Goal: Task Accomplishment & Management: Complete application form

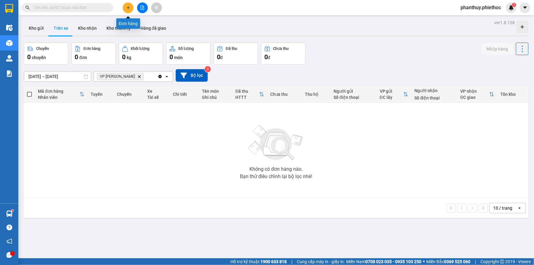
click at [127, 8] on icon "plus" at bounding box center [128, 8] width 4 height 4
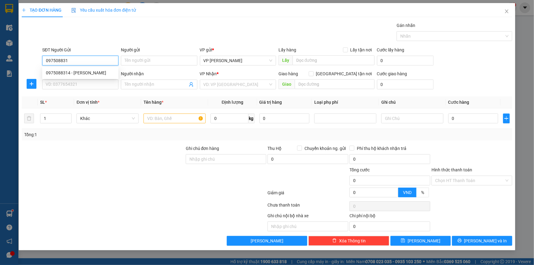
type input "0975088314"
click at [85, 72] on div "0975088314 - Chị Hồng" at bounding box center [80, 72] width 69 height 7
type input "Chị Hồng"
type input "0975088314"
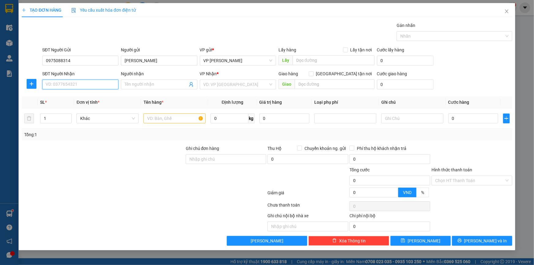
click at [94, 87] on input "SĐT Người Nhận" at bounding box center [80, 84] width 76 height 10
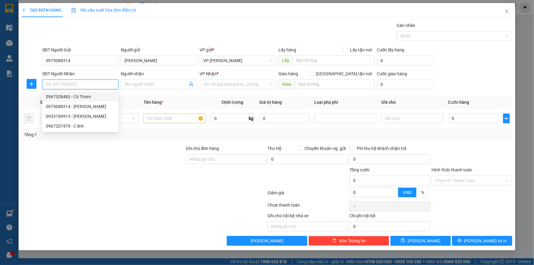
click at [91, 95] on div "0967328483 - Cô Thơm" at bounding box center [80, 96] width 69 height 7
type input "0967328483"
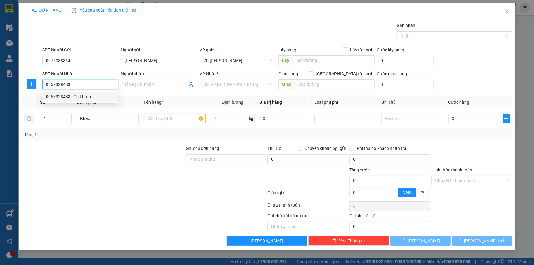
type input "Cô Thơm"
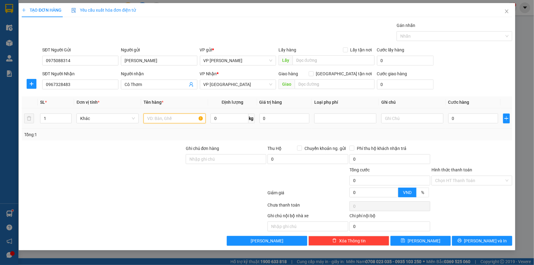
click at [169, 114] on input "text" at bounding box center [174, 118] width 62 height 10
type input "Hộp nhỏ (thuốc)"
type input "1"
click at [468, 118] on input "0" at bounding box center [473, 118] width 50 height 10
type input "02"
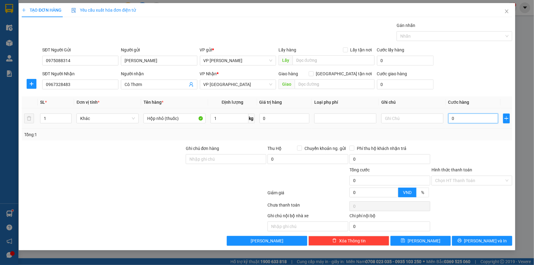
type input "2"
type input "025"
type input "25"
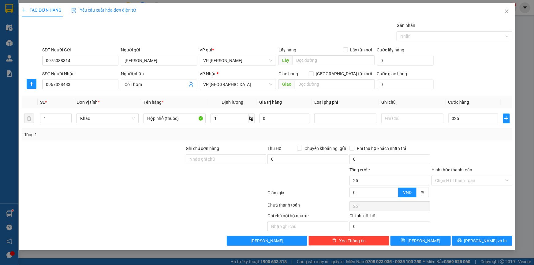
type input "25.000"
click at [473, 66] on div "SĐT Người Gửi 0975088314 Người gửi Chị Hồng VP gửi * VP Phạm Văn Đồng Lấy hàng …" at bounding box center [277, 56] width 472 height 21
drag, startPoint x: 449, startPoint y: 179, endPoint x: 453, endPoint y: 184, distance: 6.3
click at [449, 179] on input "Hình thức thanh toán" at bounding box center [469, 180] width 69 height 9
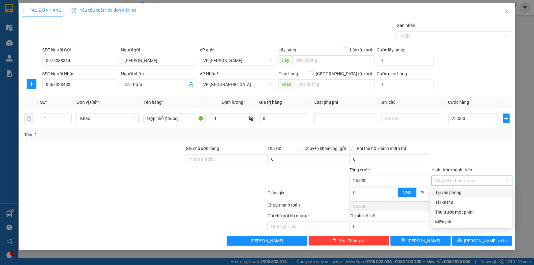
click at [453, 188] on div "Tại văn phòng" at bounding box center [471, 192] width 81 height 10
type input "0"
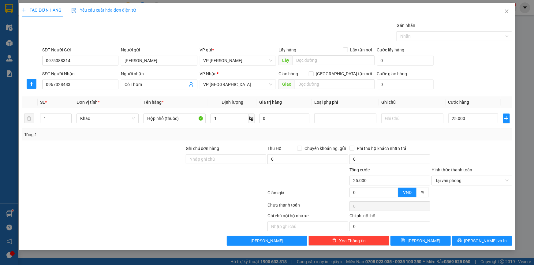
click at [463, 147] on div at bounding box center [471, 155] width 82 height 21
drag, startPoint x: 481, startPoint y: 238, endPoint x: 459, endPoint y: 224, distance: 26.4
click at [481, 238] on span "[PERSON_NAME] và In" at bounding box center [485, 240] width 43 height 7
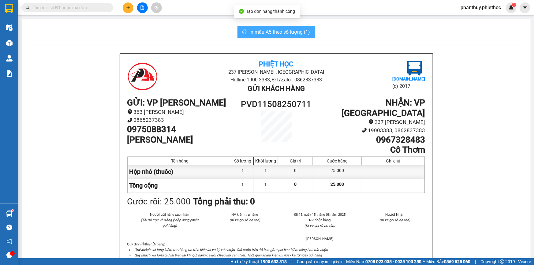
click at [254, 28] on span "In mẫu A5 theo số lượng (1)" at bounding box center [279, 32] width 61 height 8
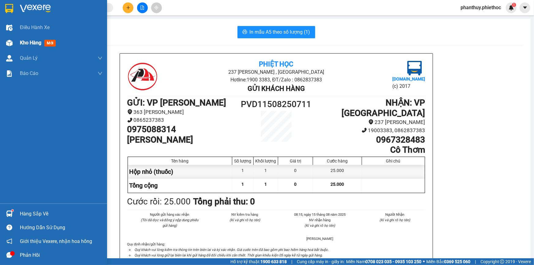
click at [41, 41] on span "Kho hàng" at bounding box center [30, 43] width 21 height 6
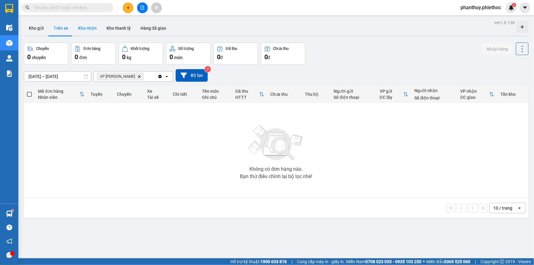
click at [86, 26] on button "Kho nhận" at bounding box center [87, 28] width 28 height 15
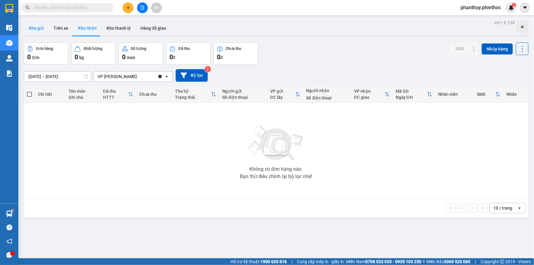
click at [29, 28] on button "Kho gửi" at bounding box center [36, 28] width 25 height 15
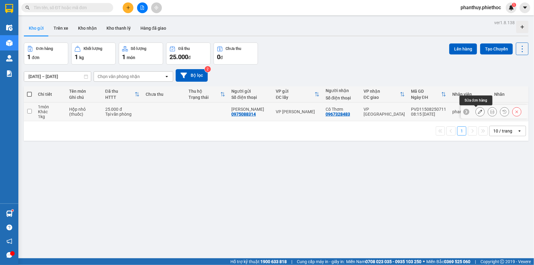
click at [478, 113] on icon at bounding box center [480, 111] width 4 height 4
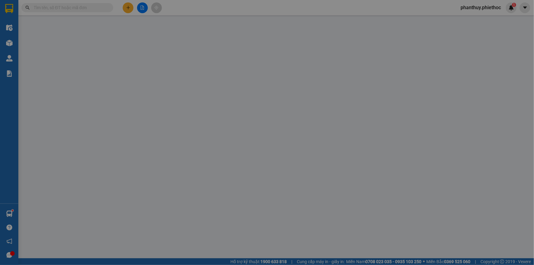
type input "0975088314"
type input "Chị Hồng"
type input "0967328483"
type input "Cô Thơm"
type input "25.000"
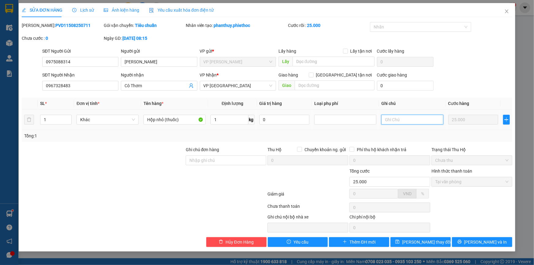
drag, startPoint x: 397, startPoint y: 117, endPoint x: 391, endPoint y: 120, distance: 6.4
click at [396, 117] on input "text" at bounding box center [412, 120] width 62 height 10
type input "Hàng về gọi khách ra lấy"
click at [483, 242] on span "[PERSON_NAME] và In" at bounding box center [485, 241] width 43 height 7
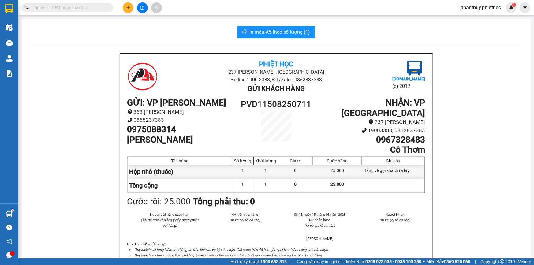
click at [131, 4] on button at bounding box center [128, 7] width 11 height 11
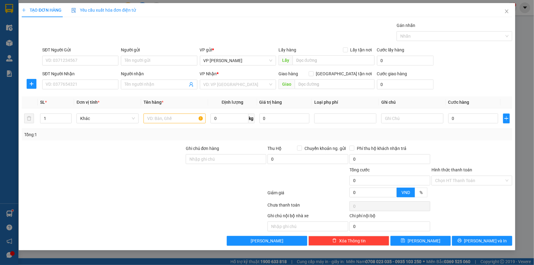
click at [64, 78] on div "SĐT Người Nhận" at bounding box center [80, 74] width 76 height 9
click at [61, 84] on input "SĐT Người Nhận" at bounding box center [80, 84] width 76 height 10
type input "0387897889"
click at [63, 95] on div "0387897889 - Tú" at bounding box center [80, 96] width 69 height 7
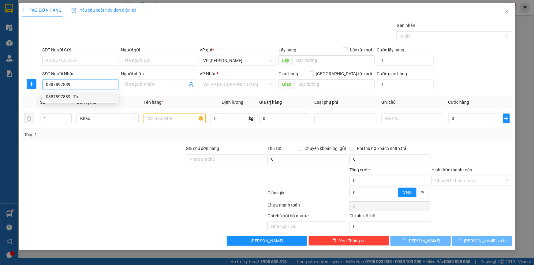
type input "Tú"
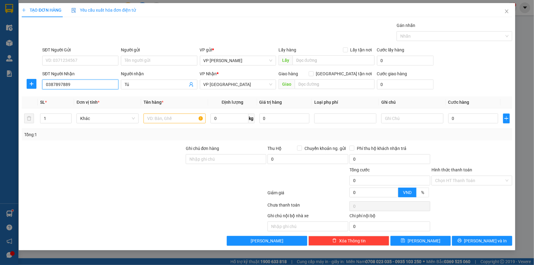
type input "0387897889"
click at [25, 87] on div at bounding box center [31, 84] width 19 height 10
click at [29, 84] on icon "plus" at bounding box center [31, 83] width 5 height 5
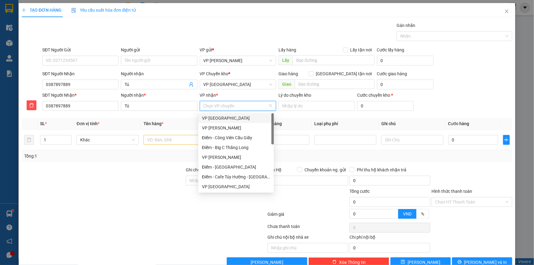
click at [221, 104] on input "VP nhận *" at bounding box center [235, 105] width 65 height 9
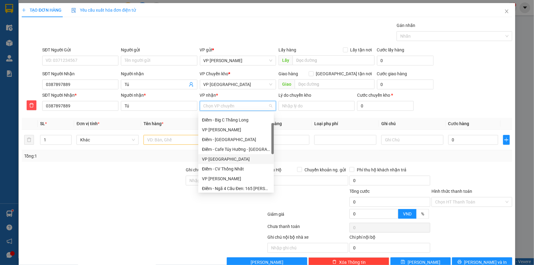
click at [222, 161] on div "VP [GEOGRAPHIC_DATA]" at bounding box center [236, 159] width 68 height 7
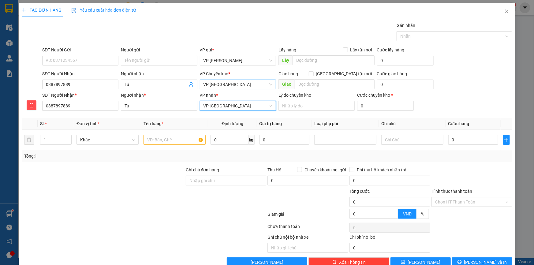
click at [219, 81] on span "VP [GEOGRAPHIC_DATA]" at bounding box center [237, 84] width 69 height 9
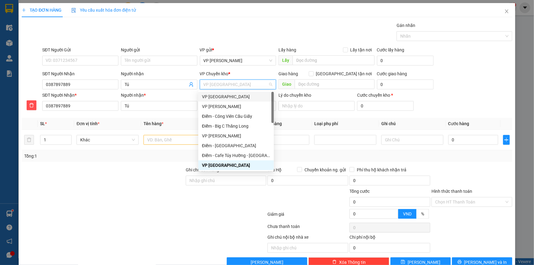
click at [227, 94] on div "VP [GEOGRAPHIC_DATA]" at bounding box center [236, 96] width 68 height 7
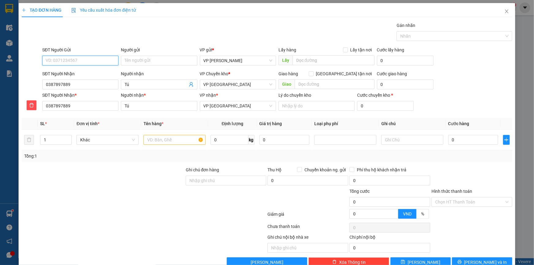
click at [78, 61] on input "SĐT Người Gửi" at bounding box center [80, 61] width 76 height 10
click at [73, 70] on div "0387897889 - Tú" at bounding box center [80, 72] width 68 height 7
type input "0387897889"
type input "Tú"
drag, startPoint x: 91, startPoint y: 61, endPoint x: 35, endPoint y: 76, distance: 58.6
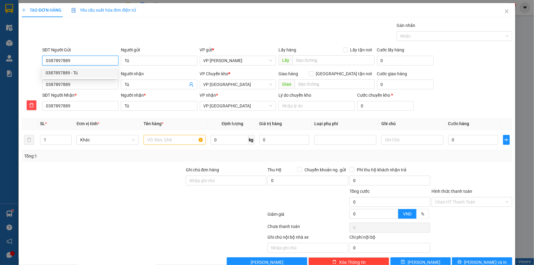
click at [35, 76] on form "SĐT Người Gửi 0387897889 Người gửi Tú VP gửi * VP Phạm Văn Đồng Lấy hàng Lấy tậ…" at bounding box center [267, 79] width 490 height 67
click at [78, 92] on div "0963282662 - A Đại" at bounding box center [80, 92] width 68 height 7
type input "0963282662"
type input "A Đại"
type input "0963282662"
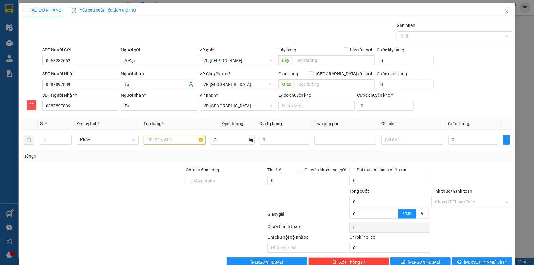
click at [173, 24] on div "Gói vận chuyển * Tiêu chuẩn Gán nhãn Nhãn" at bounding box center [277, 32] width 472 height 21
click at [161, 142] on input "text" at bounding box center [174, 140] width 62 height 10
type input "Túi đen (thuốc)"
type input "5"
click at [454, 137] on input "0" at bounding box center [473, 140] width 50 height 10
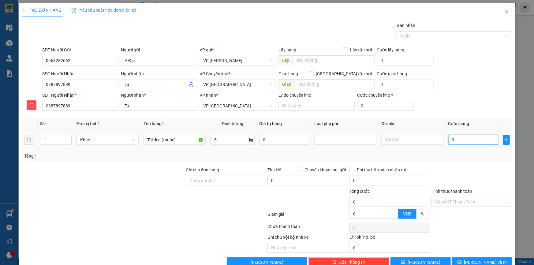
type input "03"
type input "3"
type input "030"
type input "30"
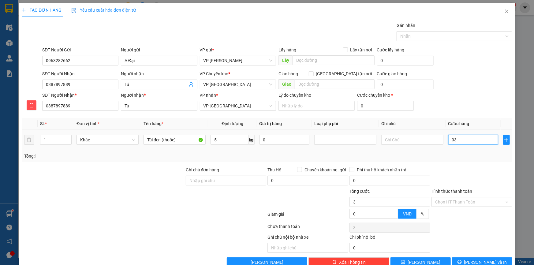
type input "30"
type input "30.000"
click at [459, 84] on div "SĐT Người Nhận 0387897889 Người nhận Tú VP Chuyển kho * VP Thái Bình Giao hàng …" at bounding box center [277, 80] width 472 height 21
click at [458, 203] on input "Hình thức thanh toán" at bounding box center [469, 201] width 69 height 9
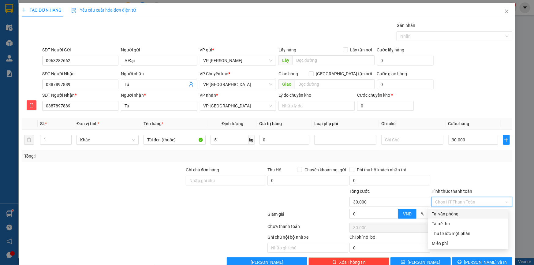
click at [453, 214] on div "Tại văn phòng" at bounding box center [467, 213] width 73 height 7
type input "0"
click at [448, 176] on div at bounding box center [471, 176] width 82 height 21
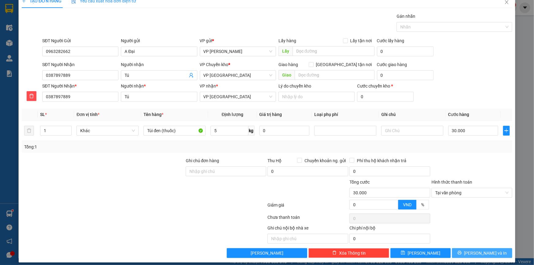
scroll to position [13, 0]
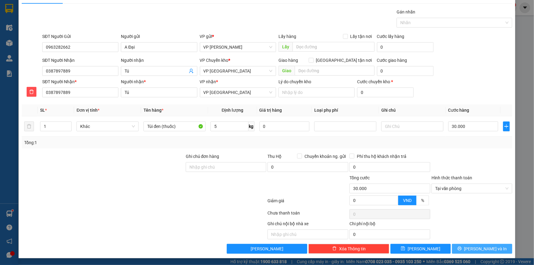
drag, startPoint x: 465, startPoint y: 246, endPoint x: 368, endPoint y: 147, distance: 138.6
click at [465, 245] on button "Lưu và In" at bounding box center [482, 249] width 60 height 10
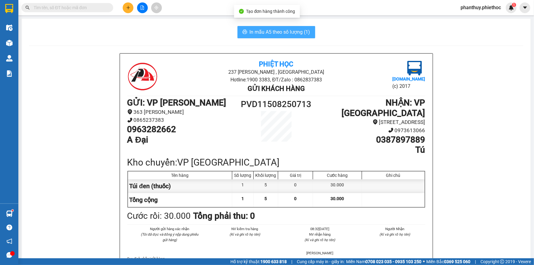
click at [261, 32] on span "In mẫu A5 theo số lượng (1)" at bounding box center [279, 32] width 61 height 8
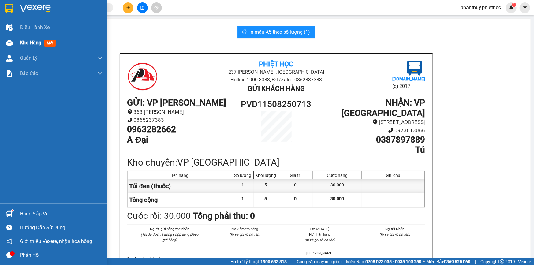
click at [29, 43] on span "Kho hàng" at bounding box center [30, 43] width 21 height 6
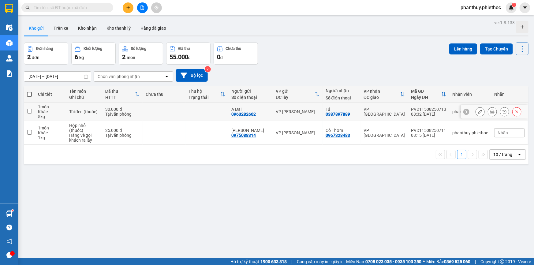
click at [28, 111] on input "checkbox" at bounding box center [29, 111] width 5 height 5
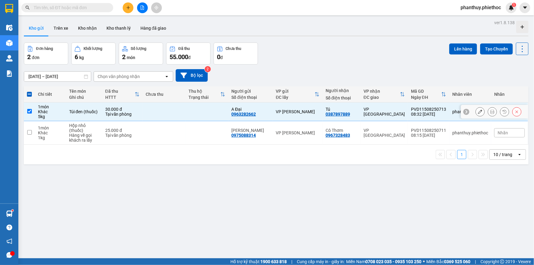
click at [30, 110] on input "checkbox" at bounding box center [29, 111] width 5 height 5
checkbox input "false"
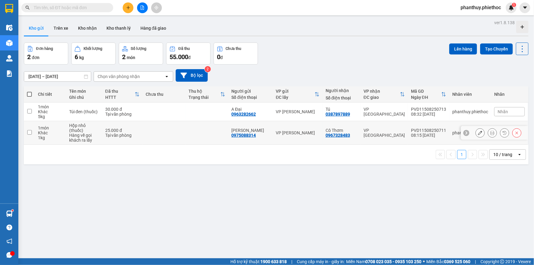
click at [28, 131] on input "checkbox" at bounding box center [29, 132] width 5 height 5
checkbox input "true"
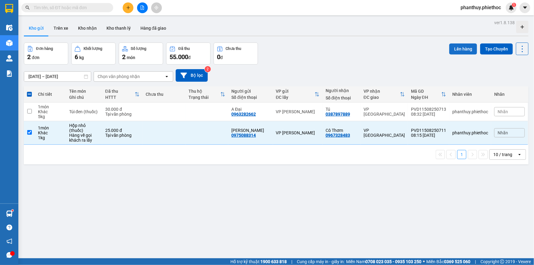
click at [449, 50] on button "Lên hàng" at bounding box center [463, 48] width 28 height 11
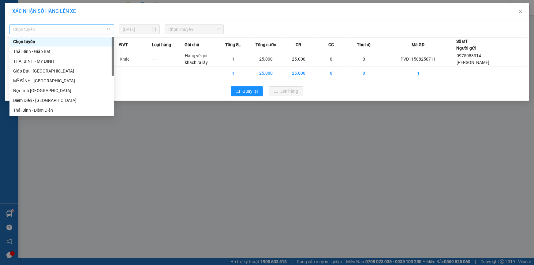
drag, startPoint x: 43, startPoint y: 26, endPoint x: 42, endPoint y: 31, distance: 5.9
click at [43, 25] on span "Chọn tuyến" at bounding box center [61, 29] width 97 height 9
click at [29, 79] on div "MỸ ĐÌNH - THÁI BÌNH" at bounding box center [61, 80] width 97 height 7
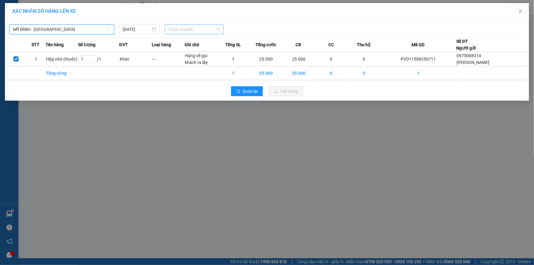
click at [187, 29] on span "Chọn chuyến" at bounding box center [194, 29] width 52 height 9
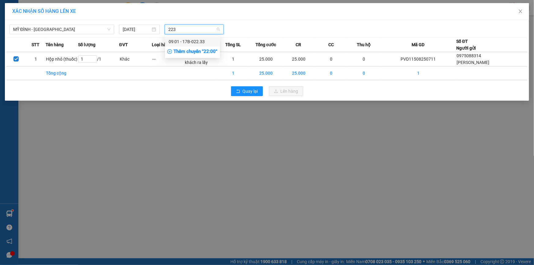
type input "2233"
click at [181, 39] on div "09:01 - 17B-022.33" at bounding box center [192, 41] width 48 height 7
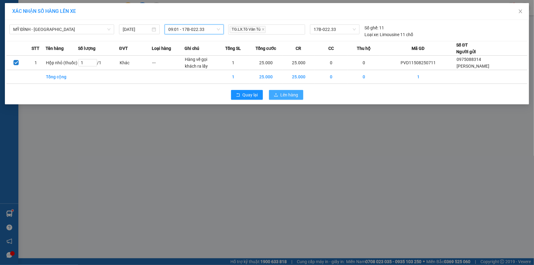
drag, startPoint x: 285, startPoint y: 96, endPoint x: 229, endPoint y: 182, distance: 102.0
click at [285, 97] on span "Lên hàng" at bounding box center [289, 94] width 18 height 7
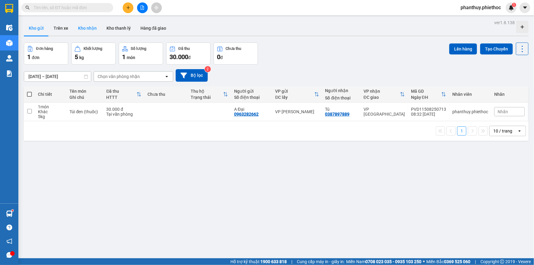
click at [98, 33] on button "Kho nhận" at bounding box center [87, 28] width 28 height 15
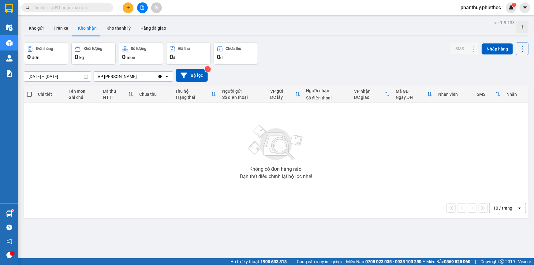
click at [89, 28] on button "Kho nhận" at bounding box center [87, 28] width 28 height 15
click at [88, 30] on button "Kho nhận" at bounding box center [87, 28] width 28 height 15
drag, startPoint x: 44, startPoint y: 29, endPoint x: 68, endPoint y: 2, distance: 35.8
click at [44, 29] on button "Kho gửi" at bounding box center [36, 28] width 25 height 15
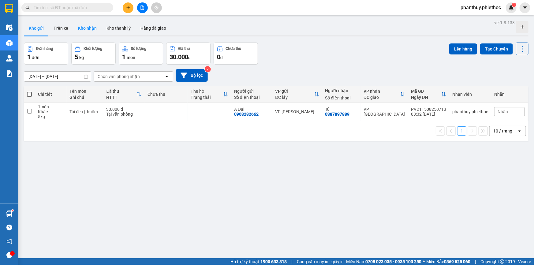
click at [80, 27] on button "Kho nhận" at bounding box center [87, 28] width 28 height 15
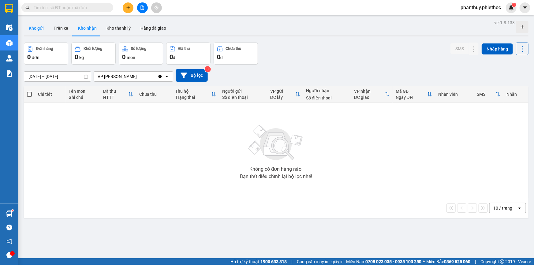
click at [35, 31] on button "Kho gửi" at bounding box center [36, 28] width 25 height 15
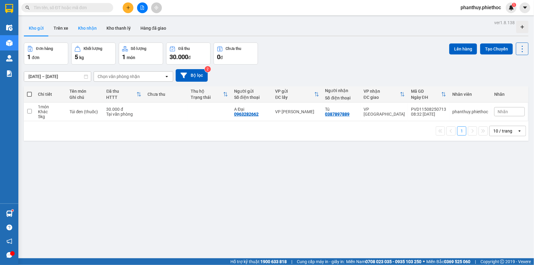
click at [84, 30] on button "Kho nhận" at bounding box center [87, 28] width 28 height 15
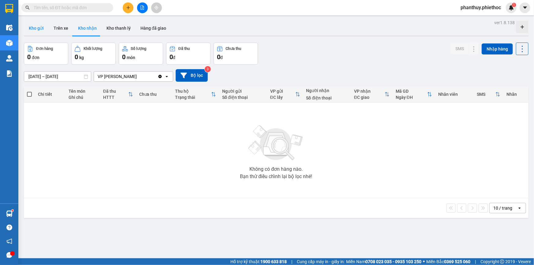
click at [31, 30] on button "Kho gửi" at bounding box center [36, 28] width 25 height 15
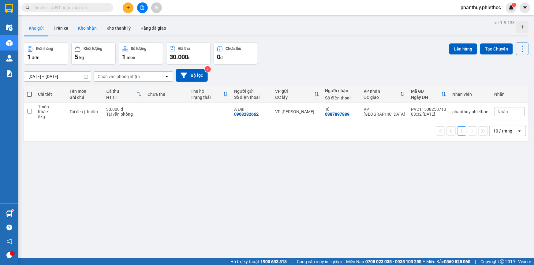
click at [85, 28] on button "Kho nhận" at bounding box center [87, 28] width 28 height 15
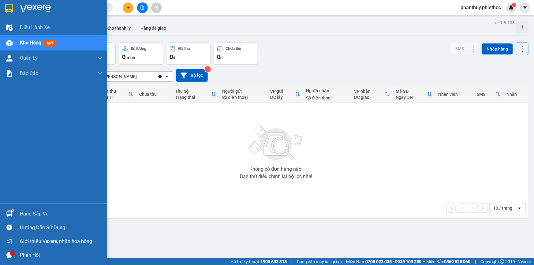
drag, startPoint x: 33, startPoint y: 205, endPoint x: 37, endPoint y: 209, distance: 5.6
click at [34, 205] on div "Hàng sắp về Hướng dẫn sử dụng Giới thiệu Vexere, nhận hoa hồng Phản hồi" at bounding box center [53, 232] width 107 height 58
click at [39, 211] on div "Hàng sắp về" at bounding box center [61, 213] width 83 height 9
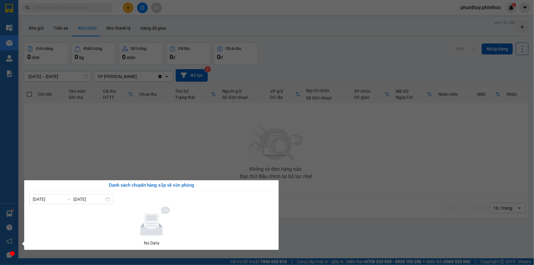
click at [227, 143] on section "Kết quả tìm kiếm ( 0 ) Bộ lọc No Data phanthuy.phiethoc 1 Điều hành xe Kho hàng…" at bounding box center [267, 132] width 534 height 265
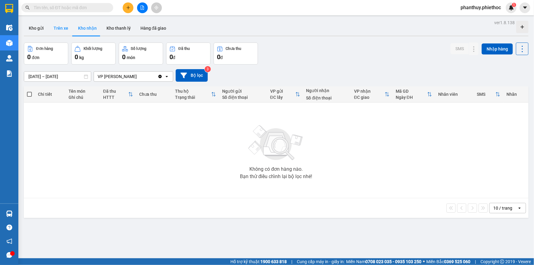
click at [55, 28] on button "Trên xe" at bounding box center [61, 28] width 24 height 15
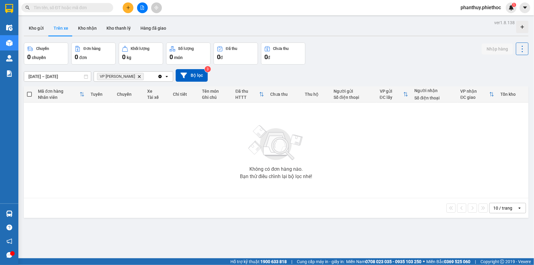
click at [138, 77] on icon "VP Phạm Văn Đồng, close by backspace" at bounding box center [139, 76] width 3 height 3
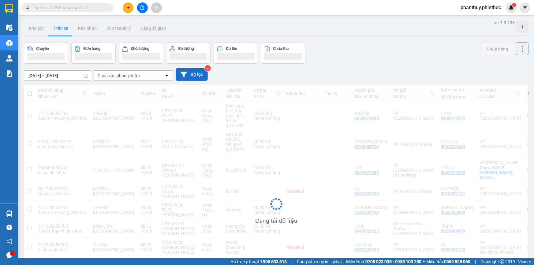
click at [187, 76] on button "Bộ lọc" at bounding box center [191, 74] width 32 height 13
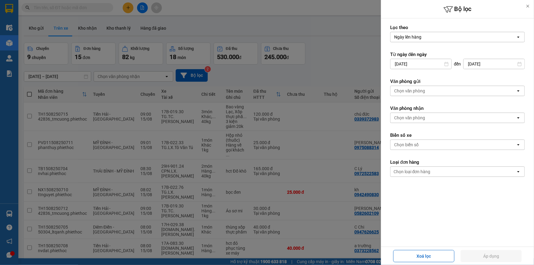
click at [419, 116] on div "Chọn văn phòng" at bounding box center [409, 118] width 31 height 6
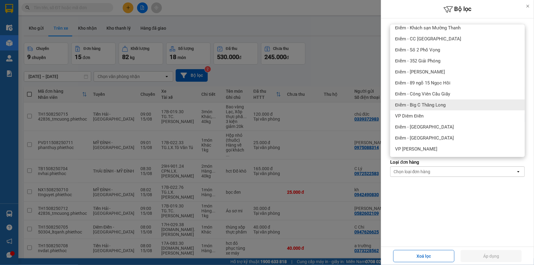
scroll to position [83, 0]
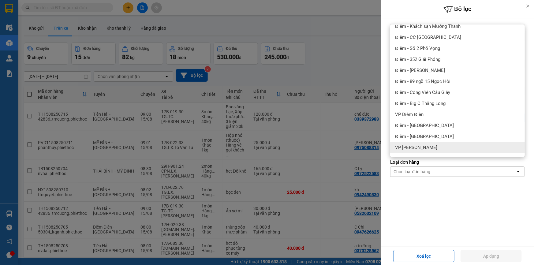
drag, startPoint x: 429, startPoint y: 145, endPoint x: 441, endPoint y: 169, distance: 26.8
click at [429, 146] on span "VP [PERSON_NAME]" at bounding box center [416, 147] width 42 height 6
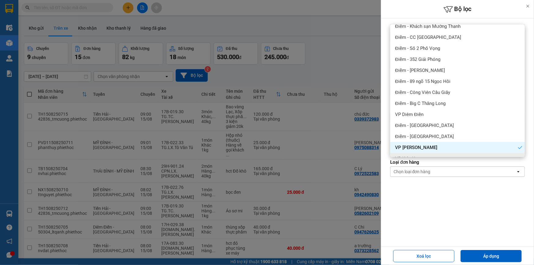
drag, startPoint x: 486, startPoint y: 251, endPoint x: 472, endPoint y: 244, distance: 15.7
click at [486, 251] on button "Áp dụng" at bounding box center [490, 256] width 61 height 12
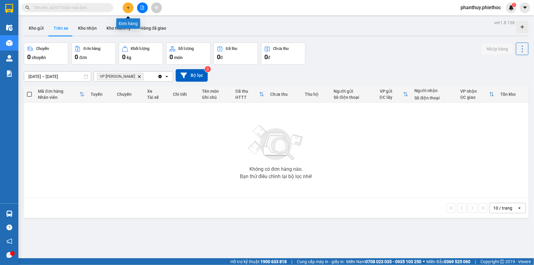
click at [128, 5] on button at bounding box center [128, 7] width 11 height 11
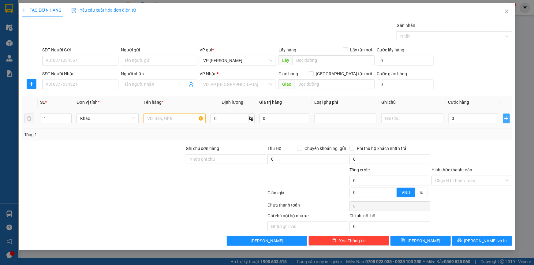
click at [507, 118] on icon "plus" at bounding box center [506, 118] width 4 height 0
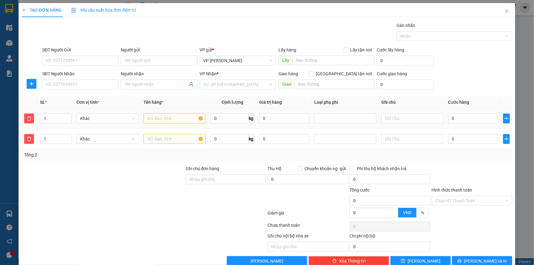
click at [141, 120] on td at bounding box center [174, 118] width 67 height 20
click at [151, 115] on input "text" at bounding box center [174, 118] width 62 height 10
drag, startPoint x: 184, startPoint y: 115, endPoint x: 0, endPoint y: 83, distance: 186.6
click at [0, 83] on div "TẠO ĐƠN HÀNG Yêu cầu xuất hóa đơn điện tử Transit Pickup Surcharge Ids Transit …" at bounding box center [267, 132] width 534 height 265
type input "Thùng ct to rau"
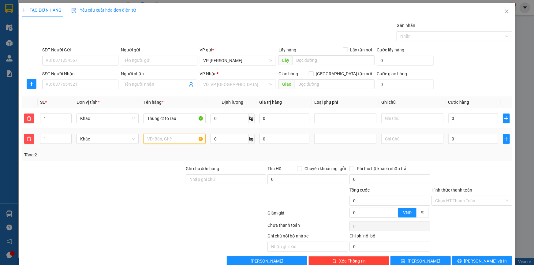
click at [153, 136] on input "text" at bounding box center [174, 139] width 62 height 10
paste input "Thùng ct to rau"
click at [163, 139] on input "Thùng ct to rau" at bounding box center [174, 139] width 62 height 10
type input "Thùng xốp to rau"
click at [227, 115] on input "0" at bounding box center [229, 118] width 38 height 10
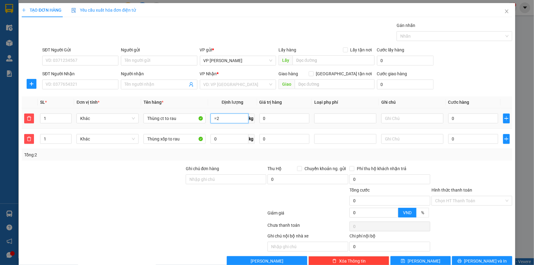
type input "="
type input "21"
click at [224, 144] on div "0 kg" at bounding box center [232, 139] width 44 height 12
click at [223, 142] on input "0" at bounding box center [229, 139] width 38 height 10
type input "21"
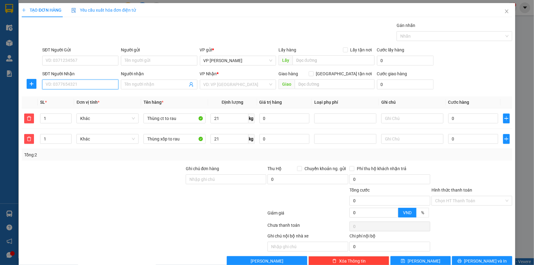
click at [65, 84] on input "SĐT Người Nhận" at bounding box center [80, 84] width 76 height 10
type input "0368681368"
click at [75, 97] on div "0368681368 - A Đức" at bounding box center [80, 96] width 68 height 7
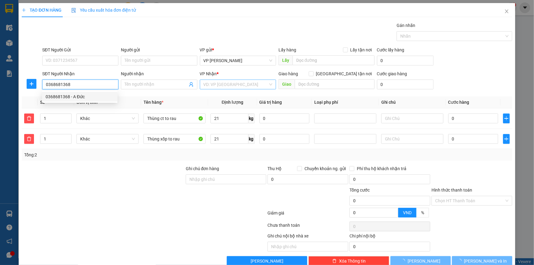
type input "A Đức"
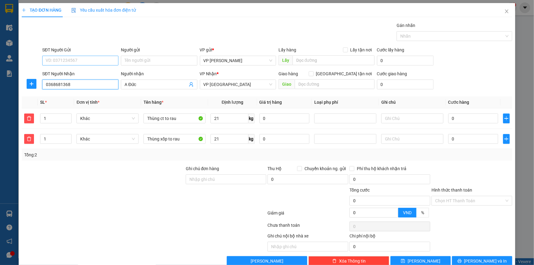
type input "0368681368"
click at [81, 60] on input "SĐT Người Gửi" at bounding box center [80, 61] width 76 height 10
click at [74, 73] on div "0984897443 - Chú Sơn" at bounding box center [80, 72] width 69 height 7
type input "0984897443"
type input "Chú Sơn"
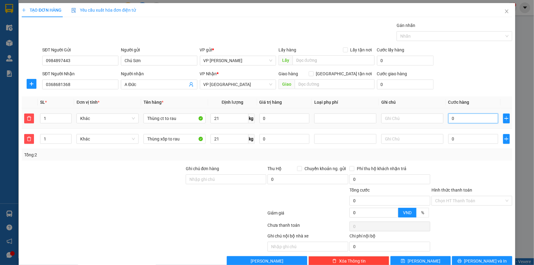
click at [460, 118] on input "0" at bounding box center [473, 118] width 50 height 10
type input "0"
click at [31, 142] on button "button" at bounding box center [29, 139] width 10 height 10
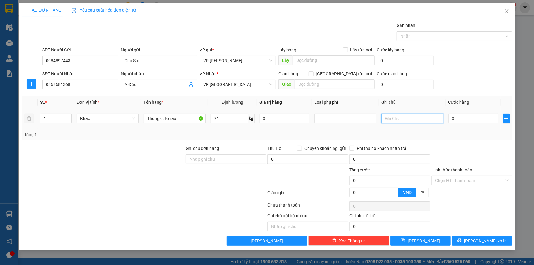
click at [404, 117] on input "text" at bounding box center [412, 118] width 62 height 10
type input "2 thùng to tách thành 2 đơn"
click at [472, 78] on div "SĐT Người Nhận 0368681368 Người nhận A Đức VP Nhận * VP Thái Bình Giao hàng Gia…" at bounding box center [277, 80] width 472 height 21
click at [464, 116] on input "0" at bounding box center [473, 118] width 50 height 10
type input "05"
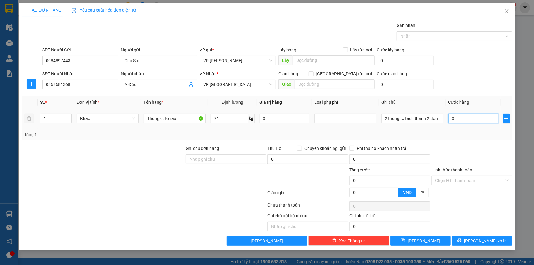
type input "5"
type input "050"
type input "50"
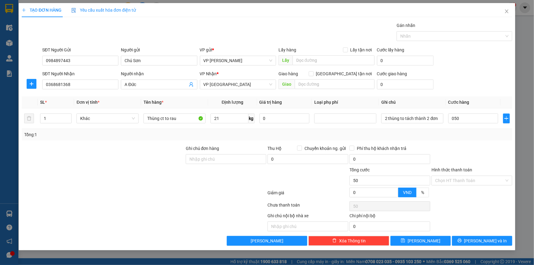
type input "50.000"
click at [165, 169] on div at bounding box center [103, 176] width 164 height 21
click at [489, 240] on span "Lưu và In" at bounding box center [485, 240] width 43 height 7
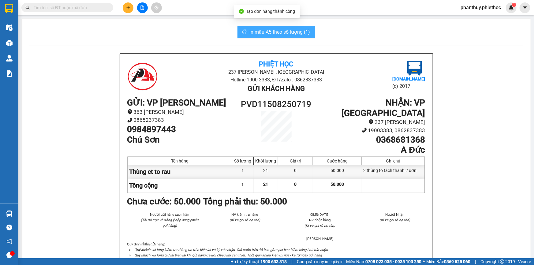
click at [266, 33] on span "In mẫu A5 theo số lượng (1)" at bounding box center [279, 32] width 61 height 8
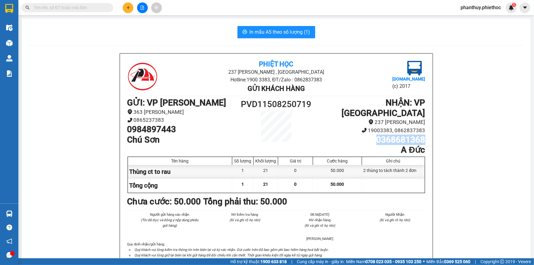
drag, startPoint x: 372, startPoint y: 128, endPoint x: 423, endPoint y: 132, distance: 50.9
click at [423, 135] on h1 "0368681368" at bounding box center [369, 140] width 112 height 10
copy h1 "0368681368"
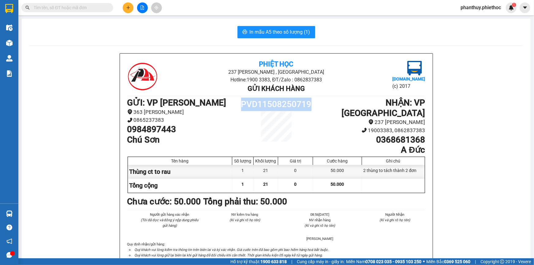
drag, startPoint x: 238, startPoint y: 101, endPoint x: 312, endPoint y: 106, distance: 74.8
click at [312, 106] on div "GỬI : VP Phạm Văn Đồng 363 Phạm Văn Đồng 0865237383 0984897443 Chú Sơn PVD11508…" at bounding box center [276, 126] width 298 height 57
copy div "PVD11508250719"
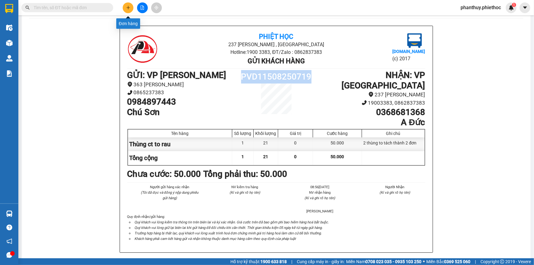
click at [130, 6] on icon "plus" at bounding box center [128, 8] width 4 height 4
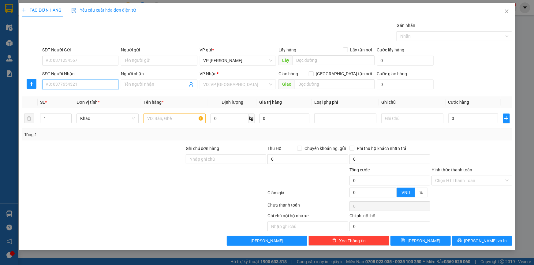
click at [86, 85] on input "SĐT Người Nhận" at bounding box center [80, 84] width 76 height 10
click at [68, 83] on input "SĐT Người Nhận" at bounding box center [80, 84] width 76 height 10
type input "0865036068"
drag, startPoint x: 77, startPoint y: 95, endPoint x: 89, endPoint y: 98, distance: 12.2
click at [76, 96] on div "0865036068 - A Khâm" at bounding box center [80, 96] width 69 height 7
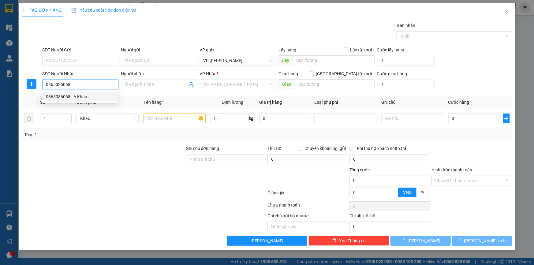
type input "A Khâm"
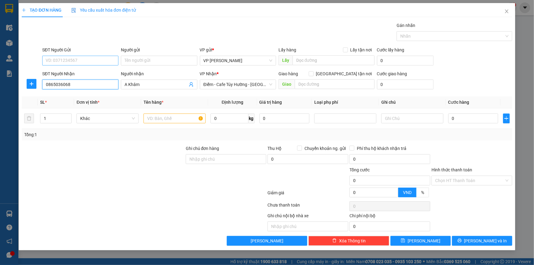
type input "0865036068"
click at [74, 61] on input "SĐT Người Gửi" at bounding box center [80, 61] width 76 height 10
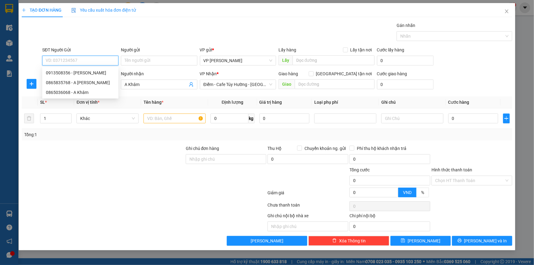
click at [76, 61] on input "SĐT Người Gửi" at bounding box center [80, 61] width 76 height 10
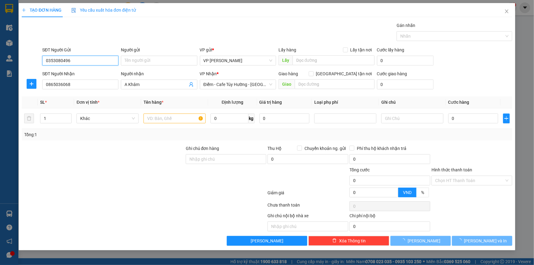
type input "0353080496"
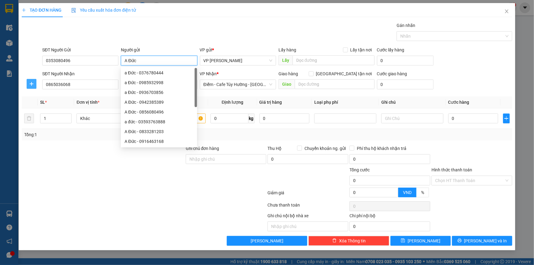
type input "A Đức"
drag, startPoint x: 35, startPoint y: 86, endPoint x: 43, endPoint y: 83, distance: 8.9
click at [35, 86] on button "button" at bounding box center [32, 84] width 10 height 10
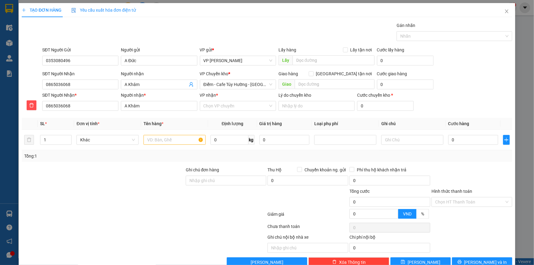
click at [222, 97] on div "VP nhận *" at bounding box center [238, 95] width 76 height 7
click at [222, 101] on input "VP nhận *" at bounding box center [235, 105] width 65 height 9
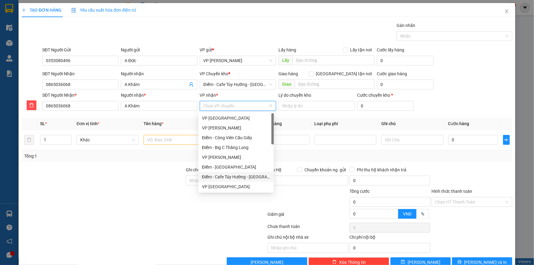
click at [244, 175] on div "Điểm - Cafe Túy Hường - Diêm Điền" at bounding box center [236, 176] width 68 height 7
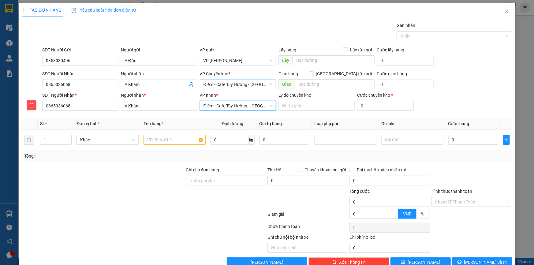
click at [235, 81] on span "Điểm - Cafe Túy Hường - Diêm Điền" at bounding box center [237, 84] width 69 height 9
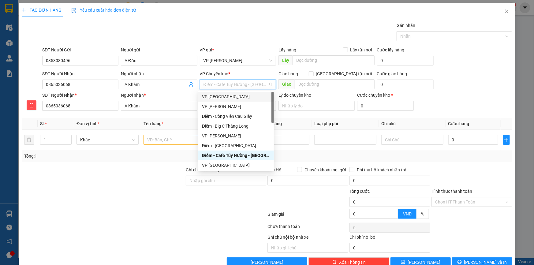
click at [227, 95] on div "VP [GEOGRAPHIC_DATA]" at bounding box center [236, 96] width 68 height 7
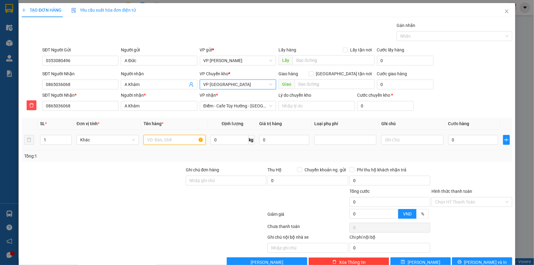
click at [177, 142] on input "text" at bounding box center [174, 140] width 62 height 10
type input "Hộp nhỏ (đồ điện tử)"
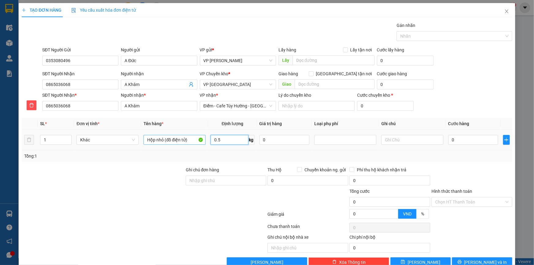
type input "0.5"
type input "03"
type input "3"
type input "030"
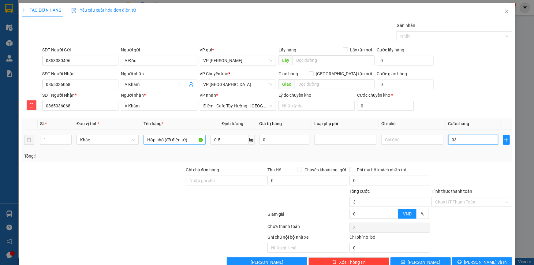
type input "30"
type input "30.000"
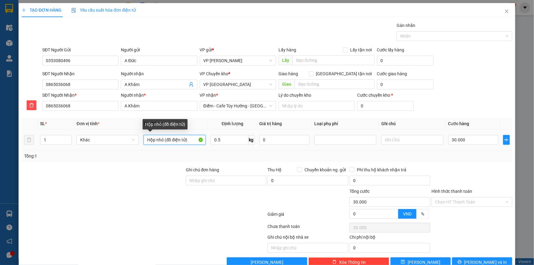
drag, startPoint x: 169, startPoint y: 142, endPoint x: 175, endPoint y: 143, distance: 6.0
click at [170, 142] on input "Hộp nhỏ (đồ điện tử)" at bounding box center [174, 140] width 62 height 10
type input "Hộp nhỏ (mạch điện tử)"
click at [467, 54] on div "SĐT Người Gửi 0353080496 Người gửi A Đức VP gửi * VP Phạm Văn Đồng Lấy hàng Lấy…" at bounding box center [277, 56] width 472 height 21
click at [458, 204] on input "Hình thức thanh toán" at bounding box center [469, 201] width 69 height 9
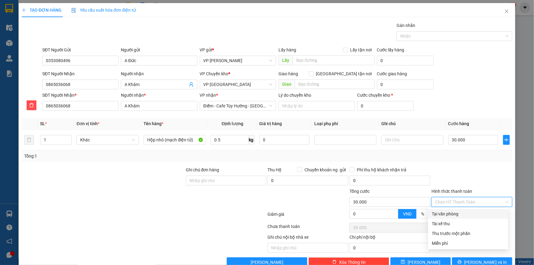
click at [453, 215] on div "Tại văn phòng" at bounding box center [467, 213] width 73 height 7
type input "0"
click at [485, 76] on div "SĐT Người Nhận 0865036068 Người nhận A Khâm VP Chuyển kho * VP Thái Bình Giao h…" at bounding box center [277, 80] width 472 height 21
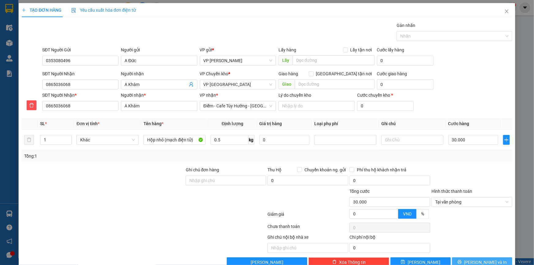
click at [479, 259] on span "Lưu và In" at bounding box center [485, 262] width 43 height 7
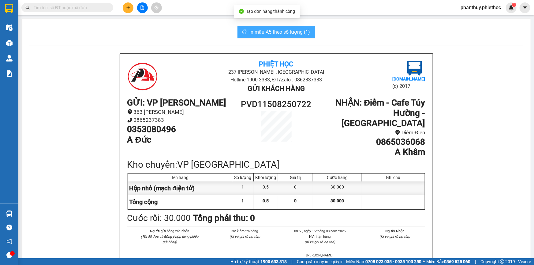
click at [269, 31] on span "In mẫu A5 theo số lượng (1)" at bounding box center [279, 32] width 61 height 8
click at [269, 28] on button "In mẫu A5 theo số lượng (1)" at bounding box center [276, 32] width 78 height 12
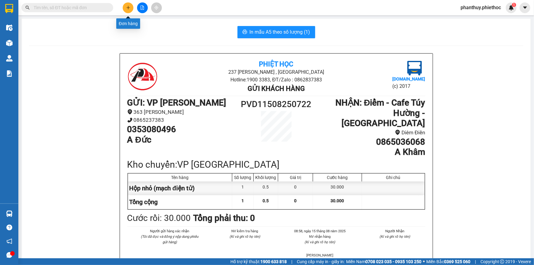
click at [127, 4] on button at bounding box center [128, 7] width 11 height 11
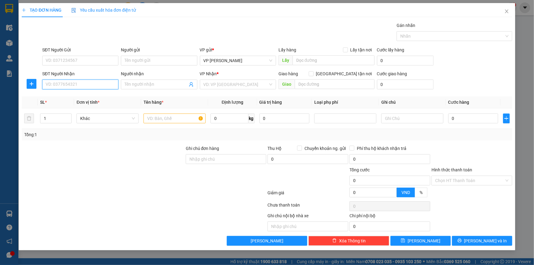
drag, startPoint x: 61, startPoint y: 80, endPoint x: 58, endPoint y: 83, distance: 4.3
click at [60, 81] on input "SĐT Người Nhận" at bounding box center [80, 84] width 76 height 10
type input "0388635830"
click at [141, 79] on span at bounding box center [159, 84] width 76 height 10
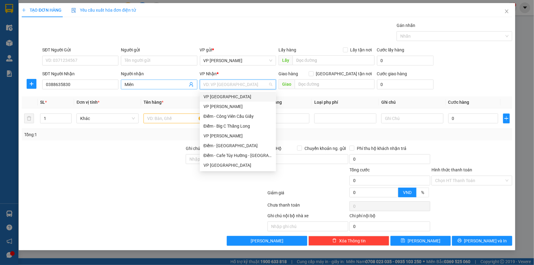
click at [124, 83] on span "Miên" at bounding box center [159, 84] width 76 height 10
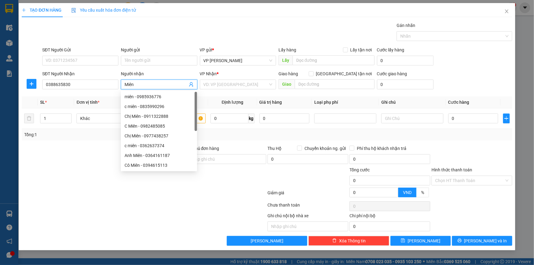
click at [125, 81] on input "Miên" at bounding box center [155, 84] width 63 height 7
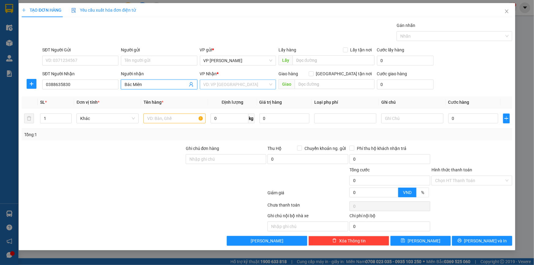
type input "Bác Miên"
click at [210, 84] on input "search" at bounding box center [235, 84] width 65 height 9
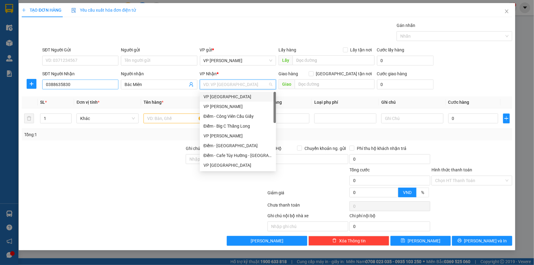
drag, startPoint x: 217, startPoint y: 98, endPoint x: 83, endPoint y: 86, distance: 134.4
click at [217, 98] on div "VP [GEOGRAPHIC_DATA]" at bounding box center [237, 96] width 69 height 7
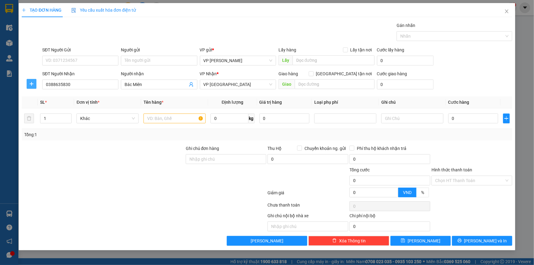
click at [29, 86] on icon "plus" at bounding box center [31, 83] width 5 height 5
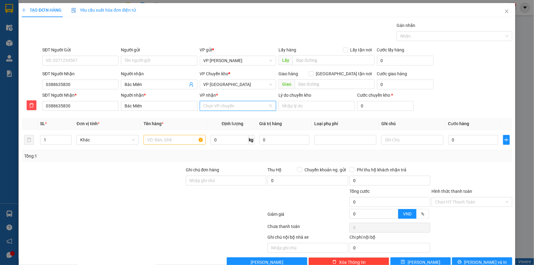
click at [217, 105] on input "VP nhận *" at bounding box center [235, 105] width 65 height 9
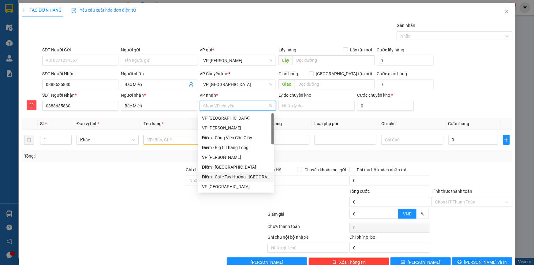
click at [250, 177] on div "Điểm - Cafe Túy Hường - Diêm Điền" at bounding box center [236, 176] width 68 height 7
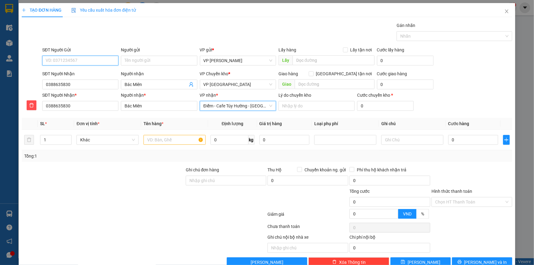
click at [103, 59] on input "SĐT Người Gửi" at bounding box center [80, 61] width 76 height 10
type input "0888969877"
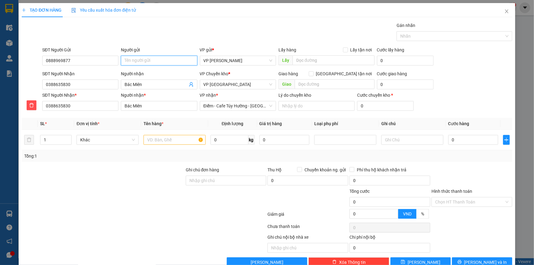
click at [131, 60] on input "Người gửi" at bounding box center [159, 61] width 76 height 10
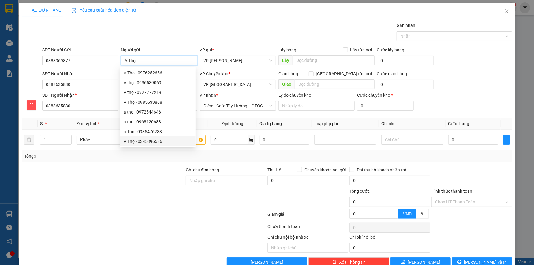
type input "A Thọ"
click at [125, 172] on div at bounding box center [103, 176] width 164 height 21
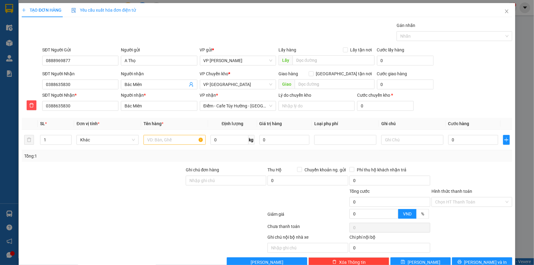
click at [286, 18] on div "TẠO ĐƠN HÀNG Yêu cầu xuất hóa đơn điện tử Transit Pickup Surcharge Ids Transit …" at bounding box center [267, 135] width 490 height 264
click at [168, 138] on input "text" at bounding box center [174, 140] width 62 height 10
type input "Thùng nước mắm (chai nhựa)"
type input "8"
click at [472, 138] on input "0" at bounding box center [473, 140] width 50 height 10
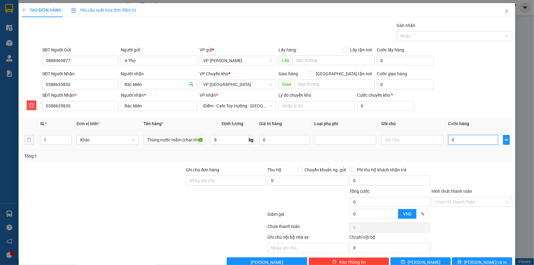
type input "04"
type input "4"
type input "040"
type input "40"
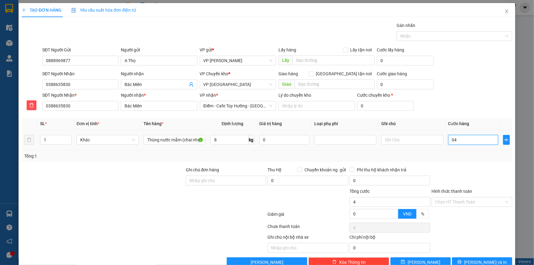
type input "40"
type input "40.000"
drag, startPoint x: 448, startPoint y: 76, endPoint x: 452, endPoint y: 74, distance: 4.5
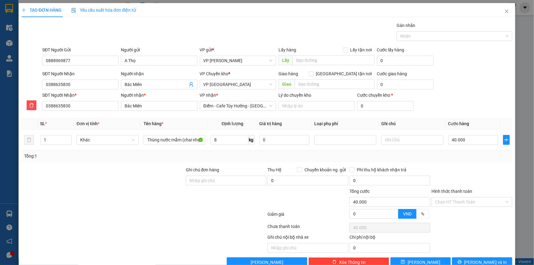
click at [448, 77] on div "SĐT Người Nhận 0388635830 Người nhận Bác Miên VP Chuyển kho * VP Thái Bình Giao…" at bounding box center [277, 80] width 472 height 21
click at [456, 73] on div "SĐT Người Nhận 0388635830 Người nhận Bác Miên VP Chuyển kho * VP Thái Bình Giao…" at bounding box center [277, 80] width 472 height 21
click at [388, 135] on input "text" at bounding box center [412, 140] width 62 height 10
type input "Hàng về gọi khách ra lấy"
click at [462, 92] on div "SĐT Người Nhận * 0388635830 Người nhận * Bác Miên VP nhận * Điểm - Cafe Túy Hườ…" at bounding box center [277, 102] width 472 height 21
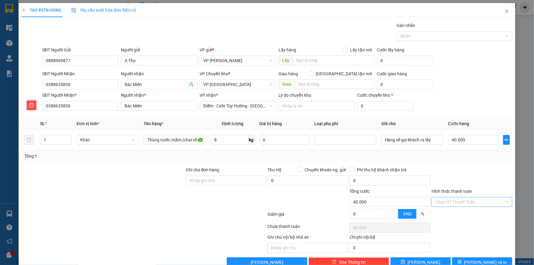
click at [444, 197] on input "Hình thức thanh toán" at bounding box center [469, 201] width 69 height 9
click at [440, 210] on div "Tại văn phòng" at bounding box center [467, 213] width 73 height 7
click at [487, 259] on span "Lưu và In" at bounding box center [485, 262] width 43 height 7
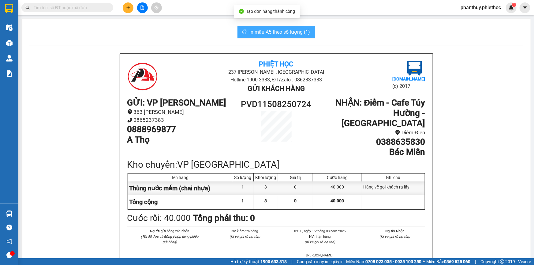
drag, startPoint x: 257, startPoint y: 30, endPoint x: 260, endPoint y: 33, distance: 3.9
click at [257, 30] on span "In mẫu A5 theo số lượng (1)" at bounding box center [279, 32] width 61 height 8
click at [128, 6] on icon "plus" at bounding box center [128, 7] width 0 height 3
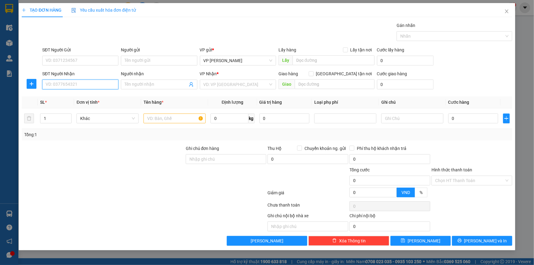
click at [73, 83] on input "SĐT Người Nhận" at bounding box center [80, 84] width 76 height 10
type input "0976137711"
click at [143, 84] on input "Người nhận" at bounding box center [155, 84] width 63 height 7
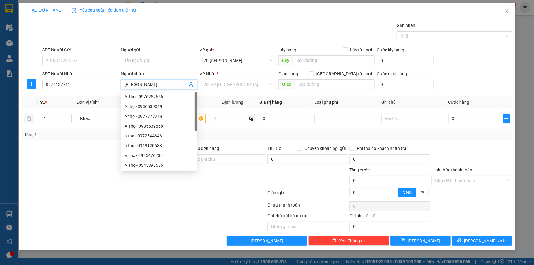
type input "Trần Thị Hiền"
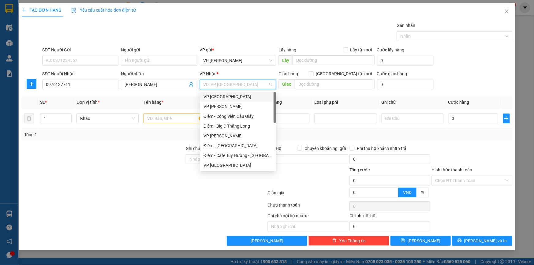
click at [235, 97] on div "VP [GEOGRAPHIC_DATA]" at bounding box center [237, 96] width 69 height 7
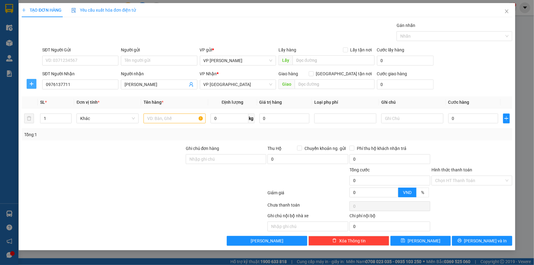
click at [31, 82] on icon "plus" at bounding box center [31, 83] width 5 height 5
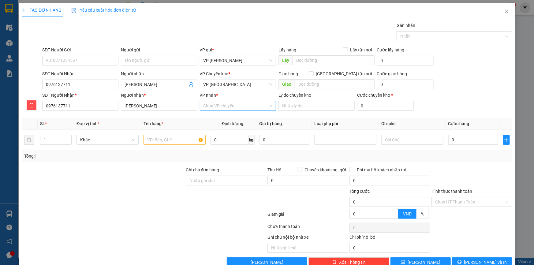
click at [206, 102] on input "VP nhận *" at bounding box center [235, 105] width 65 height 9
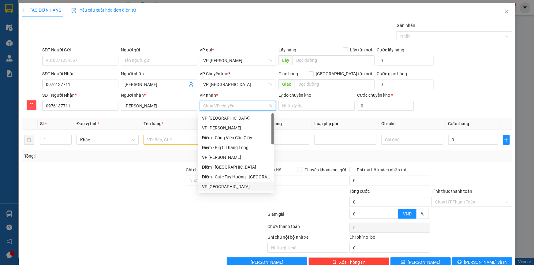
click at [226, 187] on div "VP Tiền Hải" at bounding box center [236, 186] width 68 height 7
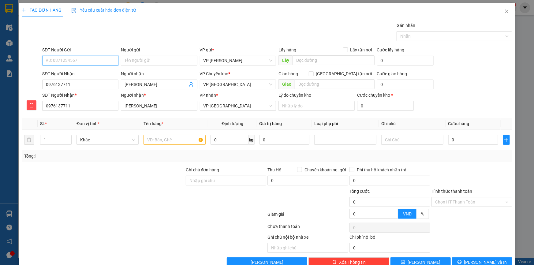
click at [83, 57] on input "SĐT Người Gửi" at bounding box center [80, 61] width 76 height 10
type input "0385222029"
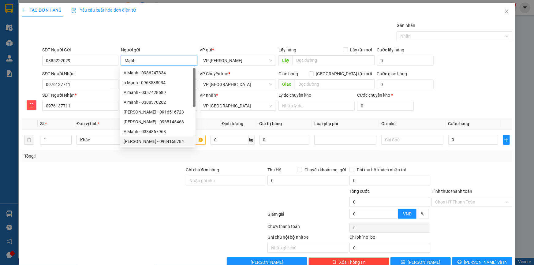
type input "Mạnh"
click at [124, 198] on div at bounding box center [103, 198] width 164 height 21
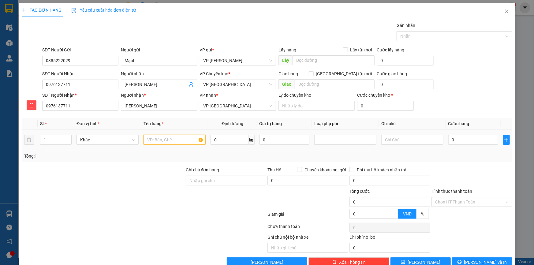
click at [162, 138] on input "text" at bounding box center [174, 140] width 62 height 10
type input "Hộp nhỏ (căn cước CD)"
type input "0.5"
type input "03"
type input "3"
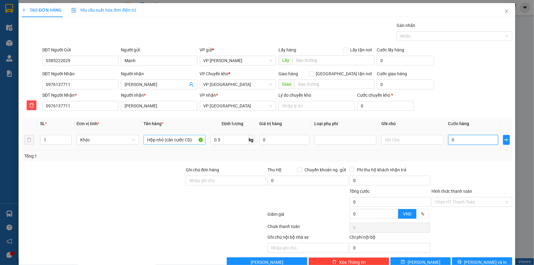
type input "3"
type input "030"
type input "30"
type input "30.000"
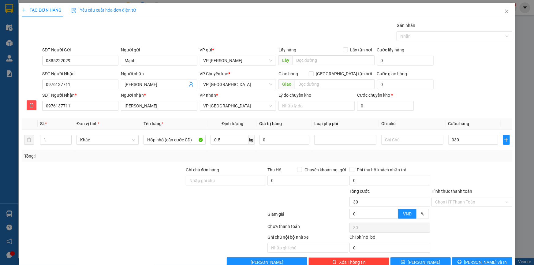
type input "30.000"
click at [470, 76] on div "SĐT Người Nhận 0976137711 Người nhận Trần Thị Hiền VP Chuyển kho * VP Thái Bình…" at bounding box center [277, 80] width 472 height 21
click at [478, 63] on div "SĐT Người Gửi 0385222029 Người gửi Mạnh VP gửi * VP Phạm Văn Đồng Lấy hàng Lấy …" at bounding box center [277, 56] width 472 height 21
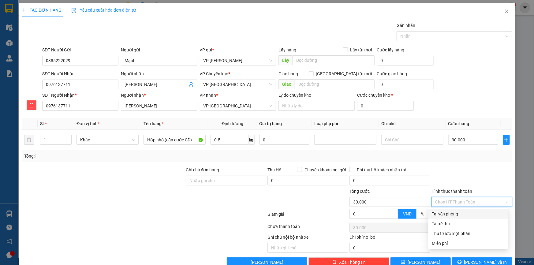
click at [437, 197] on input "Hình thức thanh toán" at bounding box center [469, 201] width 69 height 9
click at [446, 210] on div "Tại văn phòng" at bounding box center [467, 213] width 73 height 7
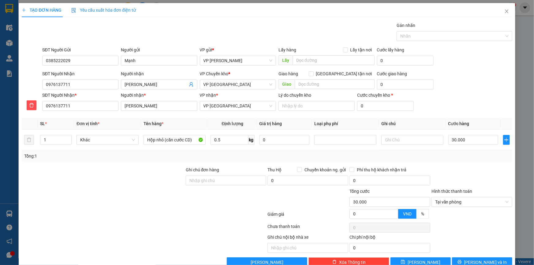
click at [463, 166] on div at bounding box center [471, 176] width 82 height 21
drag, startPoint x: 469, startPoint y: 249, endPoint x: 229, endPoint y: 87, distance: 289.3
click at [461, 260] on icon "printer" at bounding box center [459, 262] width 4 height 4
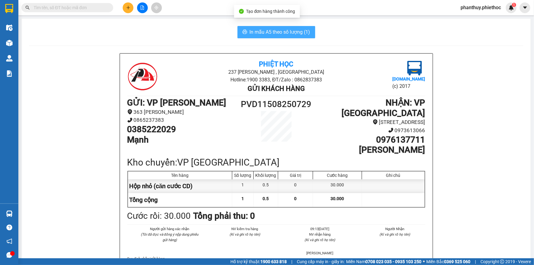
click at [267, 32] on span "In mẫu A5 theo số lượng (1)" at bounding box center [279, 32] width 61 height 8
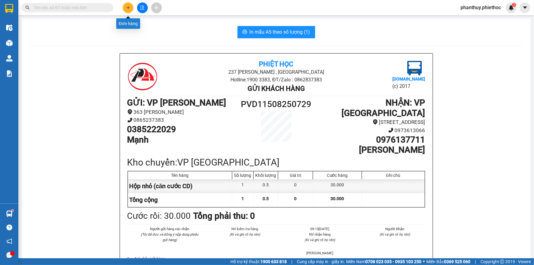
click at [131, 7] on button at bounding box center [128, 7] width 11 height 11
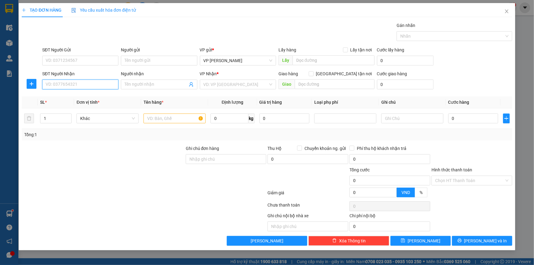
click at [72, 84] on input "SĐT Người Nhận" at bounding box center [80, 84] width 76 height 10
type input "0365404074"
click at [130, 83] on input "Người nhận" at bounding box center [155, 84] width 63 height 7
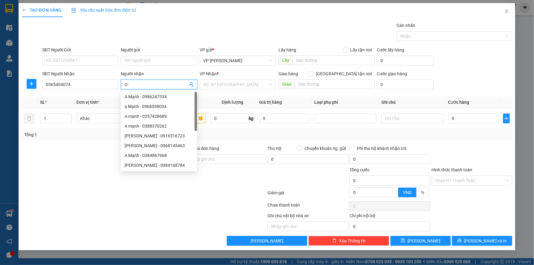
type input "O"
type input "Ông Toàn"
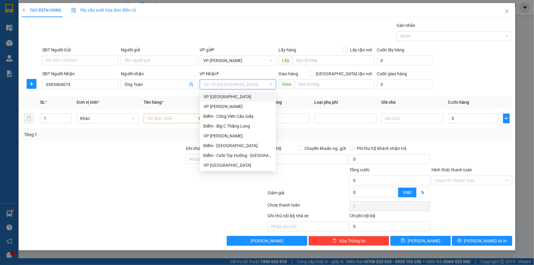
click at [219, 95] on div "VP [GEOGRAPHIC_DATA]" at bounding box center [237, 96] width 69 height 7
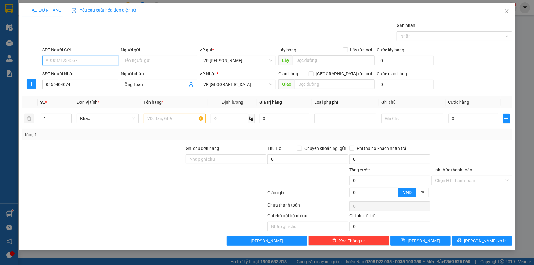
click at [82, 61] on input "SĐT Người Gửi" at bounding box center [80, 61] width 76 height 10
type input "0984234779"
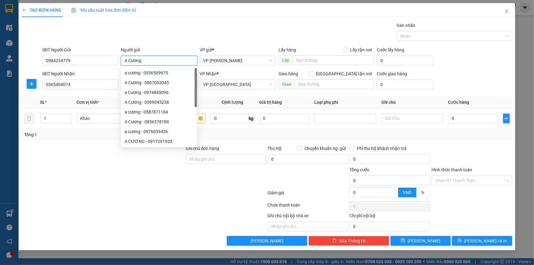
type input "A Cương"
click at [213, 8] on div "TẠO ĐƠN HÀNG Yêu cầu xuất hóa đơn điện tử" at bounding box center [267, 10] width 490 height 14
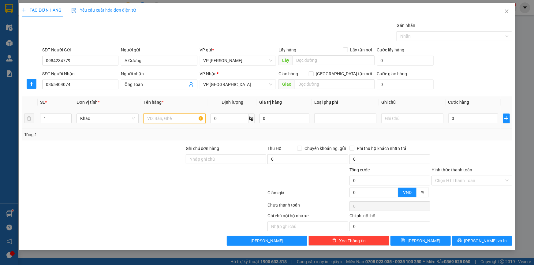
click at [164, 121] on input "text" at bounding box center [174, 118] width 62 height 10
type input "Bao gạo"
type input "25"
drag, startPoint x: 504, startPoint y: 113, endPoint x: 367, endPoint y: 134, distance: 139.1
click at [504, 113] on td at bounding box center [506, 118] width 12 height 20
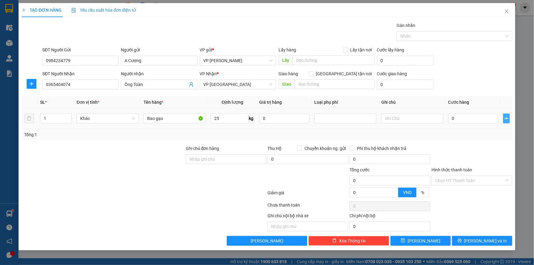
click at [504, 120] on icon "plus" at bounding box center [506, 118] width 5 height 5
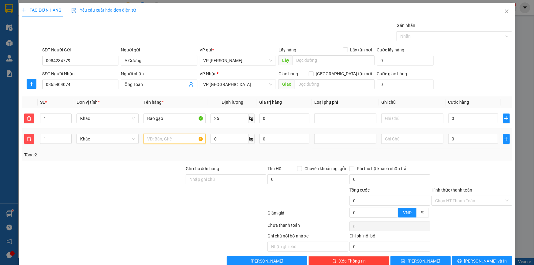
drag, startPoint x: 163, startPoint y: 139, endPoint x: 159, endPoint y: 144, distance: 6.1
click at [163, 140] on input "text" at bounding box center [174, 139] width 62 height 10
type input "Thùng xốp thực phẩm"
type input "10"
click at [399, 140] on input "text" at bounding box center [412, 139] width 62 height 10
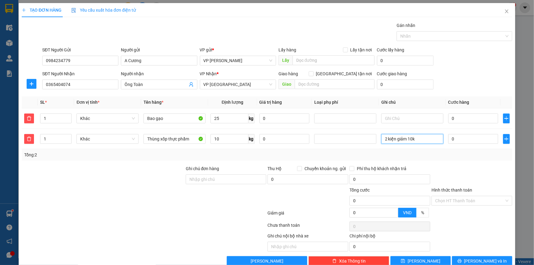
type input "2 kiện giảm 10k"
click at [453, 56] on div "SĐT Người Gửi 0984234779 Người gửi A Cương VP gửi * VP Phạm Văn Đồng Lấy hàng L…" at bounding box center [277, 56] width 472 height 21
click at [458, 119] on input "0" at bounding box center [473, 118] width 50 height 10
type input "05"
type input "5"
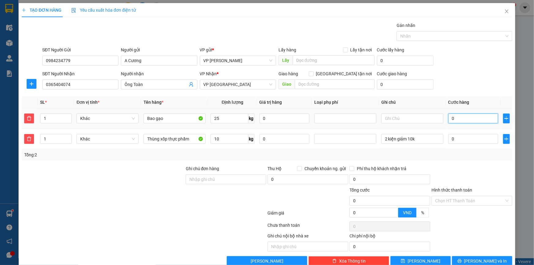
type input "5"
type input "050"
type input "50"
type input "50.000"
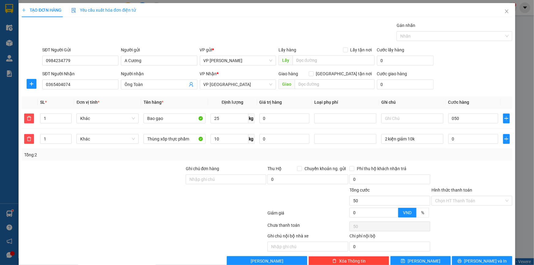
type input "50.000"
click at [468, 72] on div "SĐT Người Nhận 0365404074 Người nhận Ông Toàn VP Nhận * VP Thái Bình Giao hàng …" at bounding box center [277, 80] width 472 height 21
click at [453, 138] on input "0" at bounding box center [473, 139] width 50 height 10
type input "0"
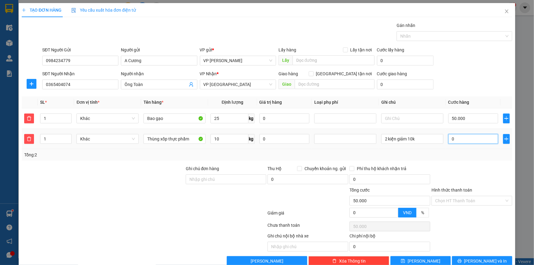
type input "50.002"
type input "02"
type input "50.025"
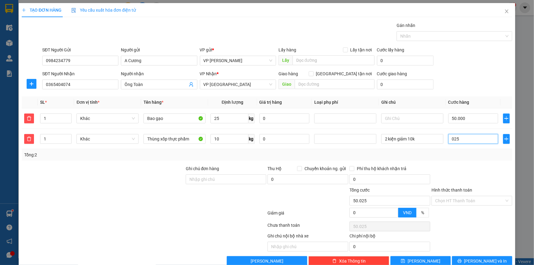
type input "025"
type input "75.000"
type input "25.000"
click at [487, 65] on div "SĐT Người Gửi 0984234779 Người gửi A Cương VP gửi * VP Phạm Văn Đồng Lấy hàng L…" at bounding box center [277, 56] width 472 height 21
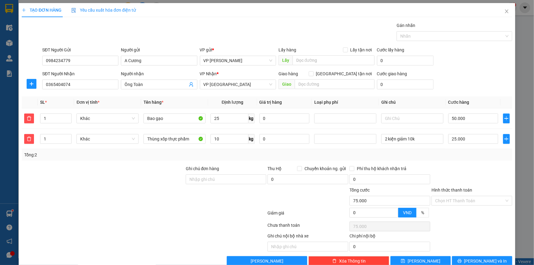
click at [471, 165] on div at bounding box center [471, 175] width 82 height 21
click at [447, 199] on input "Hình thức thanh toán" at bounding box center [469, 200] width 69 height 9
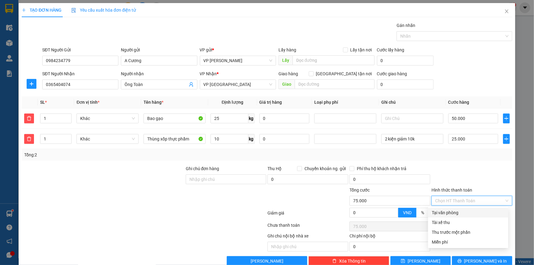
click at [446, 213] on div "Tại văn phòng" at bounding box center [467, 212] width 73 height 7
type input "0"
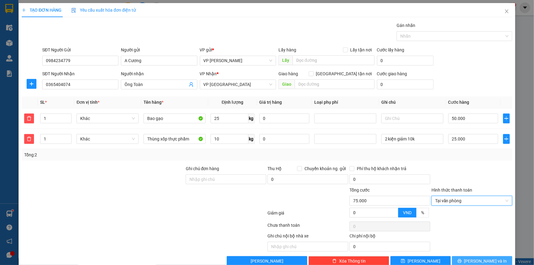
drag, startPoint x: 480, startPoint y: 248, endPoint x: 367, endPoint y: 178, distance: 132.9
click at [480, 257] on span "Lưu và In" at bounding box center [485, 260] width 43 height 7
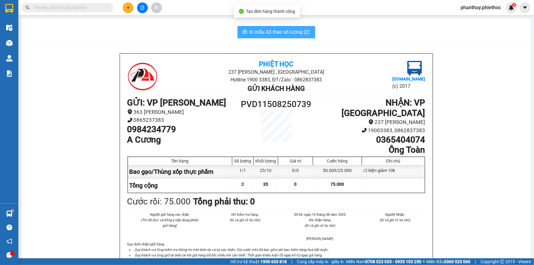
click at [301, 30] on span "In mẫu A5 theo số lượng (2)" at bounding box center [279, 32] width 61 height 8
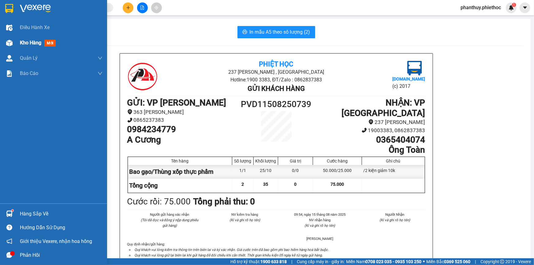
click at [30, 44] on span "Kho hàng" at bounding box center [30, 43] width 21 height 6
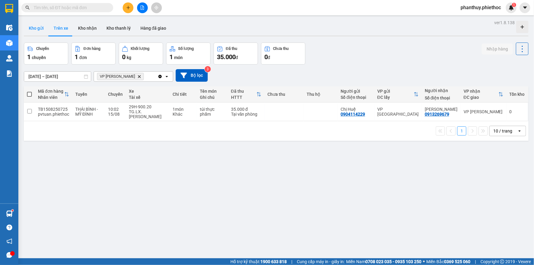
click at [38, 27] on button "Kho gửi" at bounding box center [36, 28] width 25 height 15
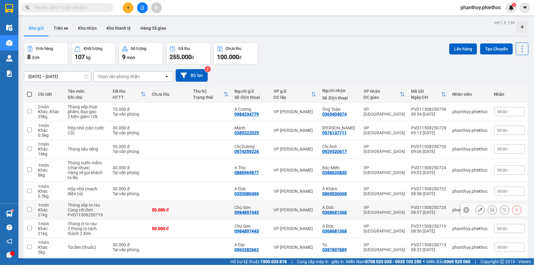
click at [28, 207] on input "checkbox" at bounding box center [29, 209] width 5 height 5
checkbox input "true"
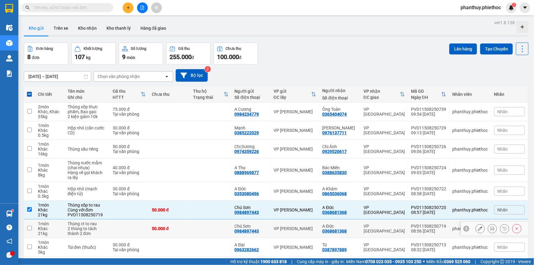
click at [28, 226] on input "checkbox" at bounding box center [29, 228] width 5 height 5
checkbox input "true"
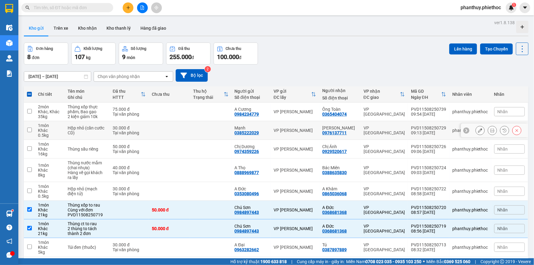
click at [29, 127] on input "checkbox" at bounding box center [29, 129] width 5 height 5
checkbox input "true"
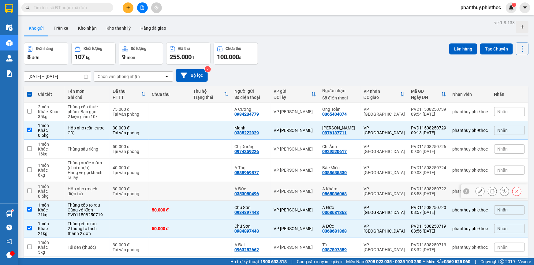
click at [28, 188] on input "checkbox" at bounding box center [29, 190] width 5 height 5
checkbox input "true"
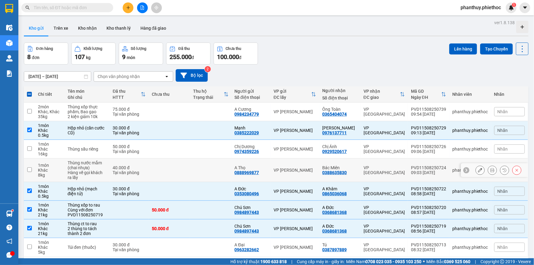
click at [28, 167] on input "checkbox" at bounding box center [29, 169] width 5 height 5
checkbox input "true"
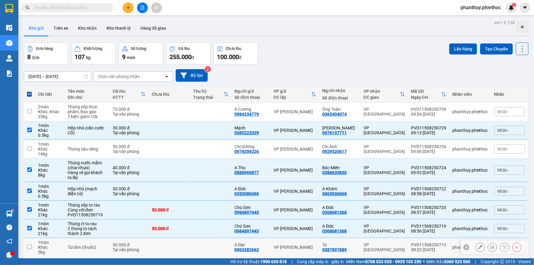
click at [29, 244] on input "checkbox" at bounding box center [29, 246] width 5 height 5
checkbox input "true"
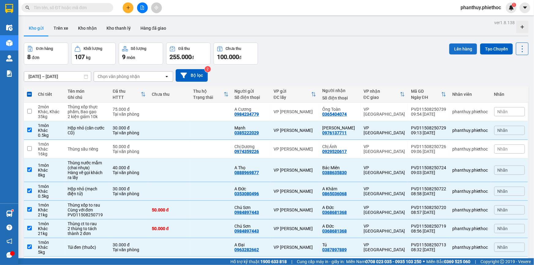
click at [456, 43] on button "Lên hàng" at bounding box center [463, 48] width 28 height 11
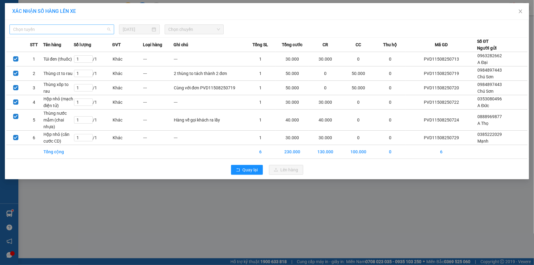
click at [34, 28] on span "Chọn tuyến" at bounding box center [61, 29] width 97 height 9
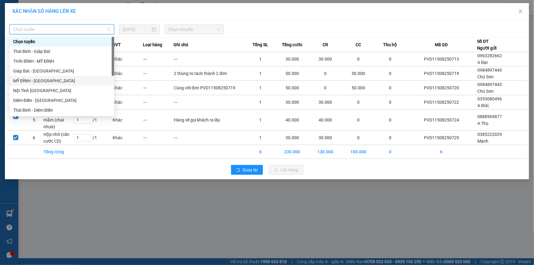
click at [37, 79] on div "MỸ ĐÌNH - THÁI BÌNH" at bounding box center [61, 80] width 97 height 7
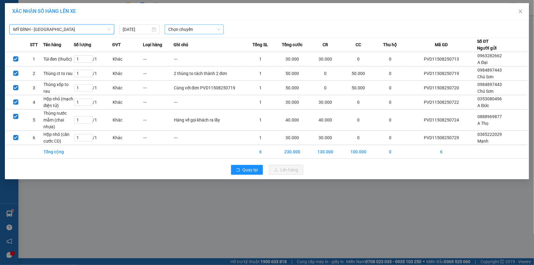
click at [183, 27] on span "Chọn chuyến" at bounding box center [194, 29] width 52 height 9
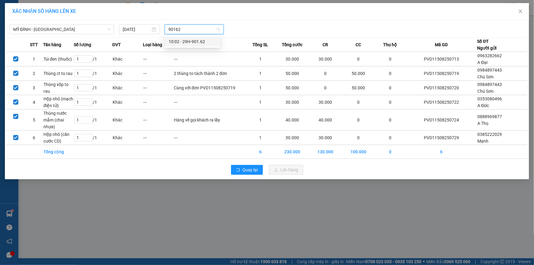
click at [194, 38] on div "10:02 - 29H-901.62" at bounding box center [192, 42] width 55 height 10
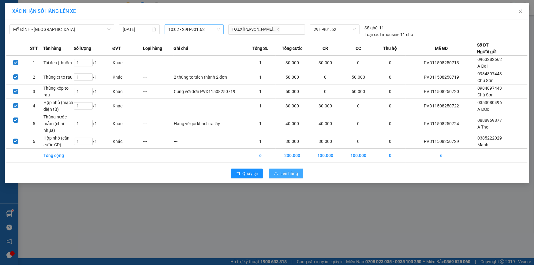
click at [281, 172] on span "Lên hàng" at bounding box center [289, 173] width 18 height 7
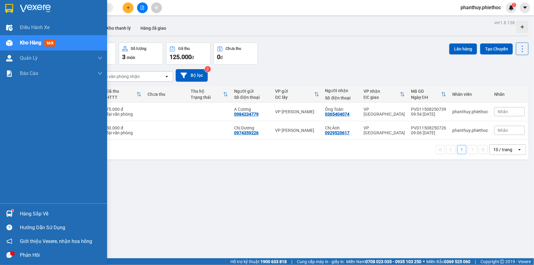
click at [36, 214] on div "Hàng sắp về" at bounding box center [61, 213] width 83 height 9
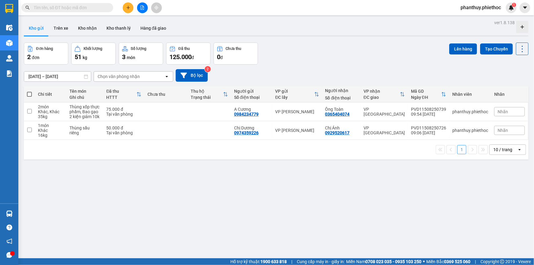
click at [301, 2] on section "Kết quả tìm kiếm ( 0 ) Bộ lọc No Data phanthuy.phiethoc 1 Điều hành xe Kho hàng…" at bounding box center [267, 132] width 534 height 265
click at [126, 4] on button at bounding box center [128, 7] width 11 height 11
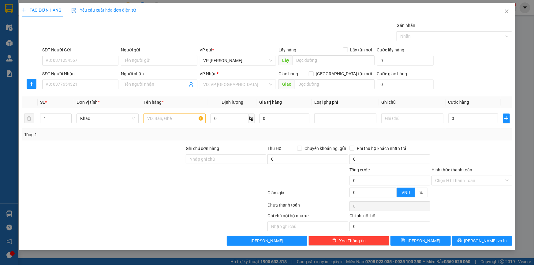
click at [68, 54] on div "SĐT Người Gửi" at bounding box center [80, 50] width 76 height 9
drag, startPoint x: 69, startPoint y: 62, endPoint x: 49, endPoint y: 79, distance: 26.0
click at [67, 64] on input "SĐT Người Gửi" at bounding box center [80, 61] width 76 height 10
type input "0943318195"
click at [83, 72] on div "0943318195 - C Phúc" at bounding box center [80, 72] width 69 height 7
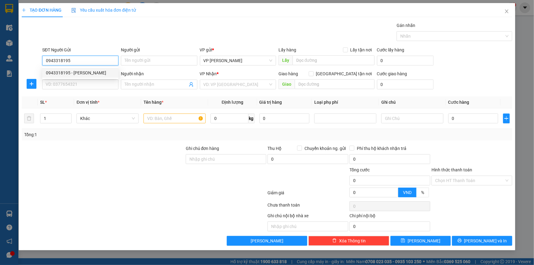
type input "C Phúc"
type input "0943318195"
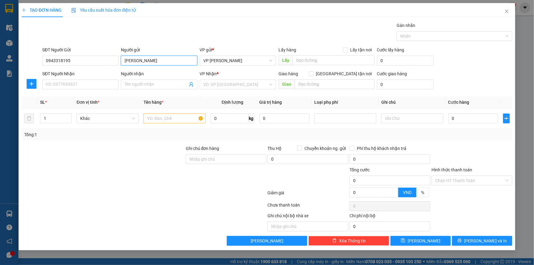
click at [146, 57] on input "C Phúc" at bounding box center [159, 61] width 76 height 10
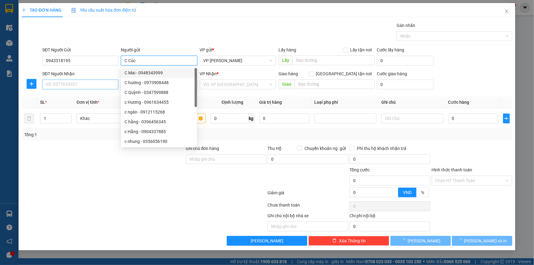
type input "C Cúc"
click at [90, 83] on input "SĐT Người Nhận" at bounding box center [80, 84] width 76 height 10
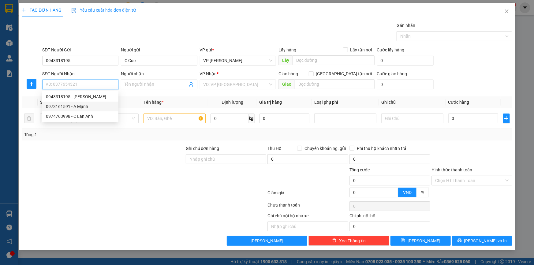
click at [85, 105] on div "0973161591 - A Mạnh" at bounding box center [80, 106] width 69 height 7
type input "0973161591"
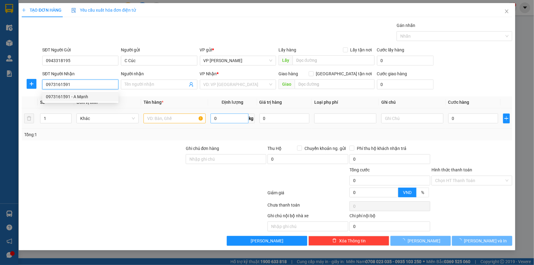
type input "A Mạnh"
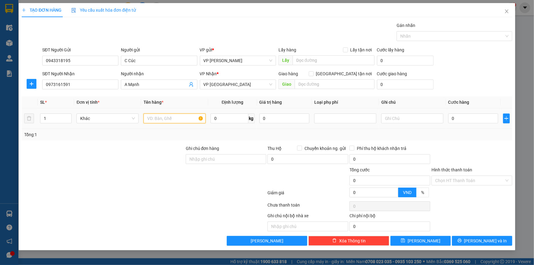
click at [180, 113] on input "text" at bounding box center [174, 118] width 62 height 10
type input "Bọc vải"
type input "15"
type input "04"
type input "4"
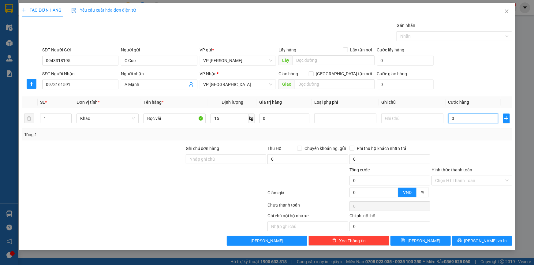
type input "4"
type input "040"
type input "40"
type input "40.000"
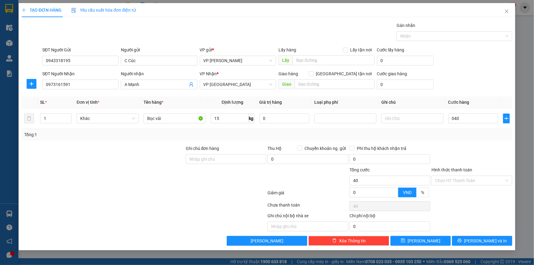
type input "40.000"
click at [468, 70] on form "SĐT Người Gửi 0943318195 Người gửi C Cúc VP gửi * VP Phạm Văn Đồng Lấy hàng Lấy…" at bounding box center [267, 68] width 490 height 45
click at [480, 240] on span "Lưu và In" at bounding box center [485, 240] width 43 height 7
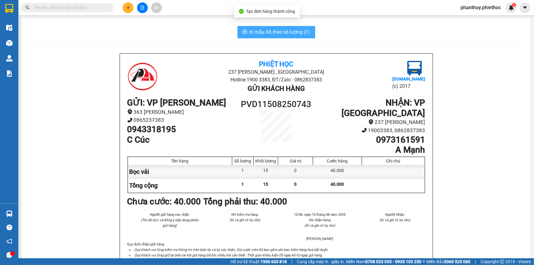
click at [260, 30] on span "In mẫu A5 theo số lượng (1)" at bounding box center [279, 32] width 61 height 8
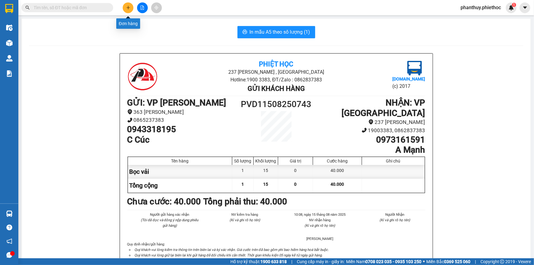
click at [127, 6] on icon "plus" at bounding box center [128, 8] width 4 height 4
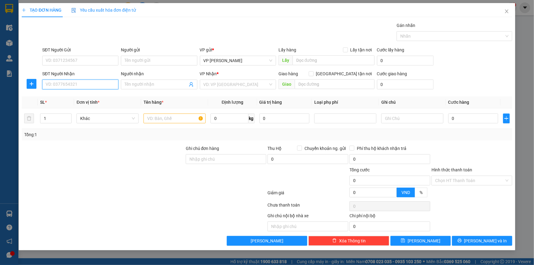
click at [59, 82] on input "SĐT Người Nhận" at bounding box center [80, 84] width 76 height 10
type input "0386681113"
click at [72, 98] on div "0386681113 - KH" at bounding box center [80, 96] width 69 height 7
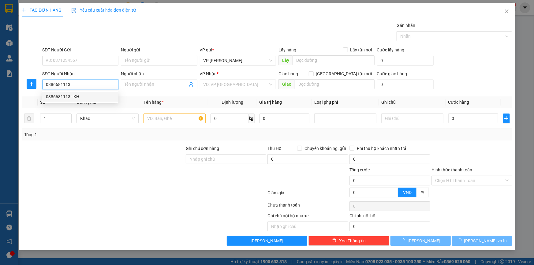
type input "KH"
type input "Cầu Thẫm"
type input "5.000"
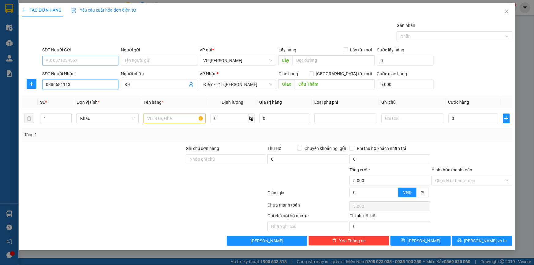
type input "0386681113"
click at [102, 59] on input "SĐT Người Gửi" at bounding box center [80, 61] width 76 height 10
click at [63, 70] on div "0378651495 - A Nam" at bounding box center [80, 72] width 69 height 7
type input "0378651495"
type input "A Nam"
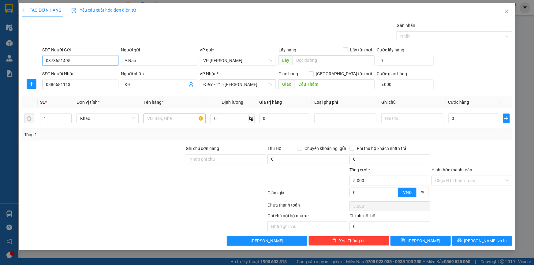
click at [231, 86] on span "Điểm - 215 Lý Thường Kiệt" at bounding box center [237, 84] width 69 height 9
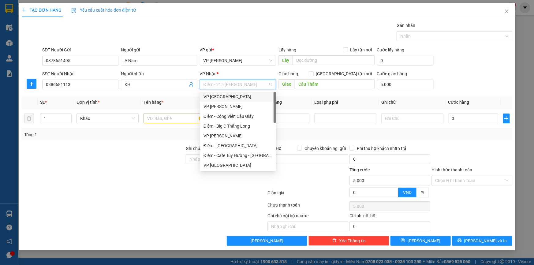
click at [228, 95] on div "VP [GEOGRAPHIC_DATA]" at bounding box center [237, 96] width 69 height 7
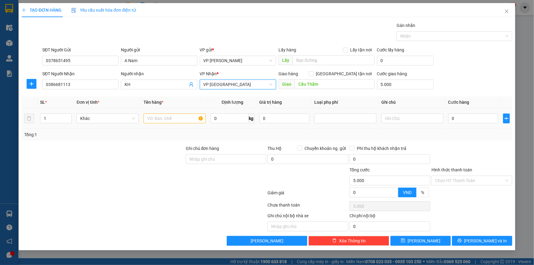
click at [170, 113] on div at bounding box center [174, 118] width 62 height 12
click at [165, 116] on input "text" at bounding box center [174, 118] width 62 height 10
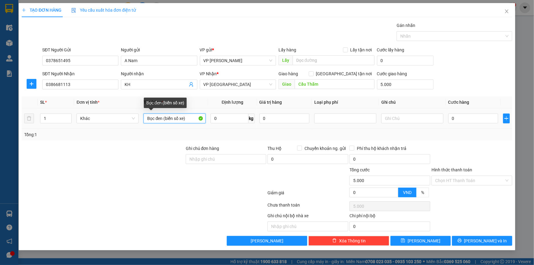
drag, startPoint x: 189, startPoint y: 119, endPoint x: 0, endPoint y: 103, distance: 189.3
click at [0, 103] on div "TẠO ĐƠN HÀNG Yêu cầu xuất hóa đơn điện tử Transit Pickup Surcharge Ids Transit …" at bounding box center [267, 132] width 534 height 265
type input "Bọc đen (biển số xe)"
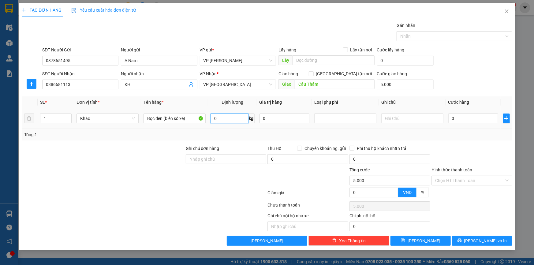
click at [233, 122] on input "0" at bounding box center [229, 118] width 38 height 10
type input "1"
type input "02"
type input "5.002"
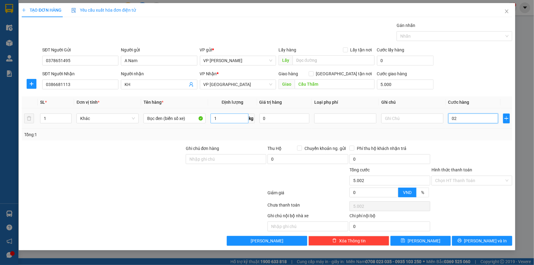
type input "025"
type input "5.025"
type input "25.000"
type input "30.000"
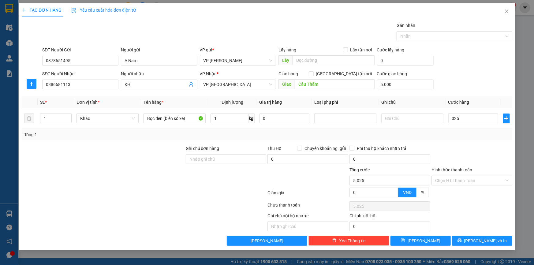
type input "30.000"
click at [483, 83] on div "SĐT Người Nhận 0386681113 Người nhận KH VP Nhận * VP Thái Bình Giao hàng Giao t…" at bounding box center [277, 80] width 472 height 21
drag, startPoint x: 482, startPoint y: 242, endPoint x: 421, endPoint y: 202, distance: 72.9
click at [482, 242] on span "Lưu và In" at bounding box center [485, 240] width 43 height 7
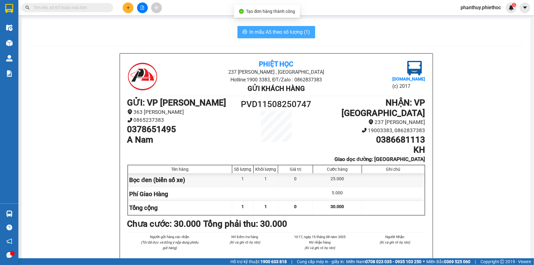
click at [275, 28] on button "In mẫu A5 theo số lượng (1)" at bounding box center [276, 32] width 78 height 12
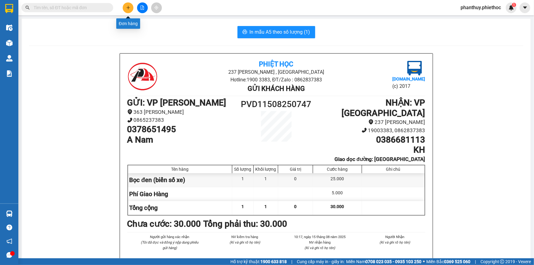
click at [128, 6] on icon "plus" at bounding box center [128, 8] width 4 height 4
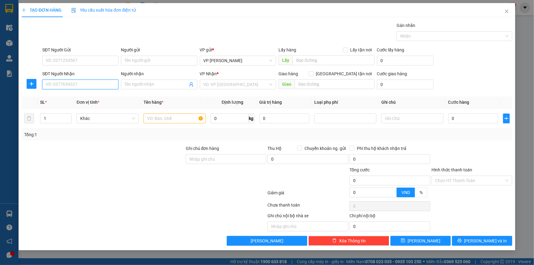
click at [63, 82] on input "SĐT Người Nhận" at bounding box center [80, 84] width 76 height 10
type input "0"
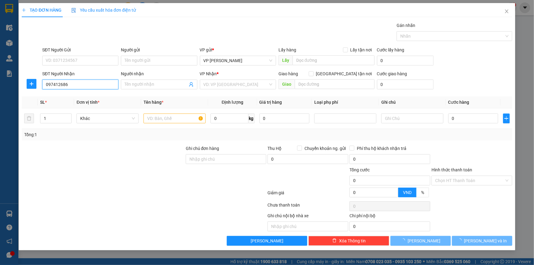
type input "0974126868"
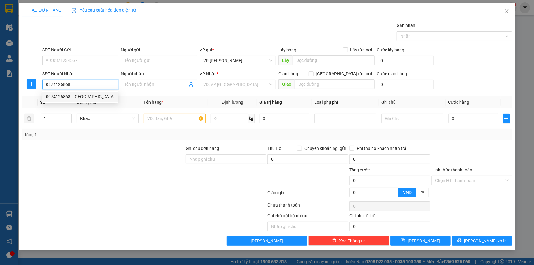
click at [89, 97] on div "0974126868 - Vũ Trung Hiếu" at bounding box center [80, 96] width 69 height 7
type input "Vũ Trung Hiếu"
type input "0974126868"
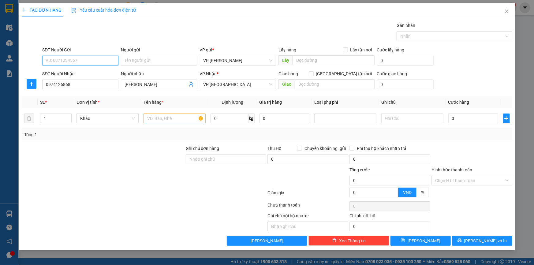
click at [72, 61] on input "SĐT Người Gửi" at bounding box center [80, 61] width 76 height 10
click at [83, 58] on input "SĐT Người Gửi" at bounding box center [80, 61] width 76 height 10
type input "0378651495"
click at [85, 70] on div "0378651495 - A Nam" at bounding box center [80, 72] width 69 height 7
type input "A Nam"
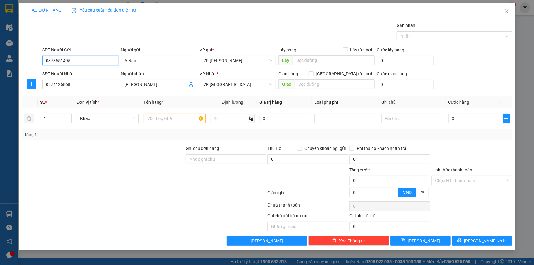
type input "0378651495"
click at [158, 121] on input "text" at bounding box center [174, 118] width 62 height 10
paste input "Bọc đen (biển số xe)"
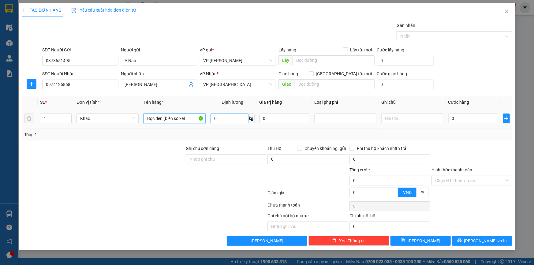
type input "Bọc đen (biển số xe)"
click at [227, 118] on input "0" at bounding box center [229, 118] width 38 height 10
type input "1"
click at [31, 84] on icon "plus" at bounding box center [31, 83] width 5 height 5
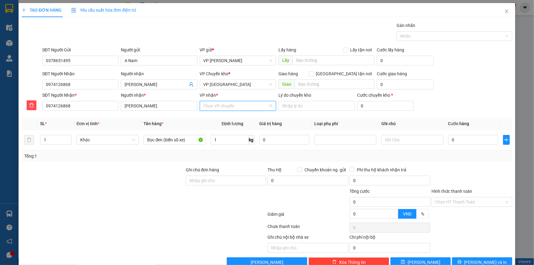
click at [220, 110] on input "VP nhận *" at bounding box center [235, 105] width 65 height 9
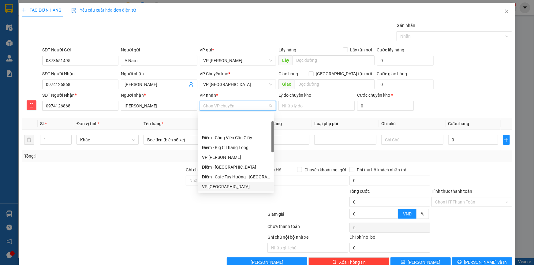
click at [219, 183] on div "VP Tiền Hải" at bounding box center [236, 186] width 68 height 7
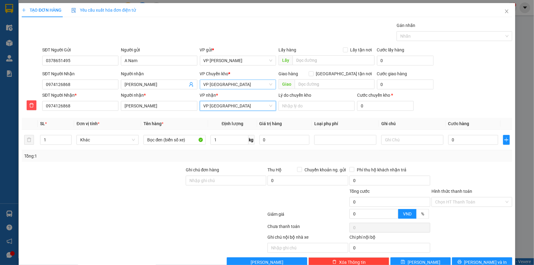
click at [211, 87] on span "VP Tiền Hải" at bounding box center [237, 84] width 69 height 9
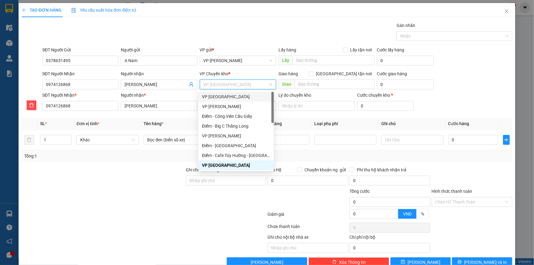
click at [222, 98] on div "VP [GEOGRAPHIC_DATA]" at bounding box center [236, 96] width 68 height 7
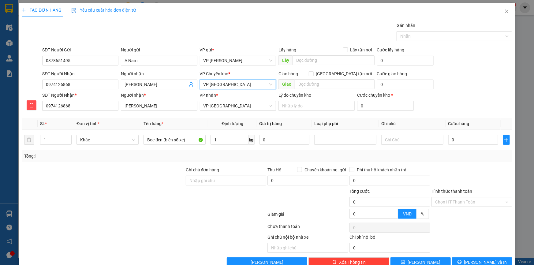
click at [168, 1] on div "TẠO ĐƠN HÀNG Yêu cầu xuất hóa đơn điện tử Transit Pickup Surcharge Ids Transit …" at bounding box center [267, 132] width 534 height 265
click at [452, 136] on input "0" at bounding box center [473, 140] width 50 height 10
type input "03"
type input "3"
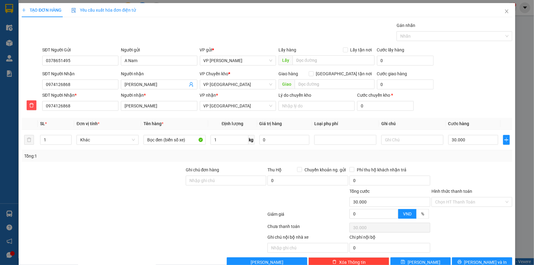
click at [476, 60] on div "SĐT Người Gửi 0378651495 Người gửi A Nam VP gửi * VP Phạm Văn Đồng Lấy hàng Lấy…" at bounding box center [277, 56] width 472 height 21
click at [467, 84] on div "SĐT Người Nhận 0974126868 Người nhận Vũ Trung Hiếu VP Chuyển kho * VP Thái Bình…" at bounding box center [277, 80] width 472 height 21
drag, startPoint x: 486, startPoint y: 262, endPoint x: 480, endPoint y: 257, distance: 8.0
click at [486, 262] on span "Lưu và In" at bounding box center [485, 262] width 43 height 7
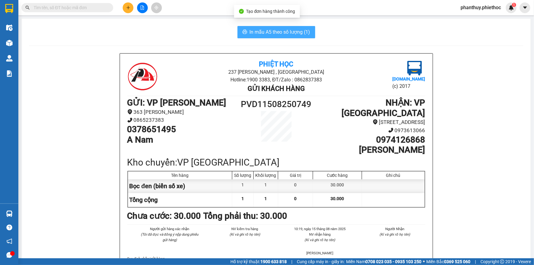
click at [262, 30] on span "In mẫu A5 theo số lượng (1)" at bounding box center [279, 32] width 61 height 8
drag, startPoint x: 176, startPoint y: 127, endPoint x: 116, endPoint y: 126, distance: 60.3
drag, startPoint x: 187, startPoint y: 177, endPoint x: 127, endPoint y: 175, distance: 60.2
click at [128, 179] on div "Bọc đen (biển số xe)" at bounding box center [180, 186] width 105 height 14
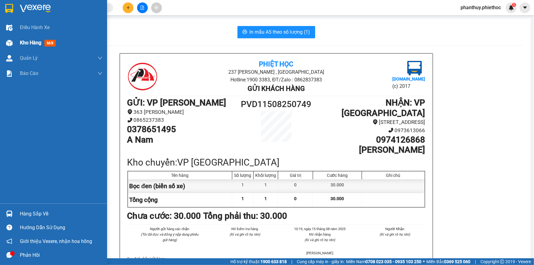
click at [31, 48] on div "Kho hàng mới" at bounding box center [61, 42] width 83 height 15
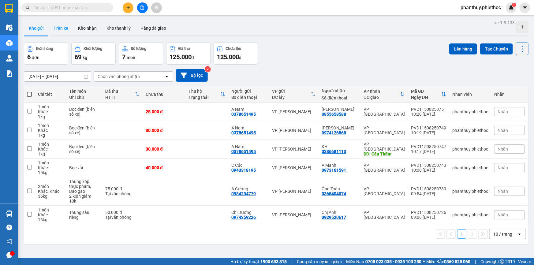
drag, startPoint x: 56, startPoint y: 25, endPoint x: 56, endPoint y: 29, distance: 4.3
click at [56, 29] on button "Trên xe" at bounding box center [61, 28] width 24 height 15
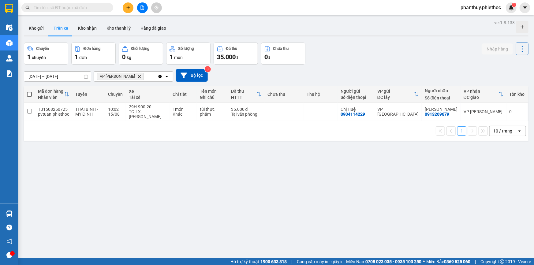
drag, startPoint x: 159, startPoint y: 75, endPoint x: 175, endPoint y: 76, distance: 15.6
click at [159, 76] on icon "Clear all" at bounding box center [159, 76] width 3 height 3
click at [188, 75] on button "Bộ lọc" at bounding box center [191, 75] width 32 height 13
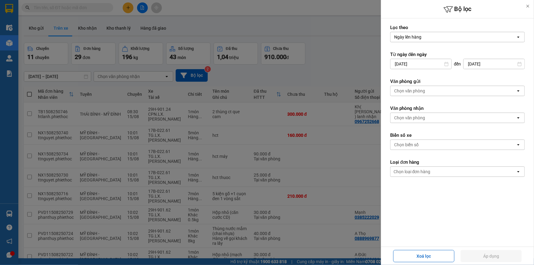
click at [422, 89] on div "Chọn văn phòng" at bounding box center [409, 91] width 31 height 6
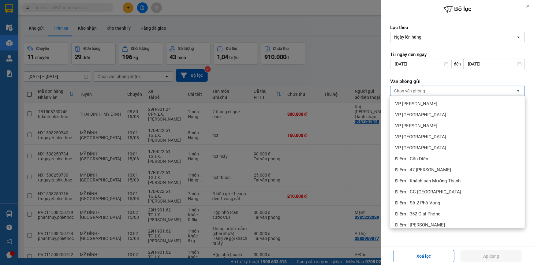
drag, startPoint x: 488, startPoint y: 254, endPoint x: 429, endPoint y: 216, distance: 69.7
click at [488, 254] on button "Áp dụng" at bounding box center [490, 256] width 61 height 12
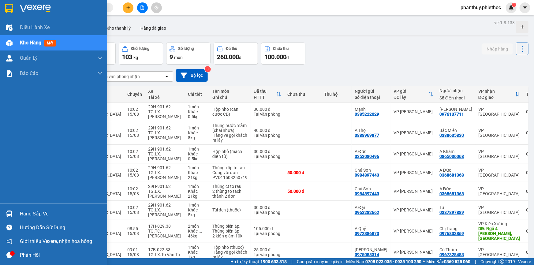
drag, startPoint x: 27, startPoint y: 46, endPoint x: 58, endPoint y: 46, distance: 31.2
click at [28, 46] on div "Kho hàng mới" at bounding box center [39, 43] width 38 height 8
click at [27, 28] on span "Điều hành xe" at bounding box center [35, 28] width 30 height 8
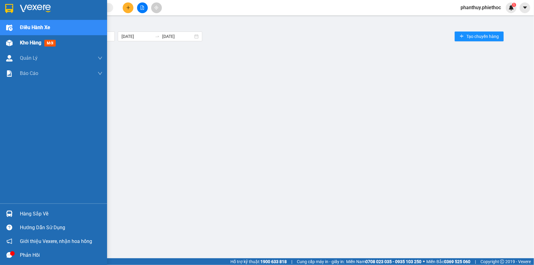
click at [31, 44] on span "Kho hàng" at bounding box center [30, 43] width 21 height 6
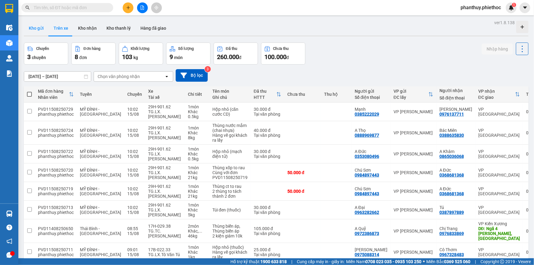
click at [34, 25] on button "Kho gửi" at bounding box center [36, 28] width 25 height 15
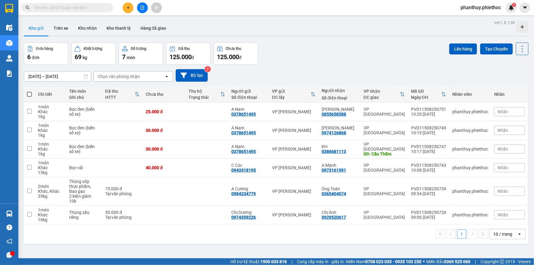
click at [121, 6] on div at bounding box center [142, 7] width 46 height 11
click at [125, 5] on button at bounding box center [128, 7] width 11 height 11
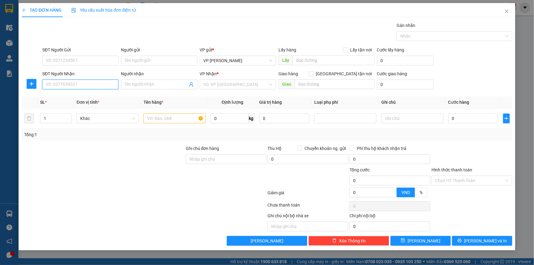
click at [61, 86] on input "SĐT Người Nhận" at bounding box center [80, 84] width 76 height 10
click at [216, 80] on input "search" at bounding box center [235, 84] width 65 height 9
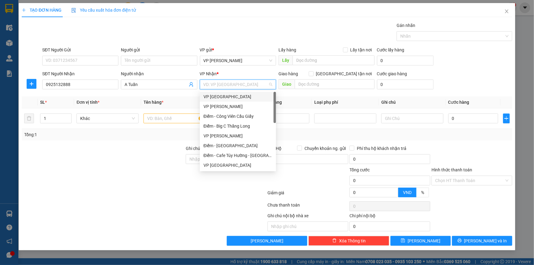
click at [222, 95] on div "VP [GEOGRAPHIC_DATA]" at bounding box center [237, 96] width 69 height 7
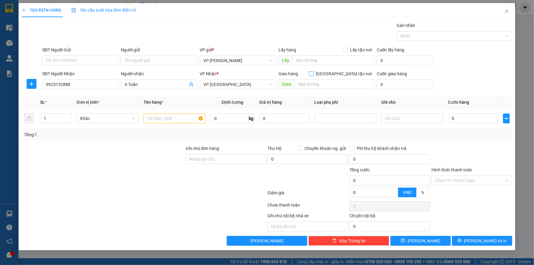
click at [345, 72] on label "Giao tận nơi" at bounding box center [341, 73] width 66 height 7
click at [323, 84] on input "text" at bounding box center [334, 84] width 80 height 10
click at [313, 73] on input "Giao tận nơi" at bounding box center [310, 73] width 4 height 4
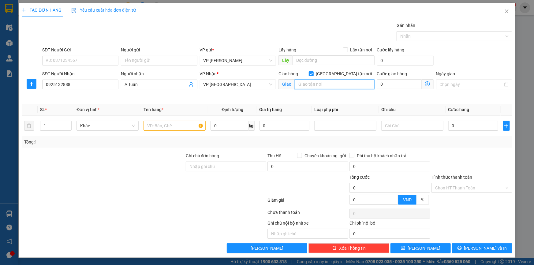
click at [332, 85] on input "text" at bounding box center [334, 84] width 80 height 10
drag, startPoint x: 77, startPoint y: 85, endPoint x: 0, endPoint y: 49, distance: 84.8
click at [0, 49] on div "TẠO ĐƠN HÀNG Yêu cầu xuất hóa đơn điện tử Transit Pickup Surcharge Ids Transit …" at bounding box center [267, 132] width 534 height 265
click at [58, 62] on input "SĐT Người Gửi" at bounding box center [80, 61] width 76 height 10
paste input "0925132888"
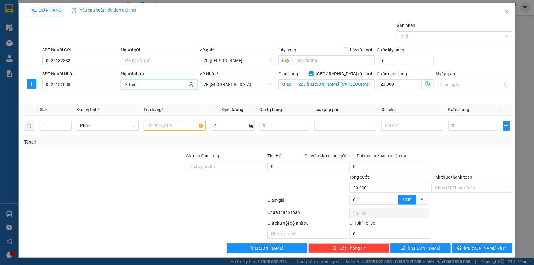
drag, startPoint x: 149, startPoint y: 84, endPoint x: 18, endPoint y: 72, distance: 131.7
click at [18, 72] on div "TẠO ĐƠN HÀNG Yêu cầu xuất hóa đơn điện tử Transit Pickup Surcharge Ids Transit …" at bounding box center [267, 132] width 534 height 265
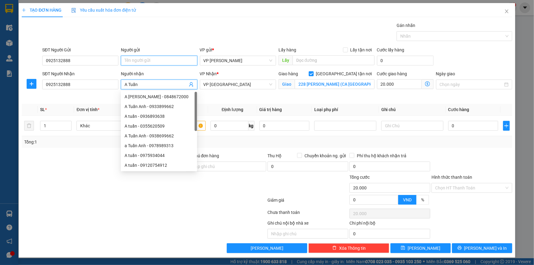
click at [133, 58] on input "Người gửi" at bounding box center [159, 61] width 76 height 10
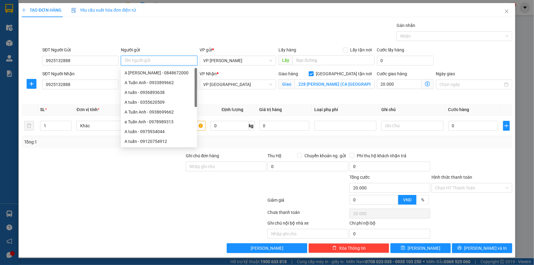
paste input "A Tuấn"
click at [230, 98] on div "VP Nhận * VP Thái Bình" at bounding box center [237, 84] width 79 height 29
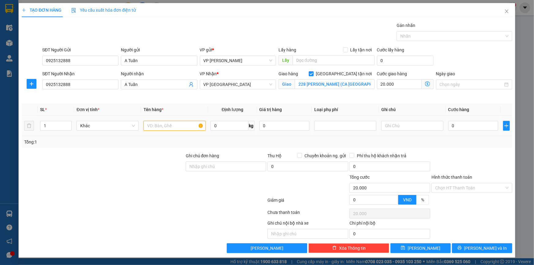
click at [183, 126] on input "text" at bounding box center [174, 126] width 62 height 10
click at [479, 51] on div "SĐT Người Gửi 0925132888 Người gửi A Tuấn VP gửi * VP Phạm Văn Đồng Lấy hàng Lấ…" at bounding box center [277, 56] width 472 height 21
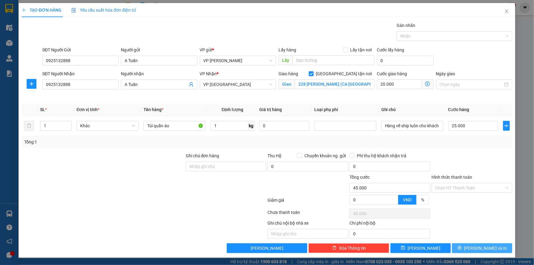
drag, startPoint x: 489, startPoint y: 244, endPoint x: 483, endPoint y: 233, distance: 11.8
click at [488, 244] on button "Lưu và In" at bounding box center [482, 248] width 60 height 10
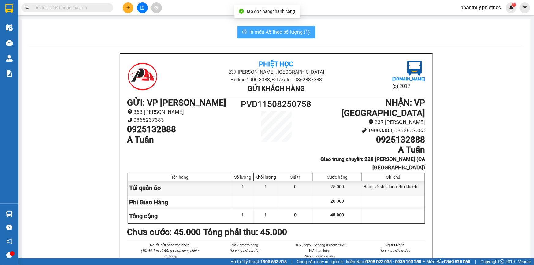
click at [267, 30] on span "In mẫu A5 theo số lượng (1)" at bounding box center [279, 32] width 61 height 8
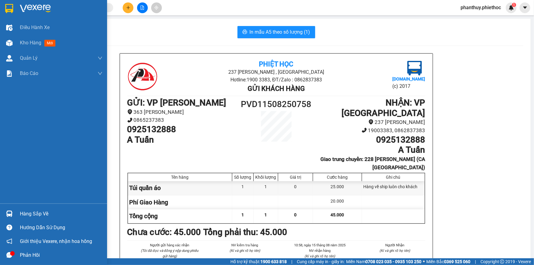
click at [40, 209] on div "Hàng sắp về" at bounding box center [61, 213] width 83 height 9
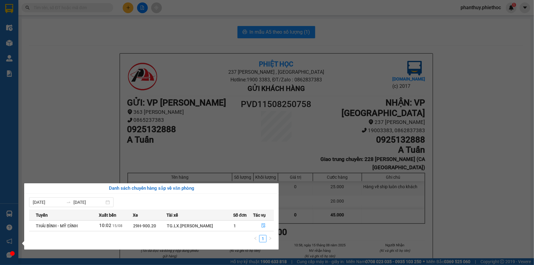
click at [190, 123] on section "Kết quả tìm kiếm ( 0 ) Bộ lọc No Data phanthuy.phiethoc 1 Điều hành xe Kho hàng…" at bounding box center [267, 132] width 534 height 265
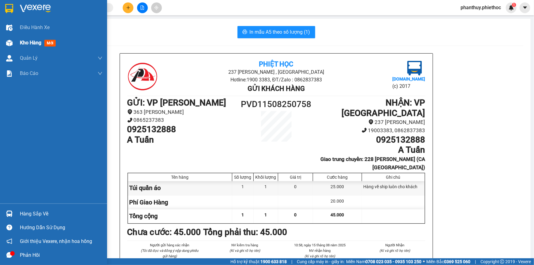
click at [59, 43] on div "Kho hàng mới" at bounding box center [61, 42] width 83 height 15
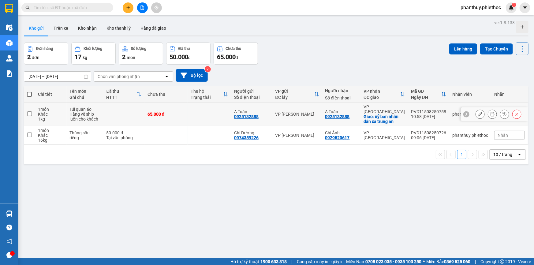
click at [28, 112] on input "checkbox" at bounding box center [29, 113] width 5 height 5
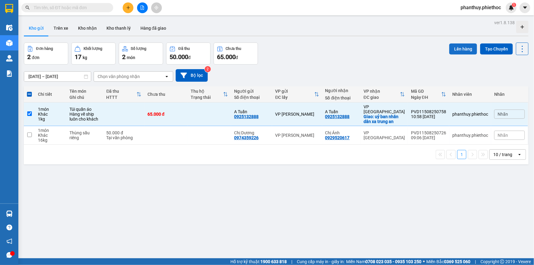
click at [459, 46] on button "Lên hàng" at bounding box center [463, 48] width 28 height 11
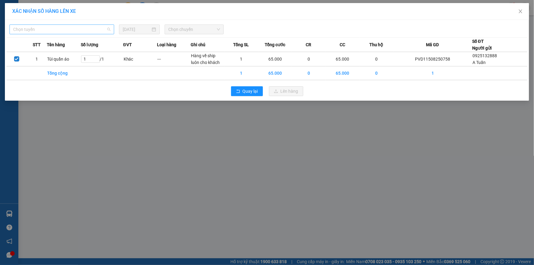
click at [51, 30] on span "Chọn tuyến" at bounding box center [61, 29] width 97 height 9
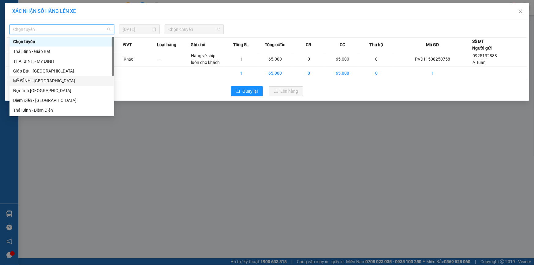
click at [30, 82] on div "MỸ ĐÌNH - THÁI BÌNH" at bounding box center [61, 80] width 97 height 7
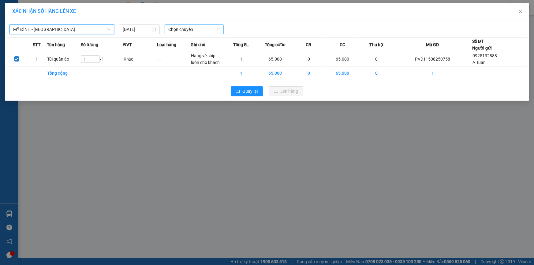
click at [172, 31] on span "Chọn chuyến" at bounding box center [194, 29] width 52 height 9
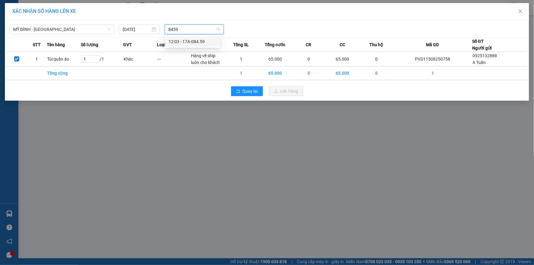
drag, startPoint x: 192, startPoint y: 42, endPoint x: 200, endPoint y: 44, distance: 8.5
click at [192, 42] on div "12:03 - 17A-084.59" at bounding box center [192, 41] width 48 height 7
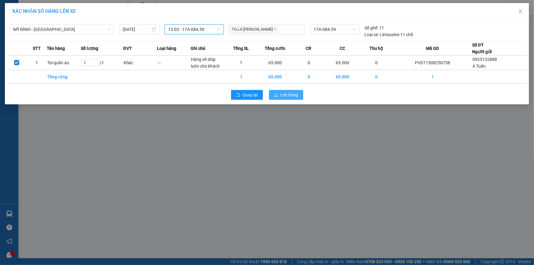
click at [287, 96] on span "Lên hàng" at bounding box center [289, 94] width 18 height 7
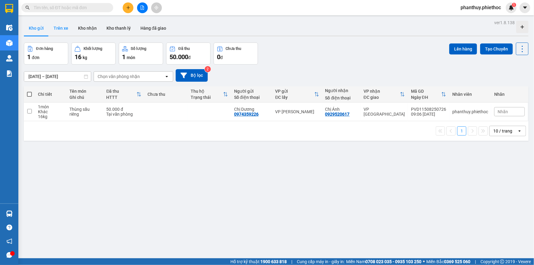
click at [62, 28] on button "Trên xe" at bounding box center [61, 28] width 24 height 15
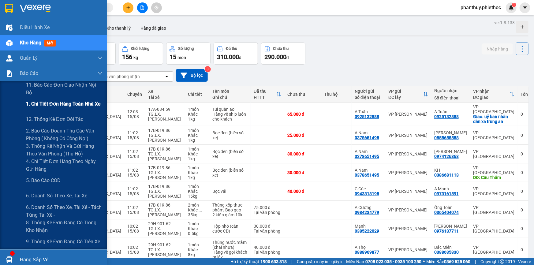
click at [68, 105] on span "1. Chi tiết đơn hàng toàn nhà xe" at bounding box center [63, 104] width 75 height 8
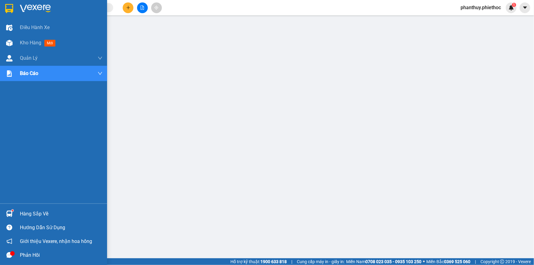
click at [23, 211] on div "Hàng sắp về" at bounding box center [61, 213] width 83 height 9
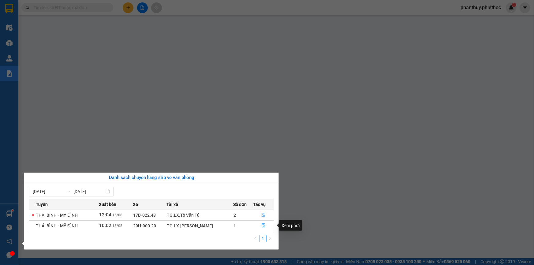
click at [262, 224] on icon "file-done" at bounding box center [263, 225] width 4 height 4
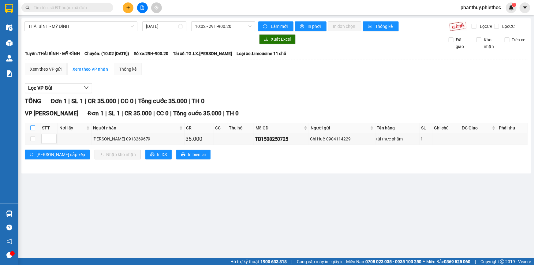
click at [33, 125] on input "checkbox" at bounding box center [32, 127] width 5 height 5
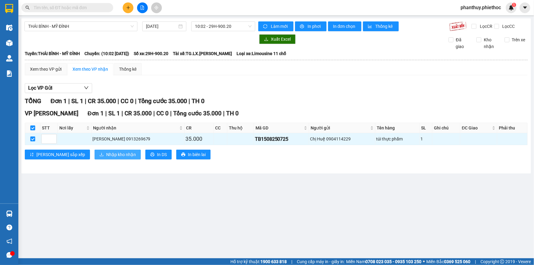
click at [106, 156] on span "Nhập kho nhận" at bounding box center [121, 154] width 30 height 7
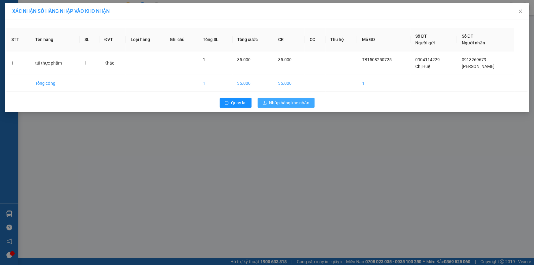
click at [288, 101] on span "Nhập hàng kho nhận" at bounding box center [289, 102] width 40 height 7
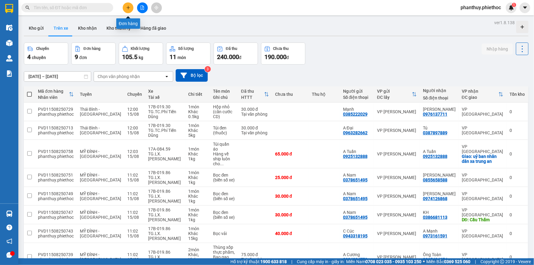
click at [126, 6] on icon "plus" at bounding box center [128, 8] width 4 height 4
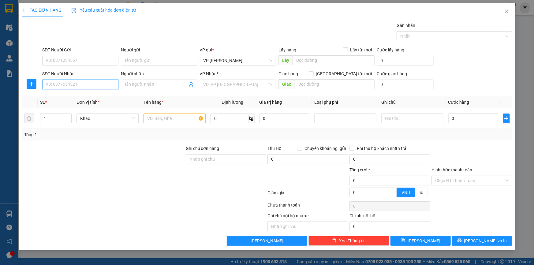
click at [75, 83] on input "SĐT Người Nhận" at bounding box center [80, 84] width 76 height 10
click at [79, 98] on div "0929991984 - Crown Car" at bounding box center [80, 96] width 69 height 7
drag, startPoint x: 24, startPoint y: 80, endPoint x: 28, endPoint y: 80, distance: 3.4
click at [25, 79] on div at bounding box center [31, 84] width 19 height 10
click at [28, 81] on button "button" at bounding box center [32, 84] width 10 height 10
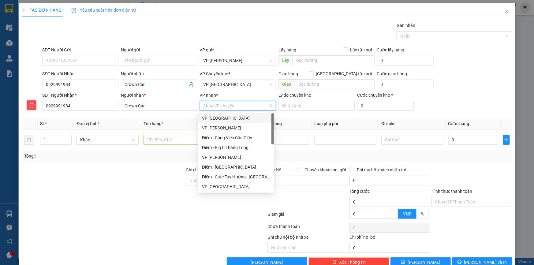
click at [203, 106] on input "VP nhận *" at bounding box center [235, 105] width 65 height 9
click at [233, 186] on div "VP Tiền Hải" at bounding box center [236, 186] width 68 height 7
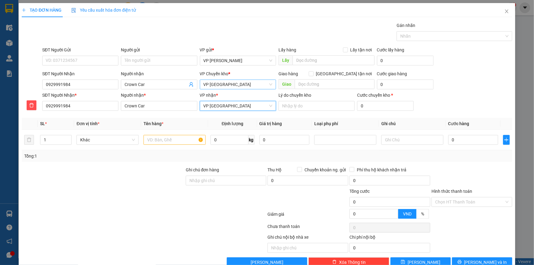
click at [217, 83] on span "VP Tiền Hải" at bounding box center [237, 84] width 69 height 9
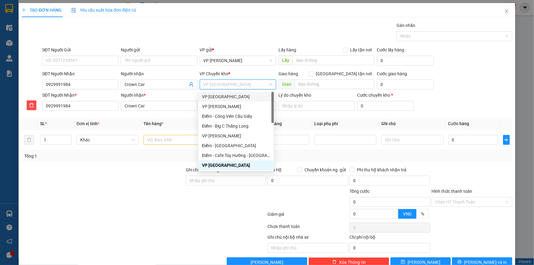
click at [220, 95] on div "VP [GEOGRAPHIC_DATA]" at bounding box center [236, 96] width 68 height 7
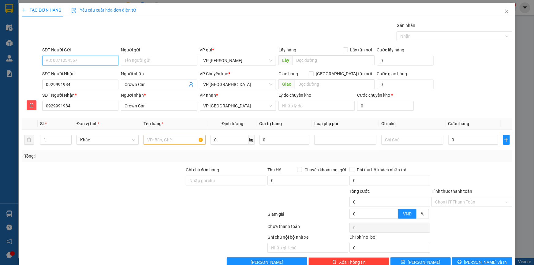
click at [80, 61] on input "SĐT Người Gửi" at bounding box center [80, 61] width 76 height 10
click at [92, 71] on div "0917635865 - HDAuto Mart" at bounding box center [80, 72] width 68 height 7
click at [168, 142] on input "text" at bounding box center [174, 140] width 62 height 10
click at [453, 86] on div "SĐT Người Nhận 0929991984 Người nhận Crown Car VP Chuyển kho * VP Thái Bình Gia…" at bounding box center [277, 80] width 472 height 21
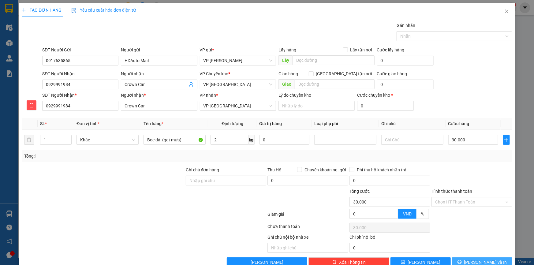
click at [472, 257] on button "Lưu và In" at bounding box center [482, 262] width 60 height 10
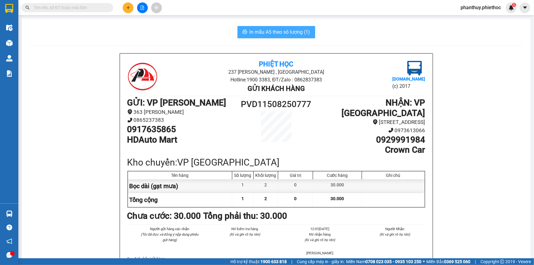
click at [273, 33] on span "In mẫu A5 theo số lượng (1)" at bounding box center [279, 32] width 61 height 8
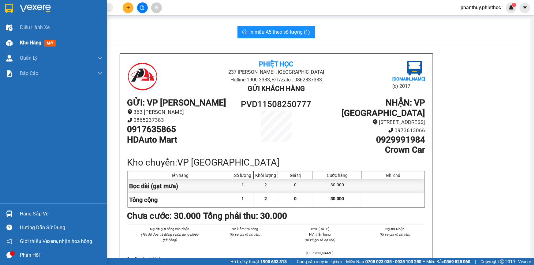
click at [28, 38] on div "Kho hàng mới" at bounding box center [61, 42] width 83 height 15
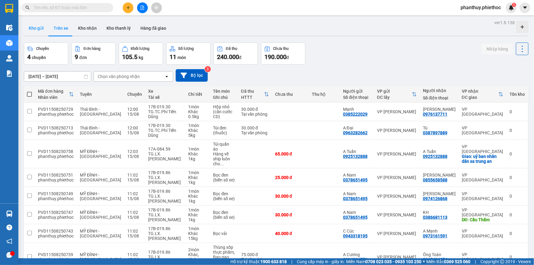
click at [36, 23] on button "Kho gửi" at bounding box center [36, 28] width 25 height 15
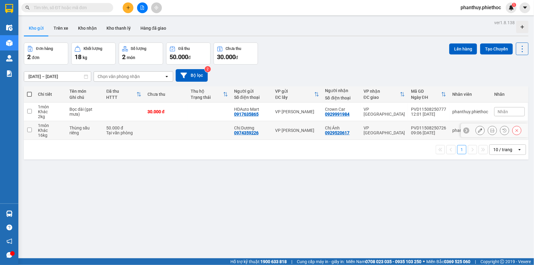
click at [28, 128] on input "checkbox" at bounding box center [29, 129] width 5 height 5
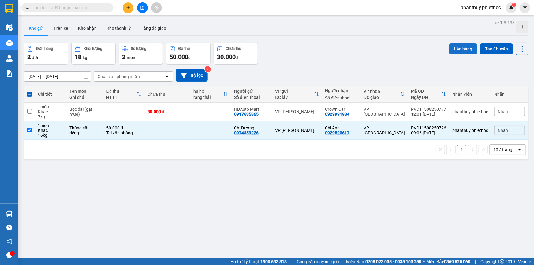
click at [457, 49] on button "Lên hàng" at bounding box center [463, 48] width 28 height 11
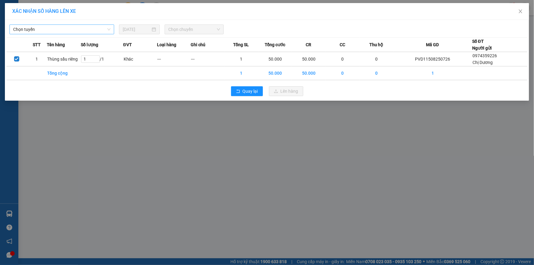
click at [45, 29] on span "Chọn tuyến" at bounding box center [61, 29] width 97 height 9
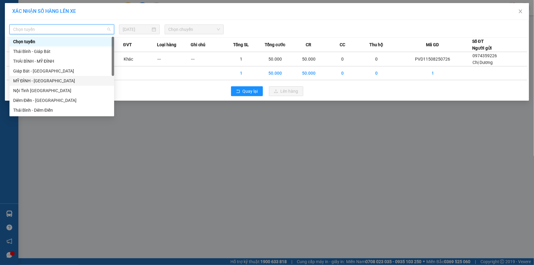
click at [28, 83] on div "MỸ ĐÌNH - THÁI BÌNH" at bounding box center [61, 80] width 97 height 7
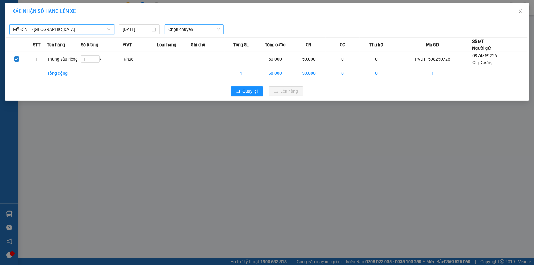
click at [182, 24] on div "Chọn chuyến" at bounding box center [193, 29] width 59 height 10
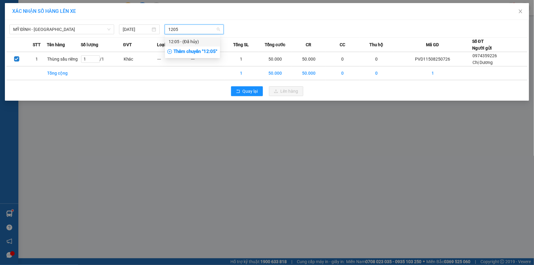
click at [201, 52] on div "Thêm chuyến " 12:05 "" at bounding box center [192, 51] width 55 height 10
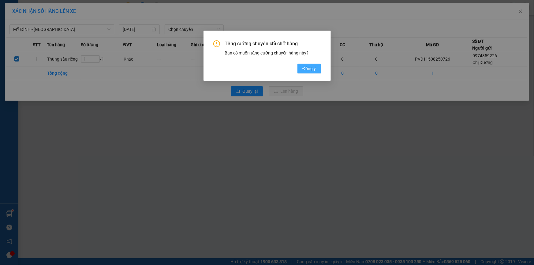
click at [311, 71] on span "Đồng ý" at bounding box center [308, 68] width 13 height 7
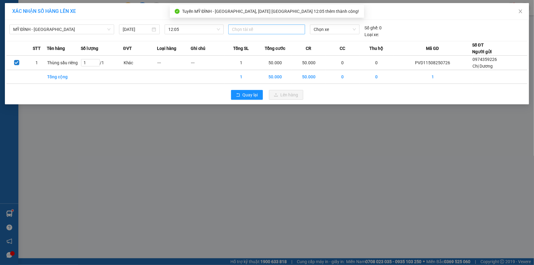
click at [256, 29] on div at bounding box center [267, 29] width 74 height 7
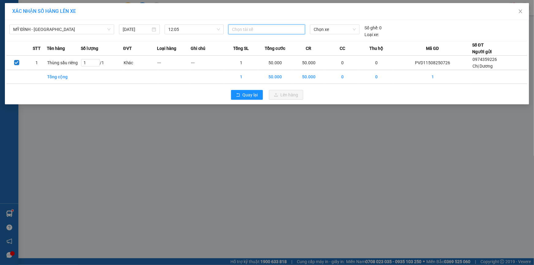
click at [245, 31] on div at bounding box center [267, 29] width 74 height 7
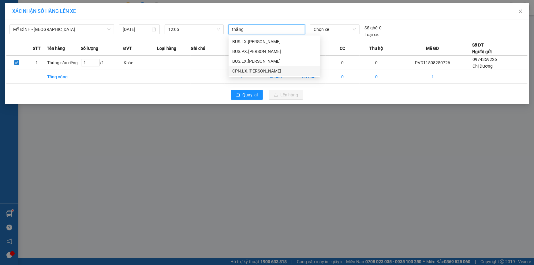
click at [271, 72] on div "CPN.LX.Đoàn Đức Thắng" at bounding box center [274, 71] width 84 height 7
click at [268, 71] on div "CPN.LX.Tô Đình Hiếu" at bounding box center [274, 71] width 84 height 7
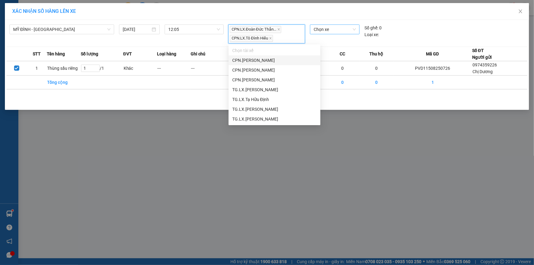
click at [323, 29] on span "Chọn xe" at bounding box center [334, 29] width 42 height 9
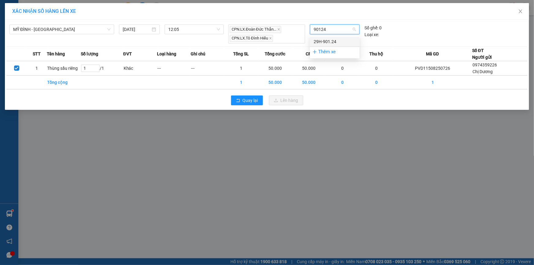
drag, startPoint x: 327, startPoint y: 40, endPoint x: 356, endPoint y: 43, distance: 28.9
click at [328, 40] on div "29H-901.24" at bounding box center [334, 41] width 42 height 7
click at [438, 30] on div "CPN.LX.Đoàn Đức Thắn... CPN.LX.Tô Đình Hiếu 29H-901.24" at bounding box center [334, 33] width 217 height 19
click at [294, 36] on div "CPN.LX.Đoàn Đức Thắn... CPN.LX.Tô Đình Hiếu" at bounding box center [267, 34] width 74 height 18
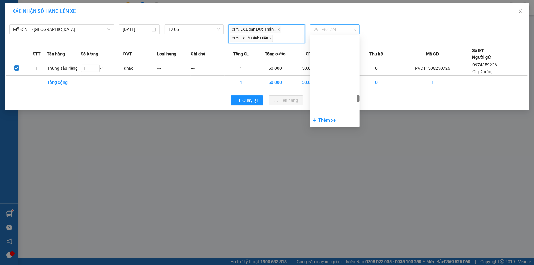
click at [355, 29] on span "29H-901.24" at bounding box center [334, 29] width 42 height 9
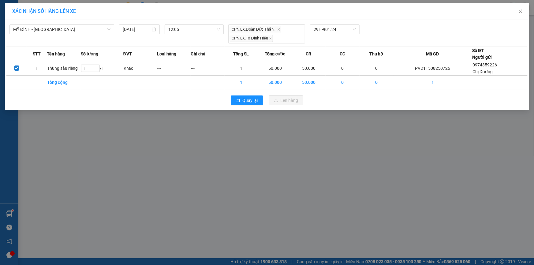
click at [437, 35] on div "CPN.LX.Đoàn Đức Thắn... CPN.LX.Tô Đình Hiếu 29H-901.24" at bounding box center [334, 33] width 217 height 19
drag, startPoint x: 522, startPoint y: 12, endPoint x: 499, endPoint y: 11, distance: 22.6
click at [521, 12] on icon "close" at bounding box center [520, 11] width 5 height 5
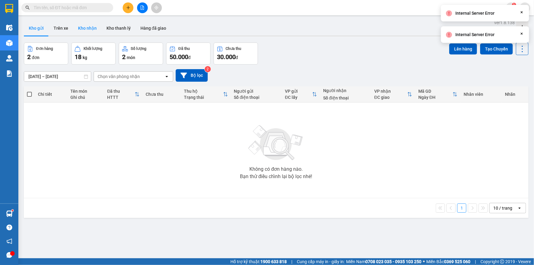
click at [83, 28] on button "Kho nhận" at bounding box center [87, 28] width 28 height 15
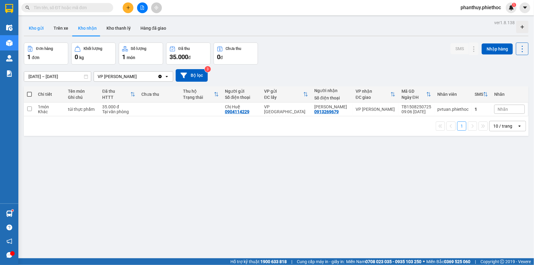
click at [41, 29] on button "Kho gửi" at bounding box center [36, 28] width 25 height 15
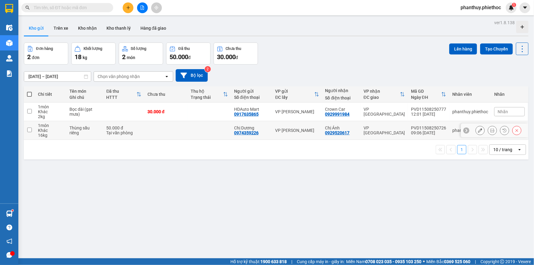
click at [29, 128] on input "checkbox" at bounding box center [29, 129] width 5 height 5
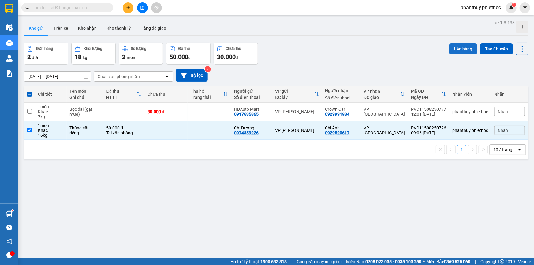
click at [459, 48] on button "Lên hàng" at bounding box center [463, 48] width 28 height 11
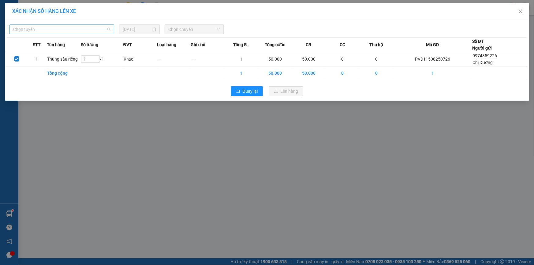
click at [28, 30] on span "Chọn tuyến" at bounding box center [61, 29] width 97 height 9
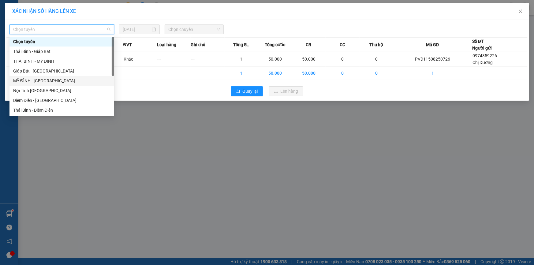
click at [39, 79] on div "MỸ ĐÌNH - THÁI BÌNH" at bounding box center [61, 80] width 97 height 7
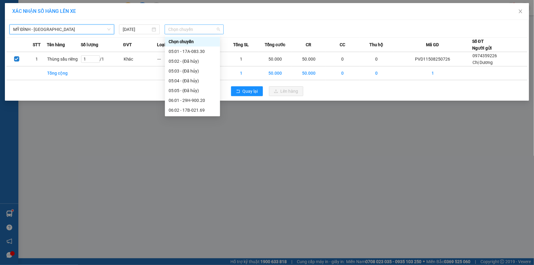
click at [175, 28] on span "Chọn chuyến" at bounding box center [194, 29] width 52 height 9
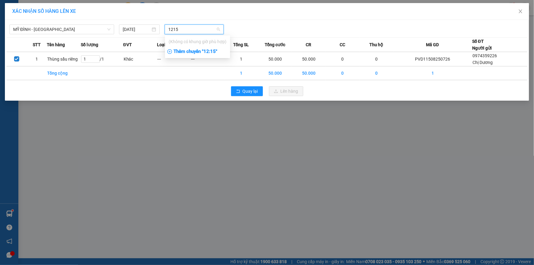
click at [195, 53] on div "Thêm chuyến " 12:15 "" at bounding box center [197, 51] width 65 height 10
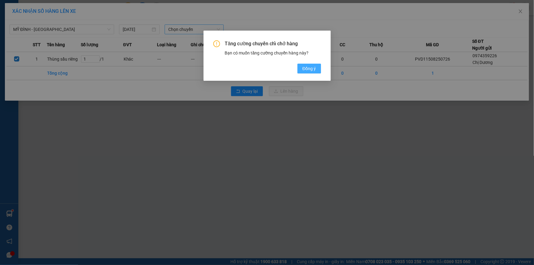
click at [310, 72] on button "Đồng ý" at bounding box center [308, 69] width 23 height 10
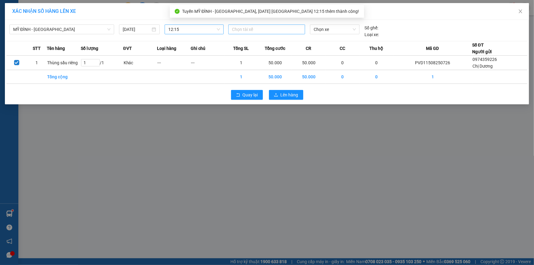
click at [246, 29] on div at bounding box center [267, 29] width 74 height 7
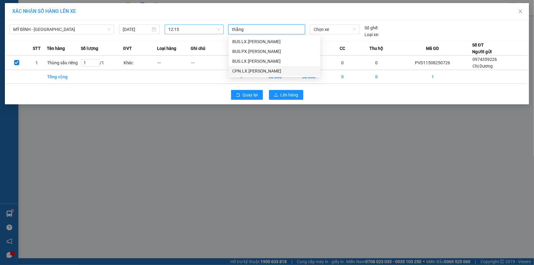
click at [266, 71] on div "CPN.LX.Đoàn Đức Thắng" at bounding box center [274, 71] width 84 height 7
click at [263, 70] on div "CPN.LX.Tô Đình Hiếu" at bounding box center [274, 71] width 84 height 7
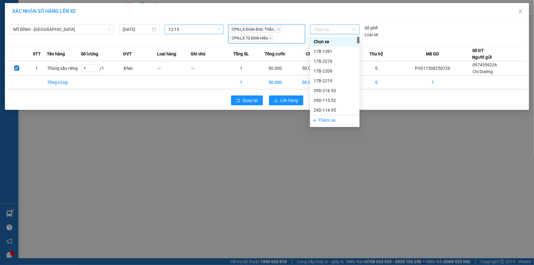
click at [332, 28] on span "Chọn xe" at bounding box center [334, 29] width 42 height 9
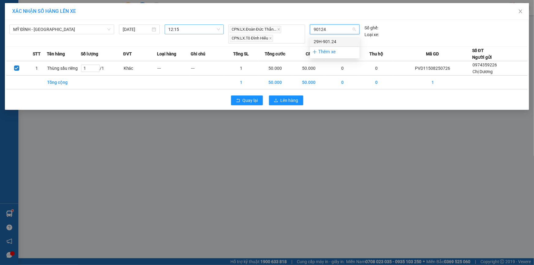
click at [332, 42] on div "29H-901.24" at bounding box center [334, 41] width 42 height 7
click at [284, 98] on span "Lên hàng" at bounding box center [289, 100] width 18 height 7
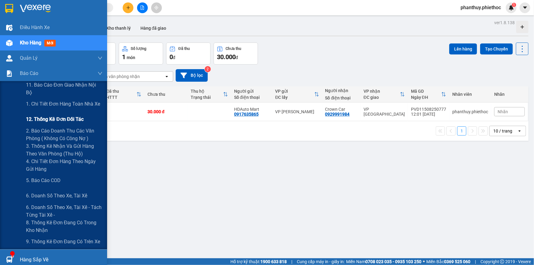
click at [68, 118] on span "12. Thống kê đơn đối tác" at bounding box center [54, 119] width 57 height 8
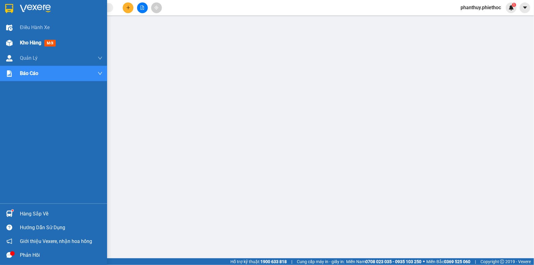
click at [33, 46] on span "Kho hàng" at bounding box center [30, 43] width 21 height 6
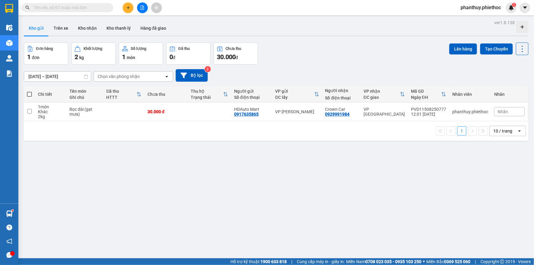
click at [28, 92] on span at bounding box center [29, 94] width 5 height 5
click at [29, 91] on input "checkbox" at bounding box center [29, 91] width 0 height 0
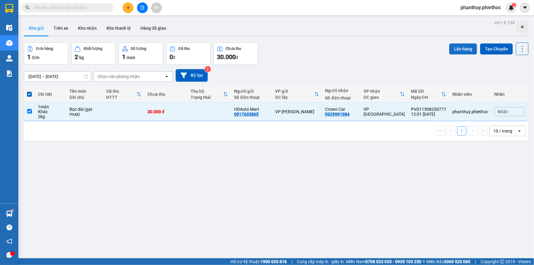
click at [464, 50] on button "Lên hàng" at bounding box center [463, 48] width 28 height 11
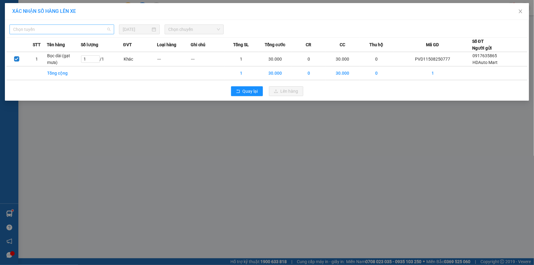
click at [40, 25] on span "Chọn tuyến" at bounding box center [61, 29] width 97 height 9
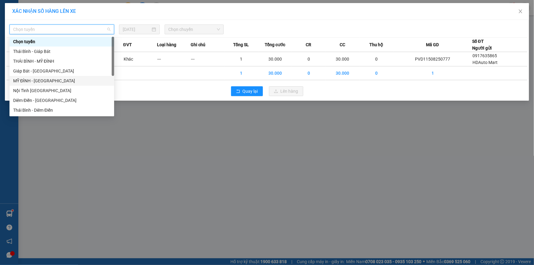
drag, startPoint x: 38, startPoint y: 80, endPoint x: 46, endPoint y: 75, distance: 9.3
click at [37, 80] on div "MỸ ĐÌNH - THÁI BÌNH" at bounding box center [61, 80] width 97 height 7
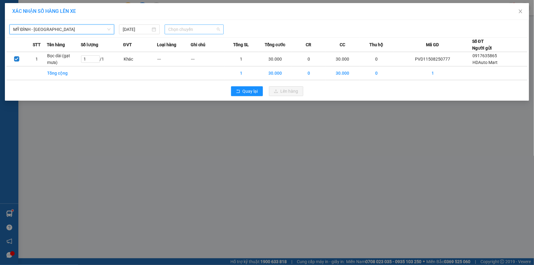
click at [179, 26] on span "Chọn chuyến" at bounding box center [194, 29] width 52 height 9
click at [185, 29] on span "Chọn chuyến" at bounding box center [194, 29] width 52 height 9
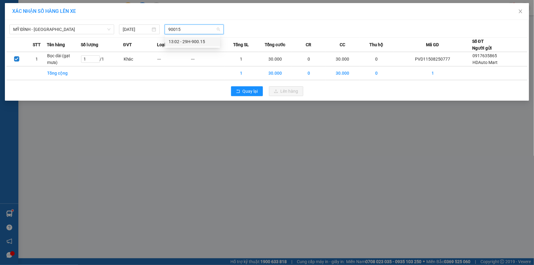
click at [195, 39] on div "13:02 - 29H-900.15" at bounding box center [192, 41] width 48 height 7
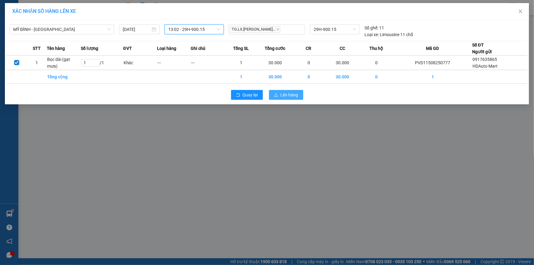
click at [287, 94] on span "Lên hàng" at bounding box center [289, 94] width 18 height 7
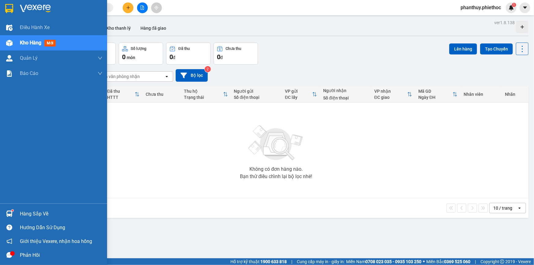
drag, startPoint x: 27, startPoint y: 213, endPoint x: 204, endPoint y: 193, distance: 177.8
click at [28, 213] on div "Hàng sắp về" at bounding box center [61, 213] width 83 height 9
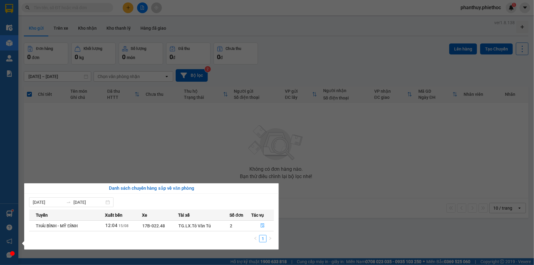
click at [321, 202] on section "Kết quả tìm kiếm ( 0 ) Bộ lọc No Data phanthuy.phiethoc 1 Điều hành xe Kho hàng…" at bounding box center [267, 132] width 534 height 265
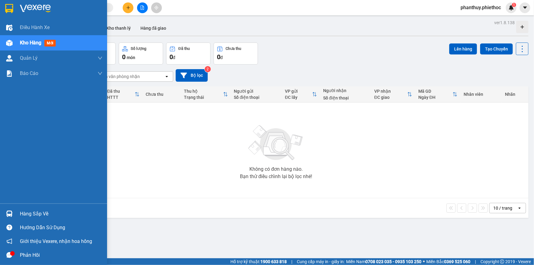
click at [44, 209] on div "Hàng sắp về" at bounding box center [53, 214] width 107 height 14
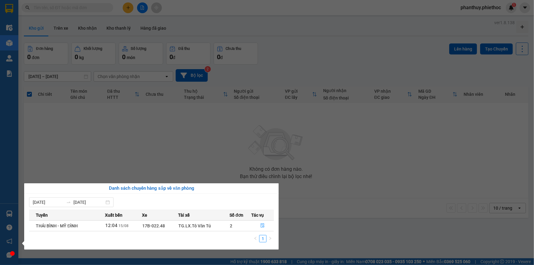
click at [209, 143] on section "Kết quả tìm kiếm ( 0 ) Bộ lọc No Data phanthuy.phiethoc 1 Điều hành xe Kho hàng…" at bounding box center [267, 132] width 534 height 265
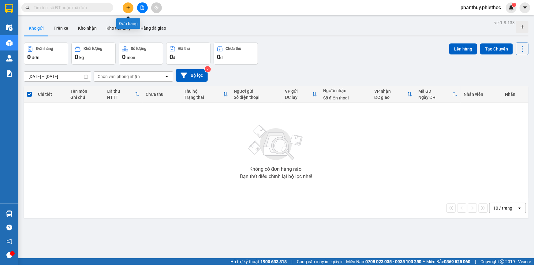
click at [124, 6] on button at bounding box center [128, 7] width 11 height 11
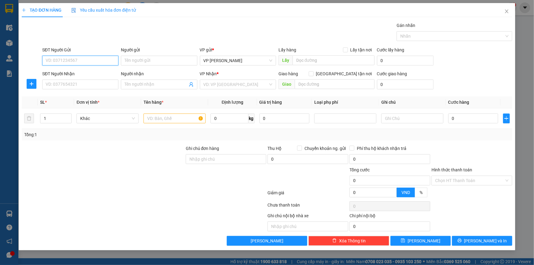
click at [54, 56] on input "SĐT Người Gửi" at bounding box center [80, 61] width 76 height 10
drag, startPoint x: 71, startPoint y: 60, endPoint x: 14, endPoint y: 52, distance: 57.1
click at [1, 42] on div "TẠO ĐƠN HÀNG Yêu cầu xuất hóa đơn điện tử Transit Pickup Surcharge Ids Transit …" at bounding box center [267, 132] width 534 height 265
click at [74, 72] on div "0969528261 - KH" at bounding box center [80, 72] width 69 height 7
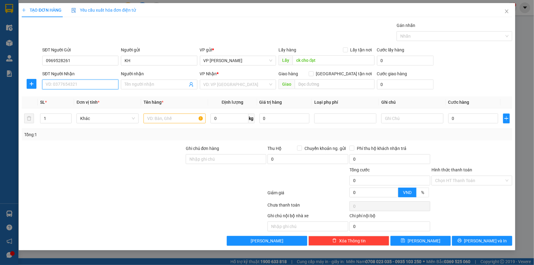
click at [95, 80] on input "SĐT Người Nhận" at bounding box center [80, 84] width 76 height 10
click at [73, 94] on div "0976242493 - KH" at bounding box center [80, 96] width 69 height 7
click at [30, 84] on icon "plus" at bounding box center [31, 83] width 5 height 5
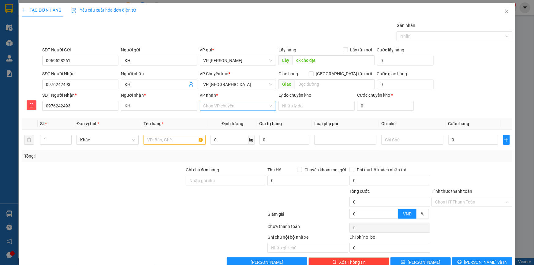
click at [217, 106] on input "VP nhận *" at bounding box center [235, 105] width 65 height 9
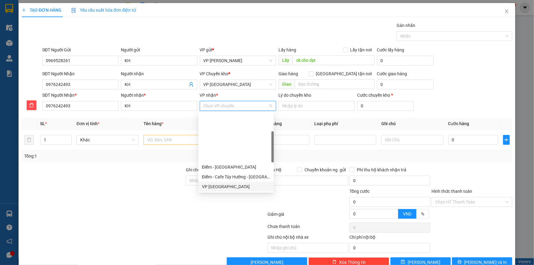
click at [220, 183] on div "VP Tiền Hải" at bounding box center [236, 186] width 68 height 7
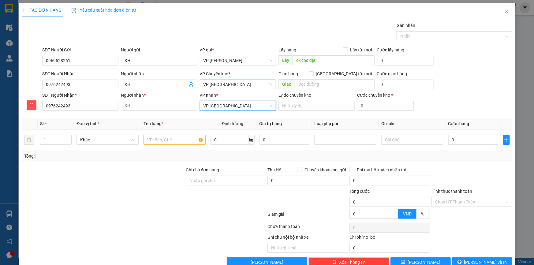
click at [220, 86] on span "VP Tiền Hải" at bounding box center [237, 84] width 69 height 9
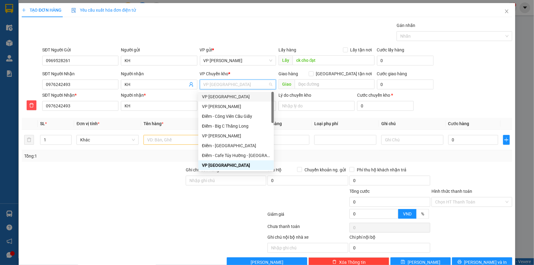
click at [229, 98] on div "VP [GEOGRAPHIC_DATA]" at bounding box center [236, 96] width 68 height 7
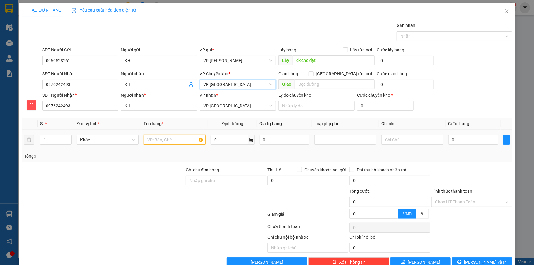
click at [169, 136] on input "text" at bounding box center [174, 140] width 62 height 10
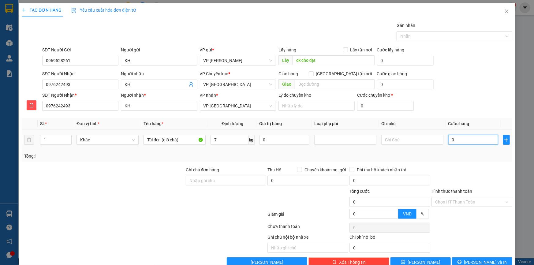
click at [459, 136] on input "0" at bounding box center [473, 140] width 50 height 10
click at [477, 79] on div "SĐT Người Nhận 0976242493 Người nhận KH VP Chuyển kho * VP Thái Bình Giao hàng …" at bounding box center [277, 80] width 472 height 21
click at [325, 60] on input "ck cho đạt" at bounding box center [333, 60] width 82 height 10
drag, startPoint x: 471, startPoint y: 261, endPoint x: 465, endPoint y: 255, distance: 8.2
click at [471, 261] on button "Lưu và In" at bounding box center [482, 262] width 60 height 10
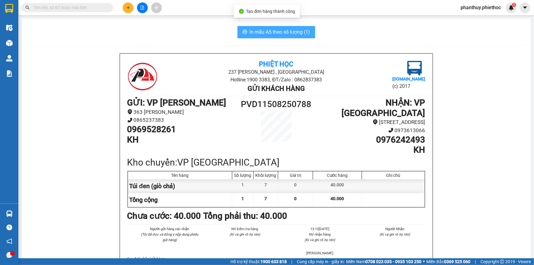
click at [264, 31] on span "In mẫu A5 theo số lượng (1)" at bounding box center [279, 32] width 61 height 8
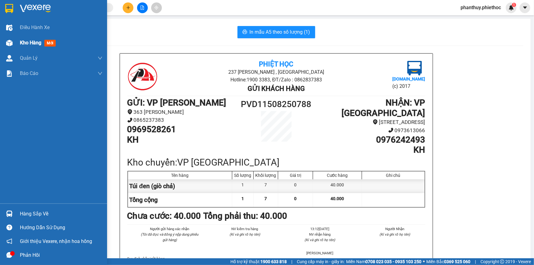
click at [17, 44] on div "Kho hàng mới" at bounding box center [53, 42] width 107 height 15
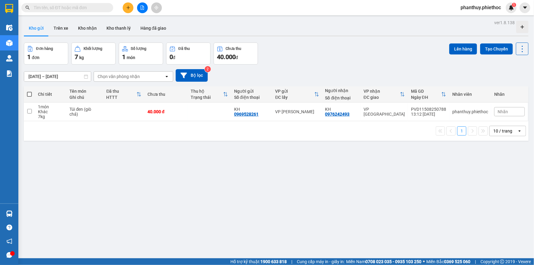
drag, startPoint x: 30, startPoint y: 93, endPoint x: 36, endPoint y: 92, distance: 6.4
click at [30, 93] on span at bounding box center [29, 94] width 5 height 5
click at [29, 91] on input "checkbox" at bounding box center [29, 91] width 0 height 0
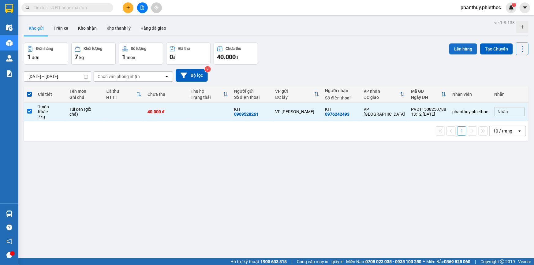
click at [456, 44] on button "Lên hàng" at bounding box center [463, 48] width 28 height 11
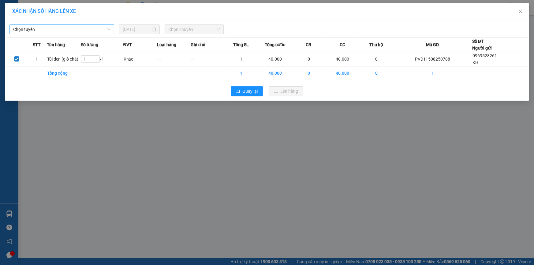
click at [32, 30] on span "Chọn tuyến" at bounding box center [61, 29] width 97 height 9
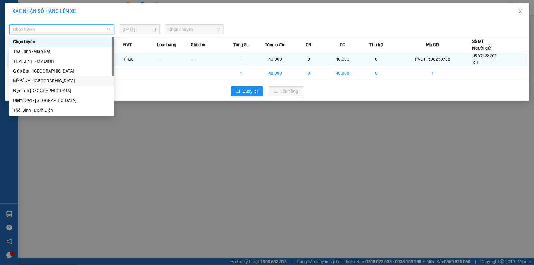
drag, startPoint x: 35, startPoint y: 81, endPoint x: 97, endPoint y: 53, distance: 67.3
click at [36, 81] on div "MỸ ĐÌNH - THÁI BÌNH" at bounding box center [61, 80] width 97 height 7
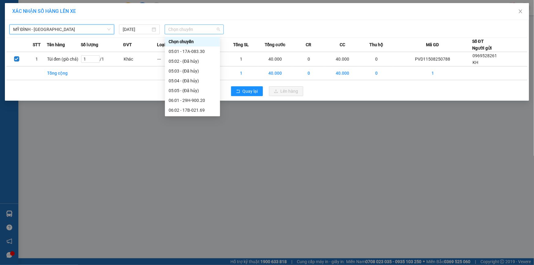
click at [183, 28] on span "Chọn chuyến" at bounding box center [194, 29] width 52 height 9
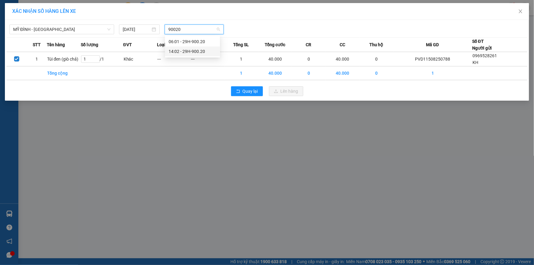
click at [188, 49] on div "14:02 - 29H-900.20" at bounding box center [192, 51] width 48 height 7
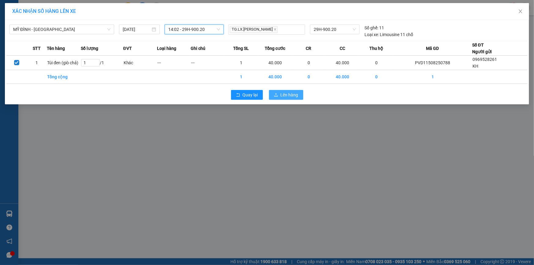
click at [279, 94] on button "Lên hàng" at bounding box center [286, 95] width 34 height 10
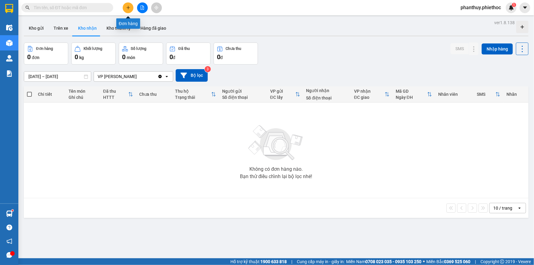
click at [129, 3] on button at bounding box center [128, 7] width 11 height 11
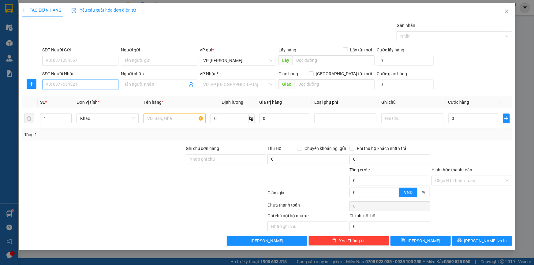
click at [94, 83] on input "SĐT Người Nhận" at bounding box center [80, 84] width 76 height 10
paste input "0368681368"
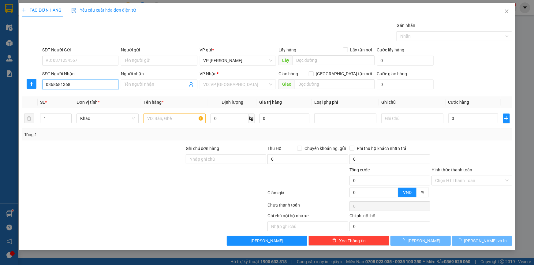
click at [97, 86] on input "0368681368" at bounding box center [80, 84] width 76 height 10
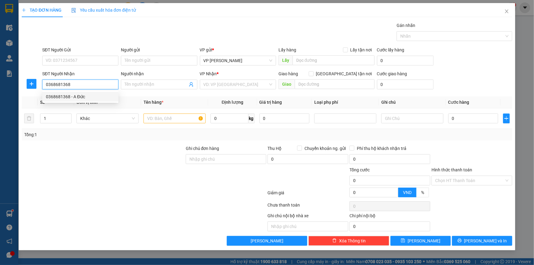
click at [81, 95] on div "0368681368 - A Đức" at bounding box center [80, 96] width 69 height 7
type input "0368681368"
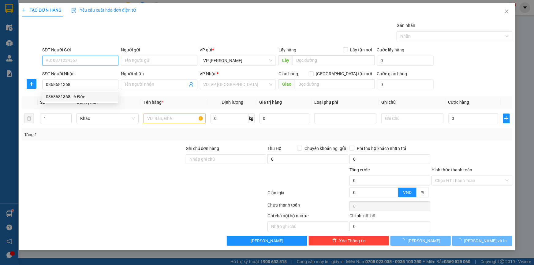
type input "A Đức"
click at [85, 65] on input "SĐT Người Gửi" at bounding box center [80, 61] width 76 height 10
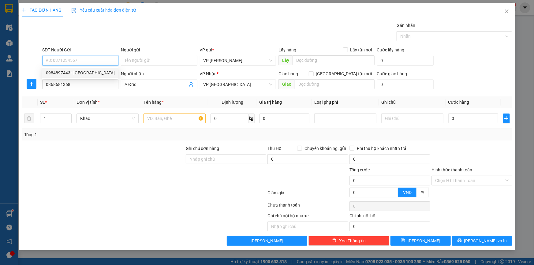
click at [79, 74] on div "0984897443 - Chú Sơn" at bounding box center [80, 72] width 69 height 7
type input "0984897443"
type input "Chú Sơn"
drag, startPoint x: 152, startPoint y: 119, endPoint x: 150, endPoint y: 116, distance: 4.0
click at [152, 118] on input "text" at bounding box center [174, 118] width 62 height 10
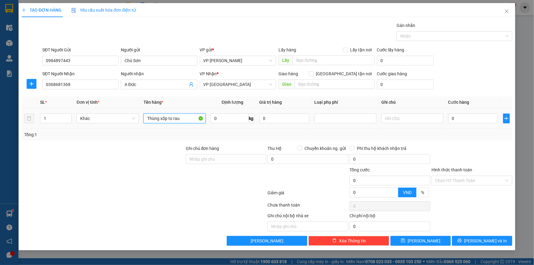
type input "Thùng xốp to rau"
type input "0"
type input "21"
click at [405, 118] on input "text" at bounding box center [412, 118] width 62 height 10
type input "C"
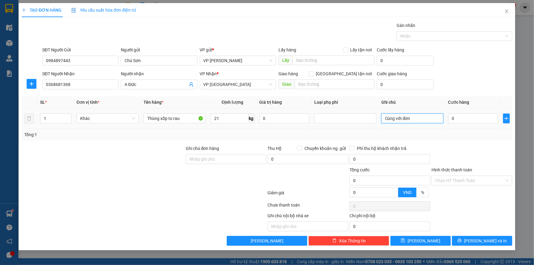
paste input "PVD11508250719"
type input "Cùng với đơn PVD11508250719"
click at [471, 73] on div "SĐT Người Nhận 0368681368 Người nhận A Đức VP Nhận * VP Thái Bình Giao hàng Gia…" at bounding box center [277, 80] width 472 height 21
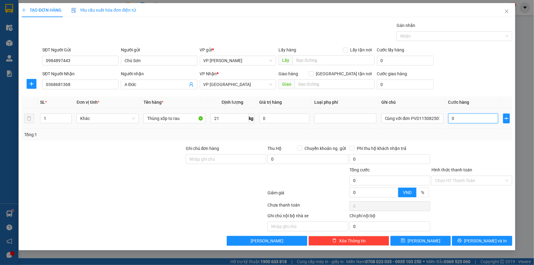
click at [458, 117] on input "0" at bounding box center [473, 118] width 50 height 10
type input "05"
type input "5"
type input "050"
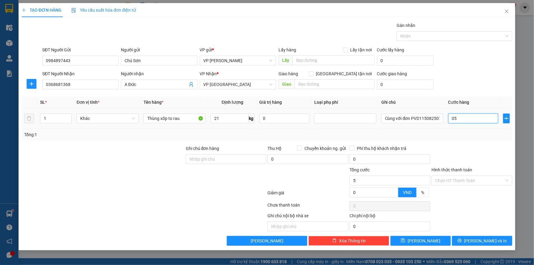
type input "50"
type input "50.000"
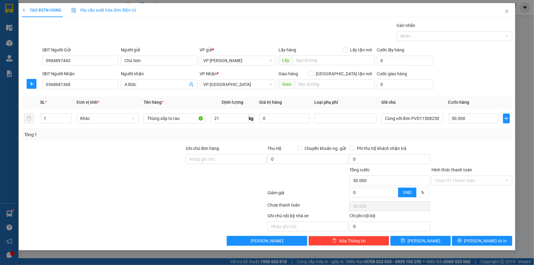
click at [460, 66] on div "SĐT Người Gửi 0984897443 Người gửi Chú Sơn VP gửi * VP Phạm Văn Đồng Lấy hàng L…" at bounding box center [277, 56] width 472 height 21
click at [488, 239] on span "[PERSON_NAME] và In" at bounding box center [485, 240] width 43 height 7
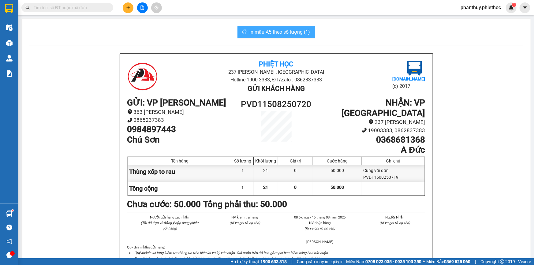
drag, startPoint x: 265, startPoint y: 31, endPoint x: 266, endPoint y: 35, distance: 3.4
click at [265, 33] on span "In mẫu A5 theo số lượng (1)" at bounding box center [279, 32] width 61 height 8
click at [130, 9] on icon "plus" at bounding box center [128, 8] width 4 height 4
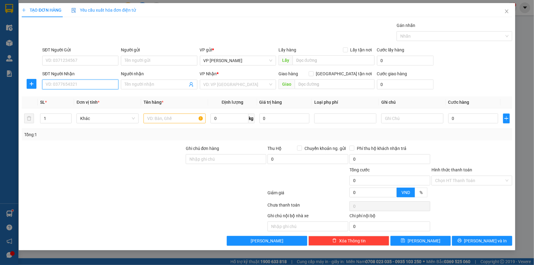
click at [67, 83] on input "SĐT Người Nhận" at bounding box center [80, 84] width 76 height 10
type input "0929520617"
click at [82, 98] on div "0929520617 - Chị Ánh" at bounding box center [80, 96] width 69 height 7
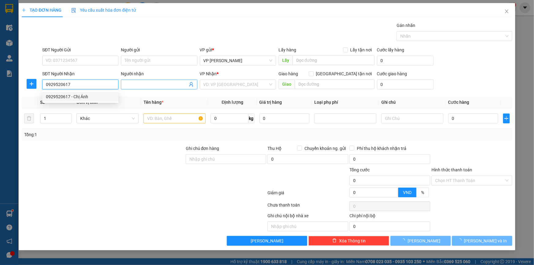
type input "Chị Ánh"
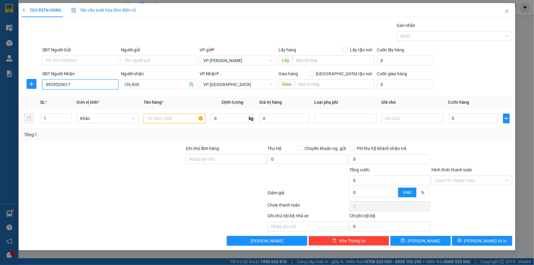
type input "0929520617"
click at [102, 65] on input "SĐT Người Gửi" at bounding box center [80, 61] width 76 height 10
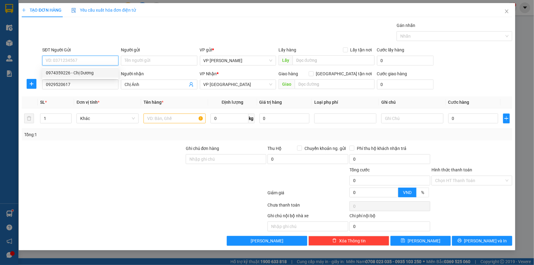
click at [97, 71] on div "0974359226 - Chị Dương" at bounding box center [80, 72] width 69 height 7
type input "0974359226"
type input "Chị Dương"
click at [186, 119] on input "text" at bounding box center [174, 118] width 62 height 10
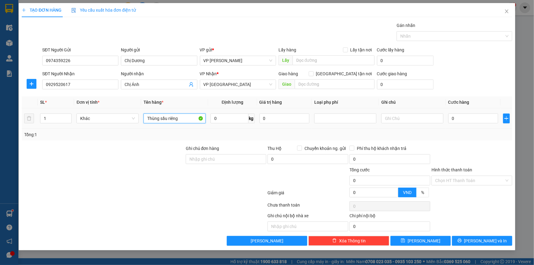
type input "Thùng sầu riêng"
type input "16"
type input "05"
type input "5"
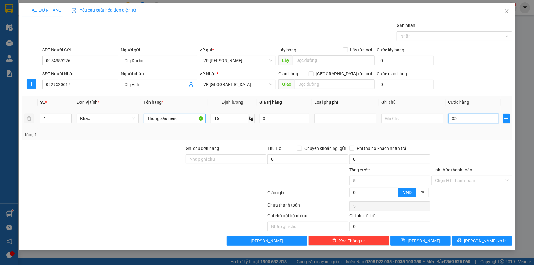
type input "050"
type input "50"
type input "50.000"
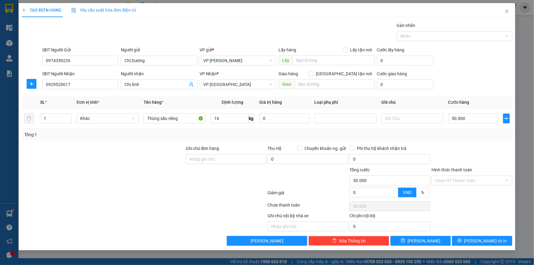
click at [485, 69] on form "SĐT Người Gửi 0974359226 Người gửi Chị Dương VP gửi * VP Phạm Văn Đồng Lấy hàng…" at bounding box center [267, 68] width 490 height 45
click at [454, 180] on input "Hình thức thanh toán" at bounding box center [469, 180] width 69 height 9
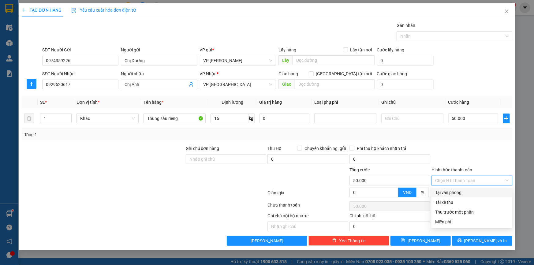
click at [453, 190] on div "Tại văn phòng" at bounding box center [471, 192] width 73 height 7
type input "0"
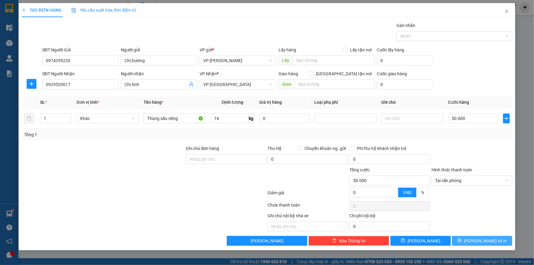
click at [490, 238] on span "Lưu và In" at bounding box center [485, 240] width 43 height 7
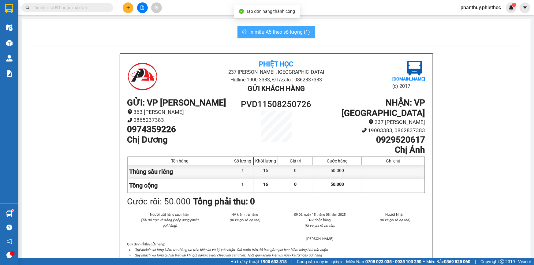
click at [275, 29] on span "In mẫu A5 theo số lượng (1)" at bounding box center [279, 32] width 61 height 8
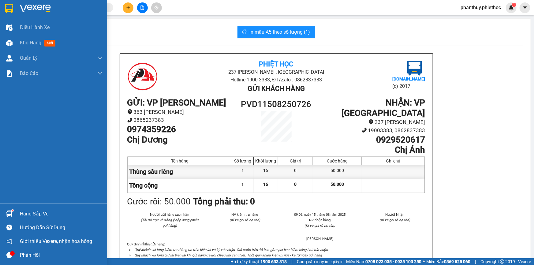
click at [30, 44] on span "Kho hàng" at bounding box center [30, 43] width 21 height 6
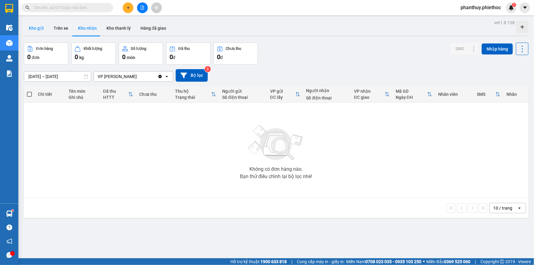
click at [31, 26] on button "Kho gửi" at bounding box center [36, 28] width 25 height 15
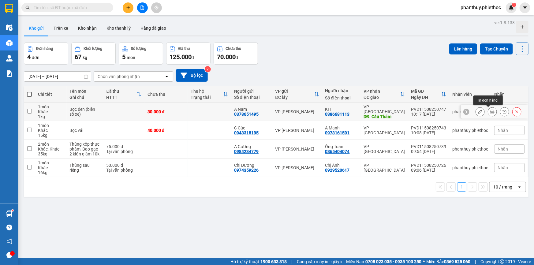
click at [490, 111] on icon at bounding box center [492, 111] width 4 height 4
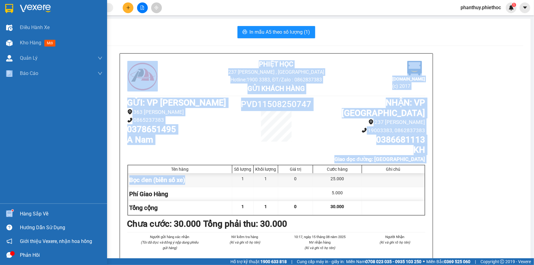
drag, startPoint x: 190, startPoint y: 170, endPoint x: 0, endPoint y: 143, distance: 191.5
click at [0, 144] on section "Kết quả tìm kiếm ( 0 ) Bộ lọc No Data phanthuy.phiethoc 1 Điều hành xe Kho hàng…" at bounding box center [267, 132] width 534 height 265
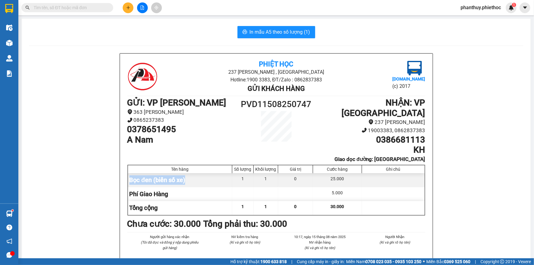
drag, startPoint x: 188, startPoint y: 170, endPoint x: 128, endPoint y: 172, distance: 60.3
click at [128, 173] on div "Bọc đen (biển số xe)" at bounding box center [180, 180] width 105 height 14
copy div "Bọc đen (biển số xe)"
click at [126, 5] on button at bounding box center [128, 7] width 11 height 11
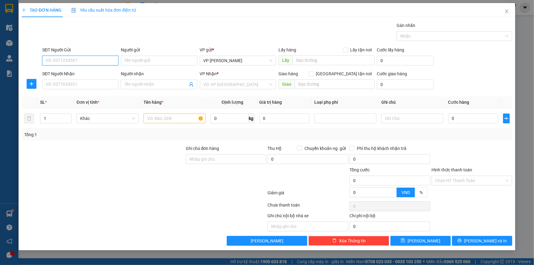
paste input "0378651495"
type input "0378651495"
click at [76, 63] on input "0378651495" at bounding box center [80, 61] width 76 height 10
drag, startPoint x: 78, startPoint y: 74, endPoint x: 77, endPoint y: 83, distance: 9.8
click at [78, 74] on div "0378651495 - A Nam" at bounding box center [80, 72] width 69 height 7
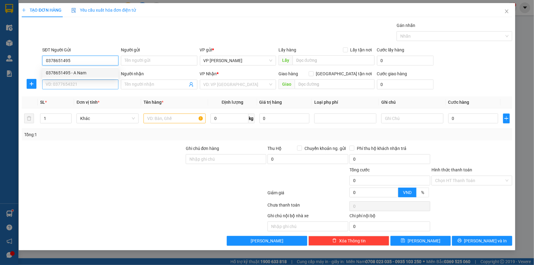
type input "A Nam"
type input "0378651495"
click at [77, 84] on input "SĐT Người Nhận" at bounding box center [80, 84] width 76 height 10
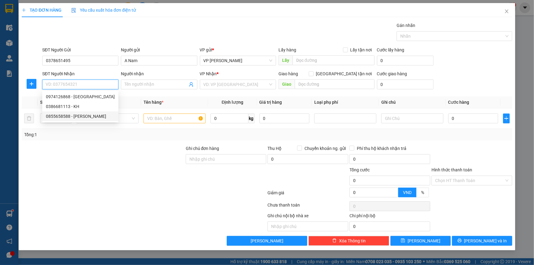
click at [69, 116] on div "0855658588 - Chị Huyền" at bounding box center [80, 116] width 69 height 7
type input "0855658588"
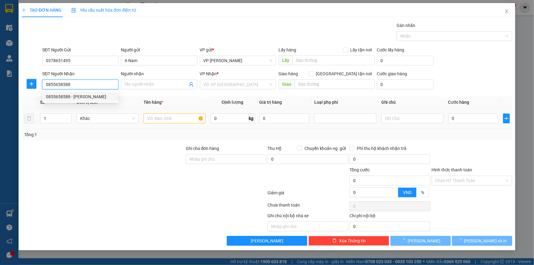
type input "[PERSON_NAME]"
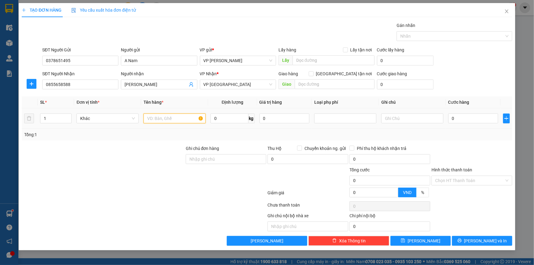
click at [168, 118] on input "text" at bounding box center [174, 118] width 62 height 10
paste input "Bọc đen (biển số xe)"
type input "Bọc đen (biển số xe)"
click at [222, 120] on input "0" at bounding box center [229, 118] width 38 height 10
type input "1"
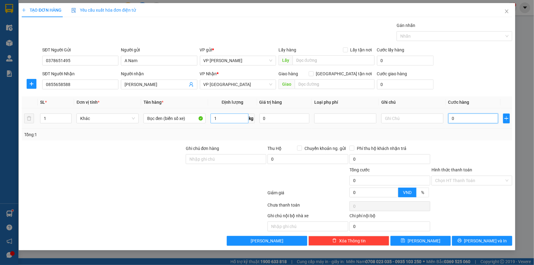
type input "02"
type input "2"
type input "025"
type input "25"
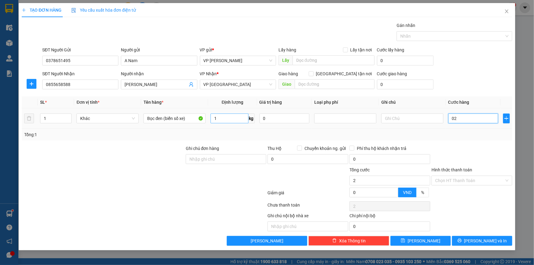
type input "25"
type input "25.000"
click at [496, 62] on div "SĐT Người Gửi 0378651495 Người gửi A Nam VP gửi * VP [PERSON_NAME] Lấy hàng Lấy…" at bounding box center [277, 56] width 472 height 21
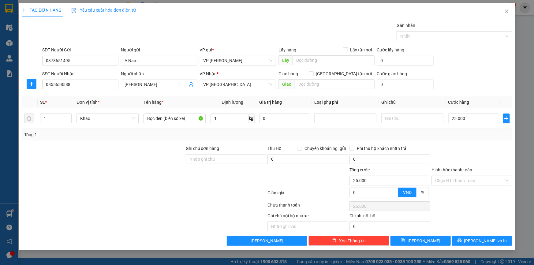
click at [446, 69] on form "SĐT Người Gửi 0378651495 Người gửi A Nam VP gửi * VP Phạm Văn Đồng Lấy hàng Lấy…" at bounding box center [267, 68] width 490 height 45
drag, startPoint x: 465, startPoint y: 240, endPoint x: 447, endPoint y: 224, distance: 23.6
click at [465, 241] on button "[PERSON_NAME] và In" at bounding box center [482, 241] width 60 height 10
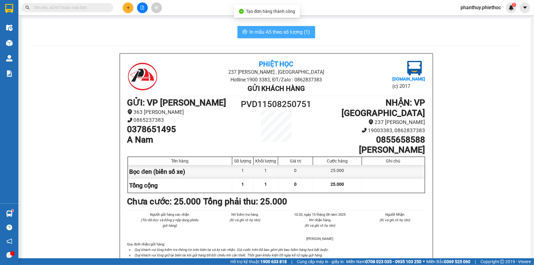
click at [252, 33] on span "In mẫu A5 theo số lượng (1)" at bounding box center [279, 32] width 61 height 8
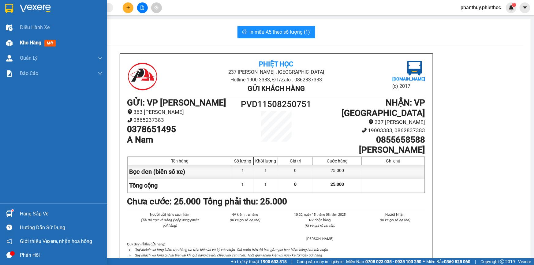
click at [32, 44] on span "Kho hàng" at bounding box center [30, 43] width 21 height 6
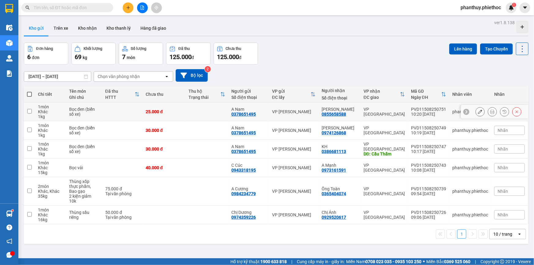
drag, startPoint x: 28, startPoint y: 108, endPoint x: 31, endPoint y: 113, distance: 5.8
click at [28, 109] on td at bounding box center [29, 111] width 11 height 19
checkbox input "true"
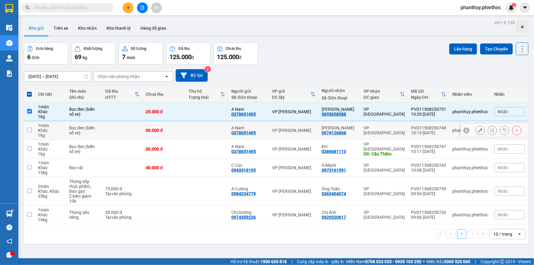
click at [31, 129] on input "checkbox" at bounding box center [29, 129] width 5 height 5
checkbox input "true"
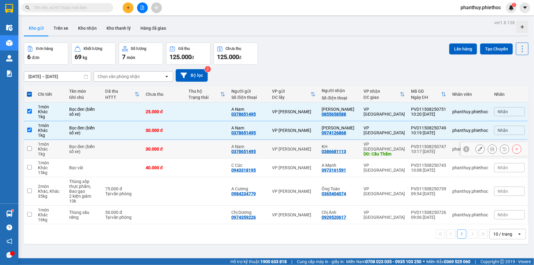
click at [28, 147] on input "checkbox" at bounding box center [29, 148] width 5 height 5
checkbox input "true"
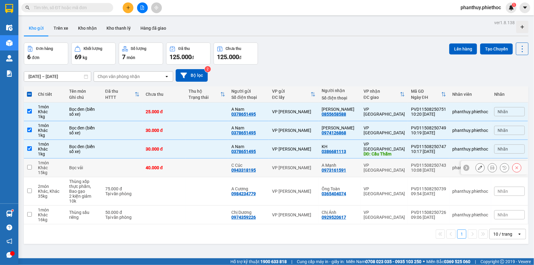
click at [28, 166] on input "checkbox" at bounding box center [29, 167] width 5 height 5
checkbox input "true"
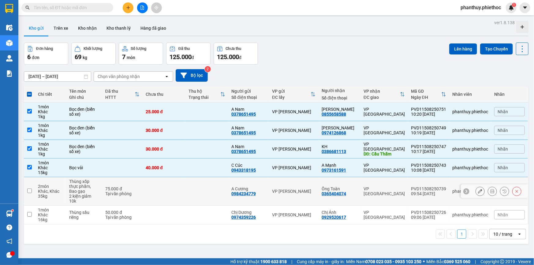
click at [28, 188] on input "checkbox" at bounding box center [29, 190] width 5 height 5
checkbox input "true"
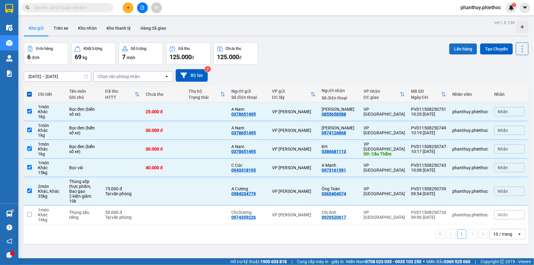
click at [450, 49] on button "Lên hàng" at bounding box center [463, 48] width 28 height 11
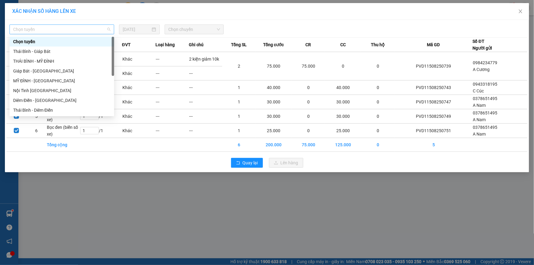
click at [74, 28] on span "Chọn tuyến" at bounding box center [61, 29] width 97 height 9
drag, startPoint x: 33, startPoint y: 80, endPoint x: 54, endPoint y: 76, distance: 21.3
click at [33, 80] on div "MỸ ĐÌNH - [GEOGRAPHIC_DATA]" at bounding box center [61, 80] width 97 height 7
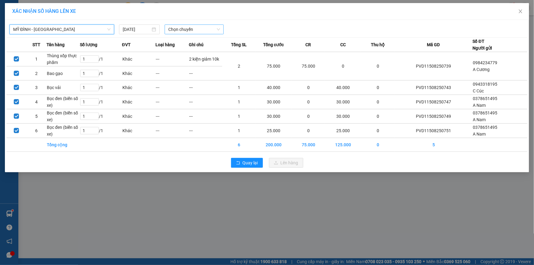
click at [184, 27] on span "Chọn chuyến" at bounding box center [194, 29] width 52 height 9
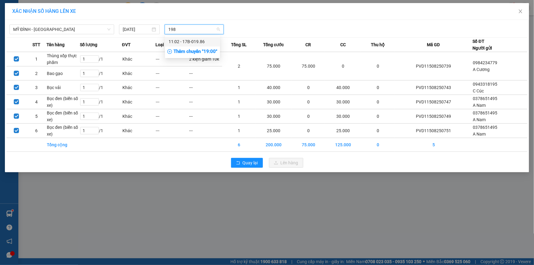
type input "1986"
click at [186, 43] on div "11:02 - 17B-019.86" at bounding box center [192, 41] width 48 height 7
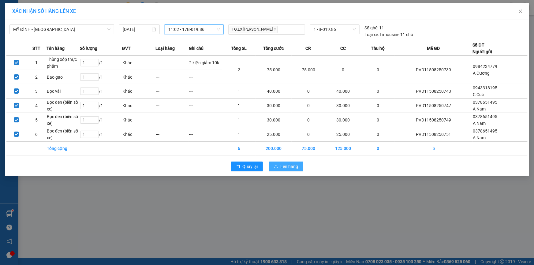
click at [287, 171] on button "Lên hàng" at bounding box center [286, 166] width 34 height 10
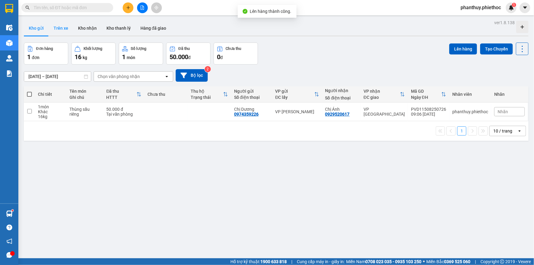
click at [50, 28] on button "Trên xe" at bounding box center [61, 28] width 24 height 15
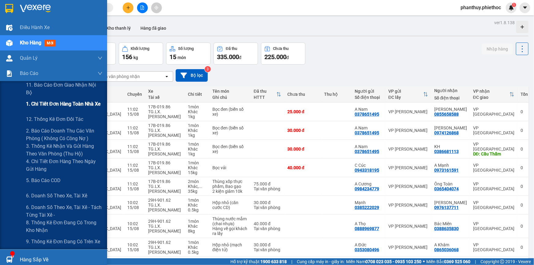
click at [69, 107] on span "1. Chi tiết đơn hàng toàn nhà xe" at bounding box center [63, 104] width 75 height 8
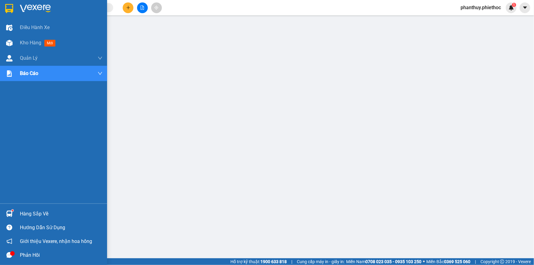
click at [43, 212] on div "Hàng sắp về" at bounding box center [61, 213] width 83 height 9
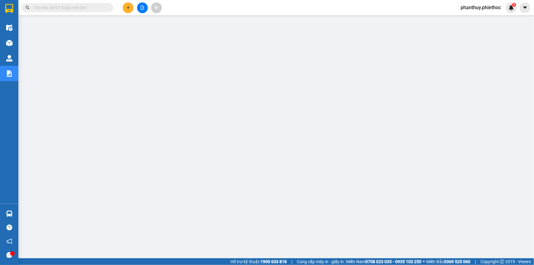
scroll to position [28, 0]
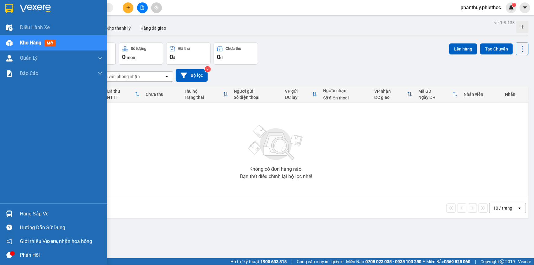
click at [18, 212] on div "Hàng sắp về" at bounding box center [53, 214] width 107 height 14
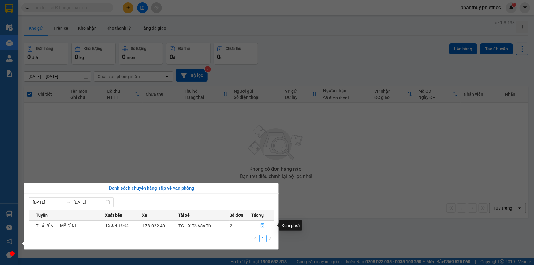
click at [261, 225] on icon "file-done" at bounding box center [262, 225] width 4 height 4
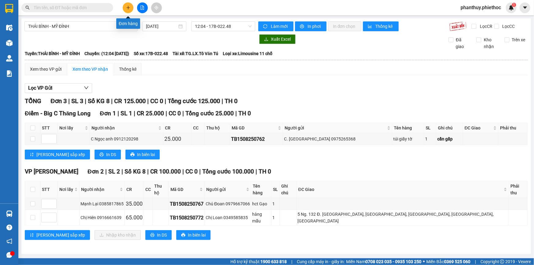
click at [127, 3] on button at bounding box center [128, 7] width 11 height 11
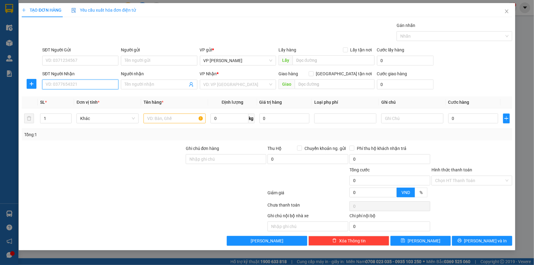
click at [78, 85] on input "SĐT Người Nhận" at bounding box center [80, 84] width 76 height 10
type input "0989600590"
drag, startPoint x: 90, startPoint y: 96, endPoint x: 124, endPoint y: 102, distance: 34.5
click at [90, 97] on div "0989600590 - Thảo Nghĩa Auto" at bounding box center [80, 96] width 69 height 7
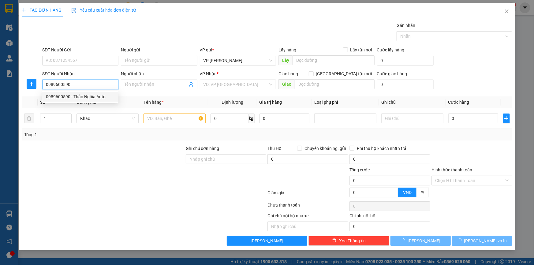
type input "Thảo Nghĩa Auto"
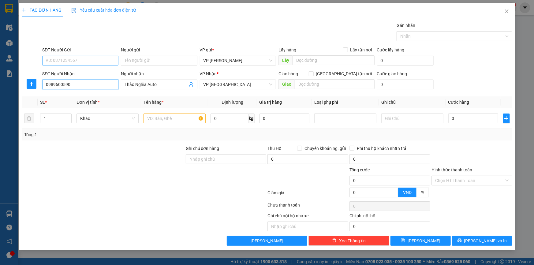
type input "0989600590"
click at [71, 63] on input "SĐT Người Gửi" at bounding box center [80, 61] width 76 height 10
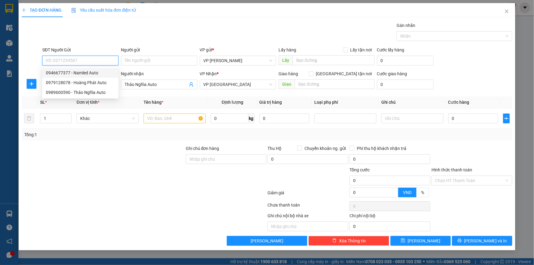
click at [83, 75] on div "0946677377 - Namled Auto" at bounding box center [80, 72] width 69 height 7
type input "0946677377"
type input "Namled Auto"
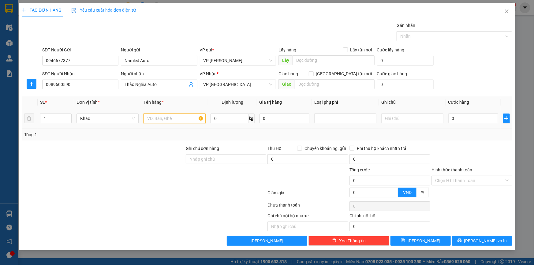
click at [159, 117] on input "text" at bounding box center [174, 118] width 62 height 10
type input "Hộp đèn led"
type input "1"
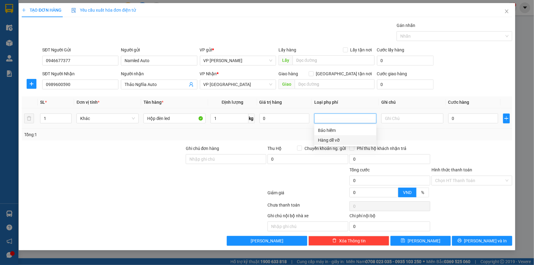
drag, startPoint x: 339, startPoint y: 135, endPoint x: 403, endPoint y: 126, distance: 64.6
click at [339, 136] on div "Hàng dễ vỡ" at bounding box center [345, 140] width 62 height 10
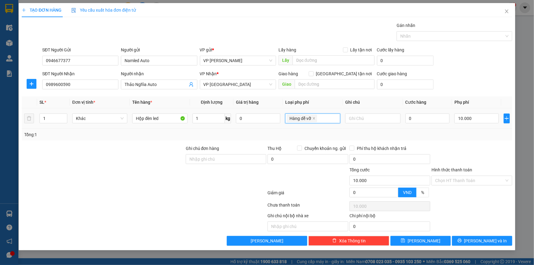
type input "10.000"
click at [432, 113] on input "0" at bounding box center [427, 118] width 44 height 10
type input "02"
type input "10.002"
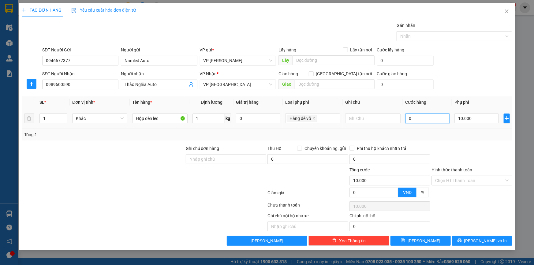
type input "10.002"
type input "025"
type input "10.025"
type input "25.000"
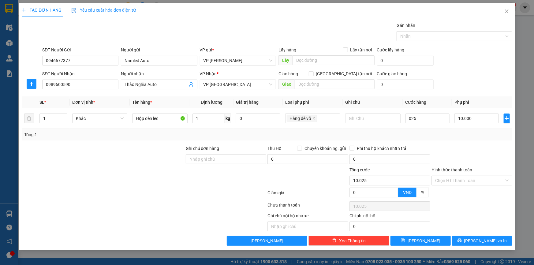
type input "35.000"
drag, startPoint x: 463, startPoint y: 84, endPoint x: 467, endPoint y: 88, distance: 5.2
click at [463, 84] on div "SĐT Người Nhận 0989600590 Người nhận Thảo Nghĩa Auto VP Nhận * VP Thái Bình Gia…" at bounding box center [277, 80] width 472 height 21
click at [364, 118] on input "text" at bounding box center [372, 118] width 55 height 10
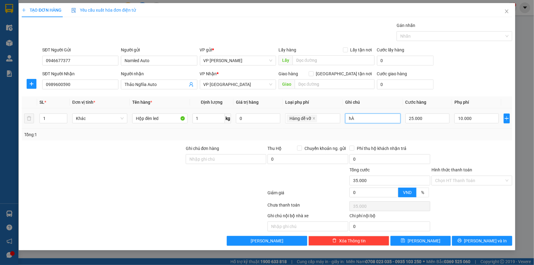
type input "h"
type input "D"
type input "Hàng dễ vỡ nhẹ vtau"
click at [483, 70] on form "SĐT Người Gửi 0946677377 Người gửi Namled Auto VP gửi * VP Phạm Văn Đồng Lấy hà…" at bounding box center [267, 68] width 490 height 45
drag, startPoint x: 473, startPoint y: 238, endPoint x: 416, endPoint y: 218, distance: 61.1
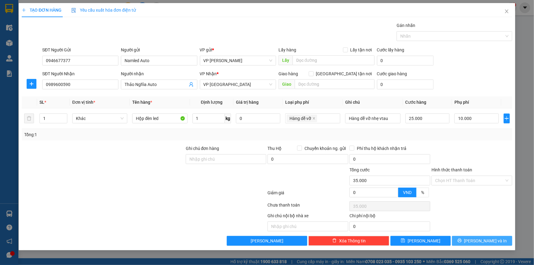
click at [473, 238] on button "Lưu và In" at bounding box center [482, 241] width 60 height 10
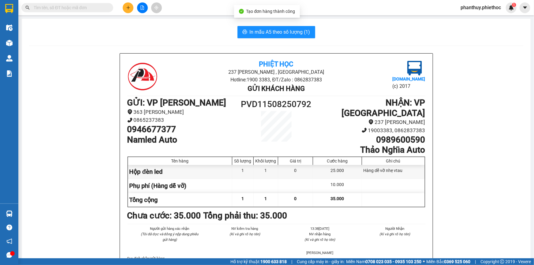
click at [271, 30] on span "In mẫu A5 theo số lượng (1)" at bounding box center [279, 32] width 61 height 8
click at [126, 6] on icon "plus" at bounding box center [128, 8] width 4 height 4
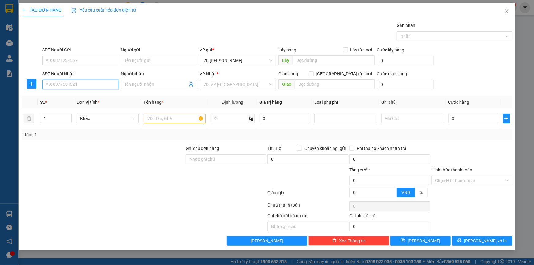
click at [105, 84] on input "SĐT Người Nhận" at bounding box center [80, 84] width 76 height 10
type input "0983238699"
click at [134, 84] on input "Người nhận" at bounding box center [155, 84] width 63 height 7
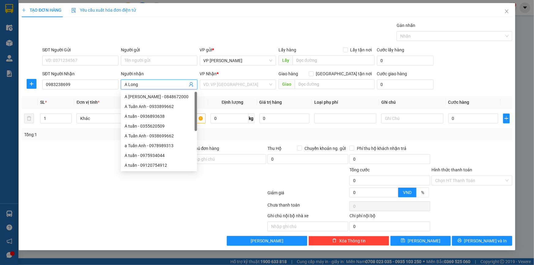
type input "A Long"
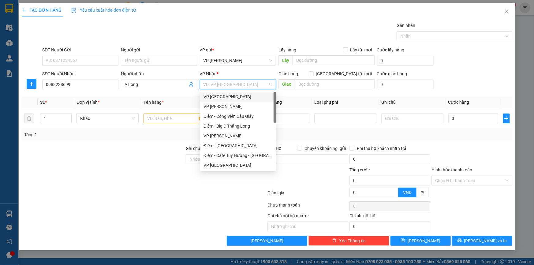
click at [218, 98] on div "VP [GEOGRAPHIC_DATA]" at bounding box center [237, 96] width 69 height 7
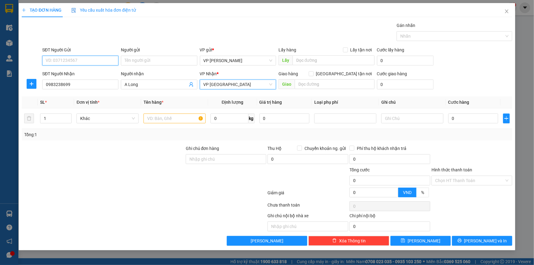
click at [91, 56] on input "SĐT Người Gửi" at bounding box center [80, 61] width 76 height 10
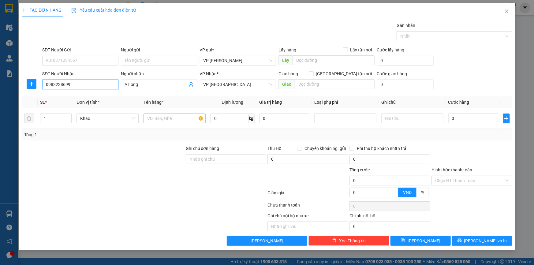
drag, startPoint x: 72, startPoint y: 85, endPoint x: 0, endPoint y: 47, distance: 80.8
click at [0, 48] on div "TẠO ĐƠN HÀNG Yêu cầu xuất hóa đơn điện tử Transit Pickup Surcharge Ids Transit …" at bounding box center [267, 132] width 534 height 265
click at [94, 58] on input "SĐT Người Gửi" at bounding box center [80, 61] width 76 height 10
paste input "0983238699"
type input "0983238699"
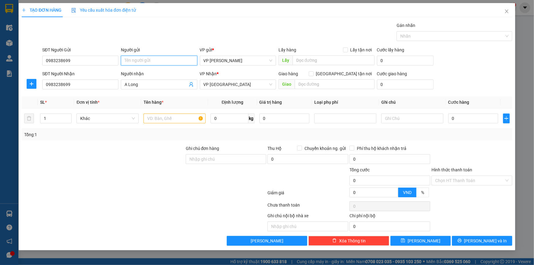
click at [141, 58] on input "Người gửi" at bounding box center [159, 61] width 76 height 10
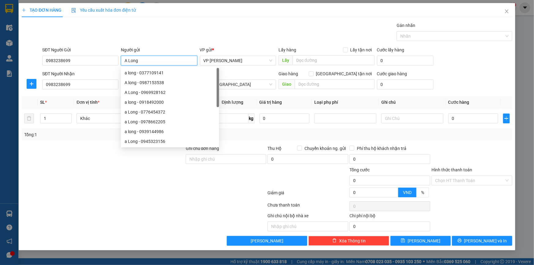
type input "A Long"
click at [252, 29] on div "Gói vận chuyển * Tiêu chuẩn Gán nhãn Nhãn" at bounding box center [277, 32] width 472 height 21
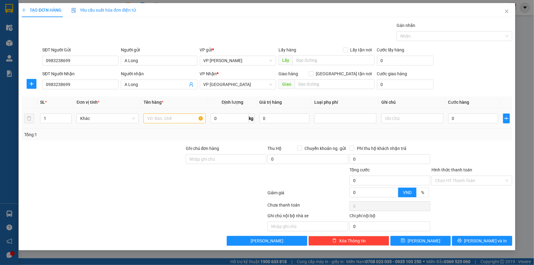
click at [165, 124] on td at bounding box center [174, 118] width 67 height 20
click at [161, 118] on input "text" at bounding box center [174, 118] width 62 height 10
type input "T"
type input "Thùng quần áo"
type input "4"
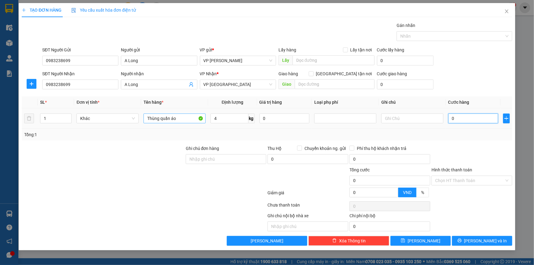
type input "02"
type input "2"
type input "025"
type input "25"
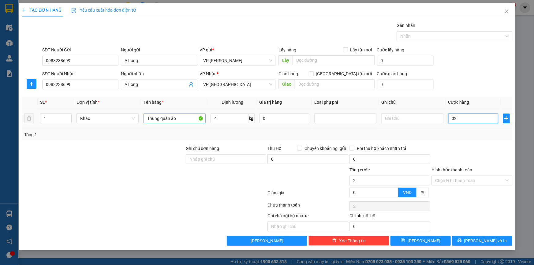
type input "25"
type input "25.000"
click at [459, 95] on div "Transit Pickup Surcharge Ids Transit Deliver Surcharge Ids Transit Deliver Surc…" at bounding box center [267, 133] width 490 height 223
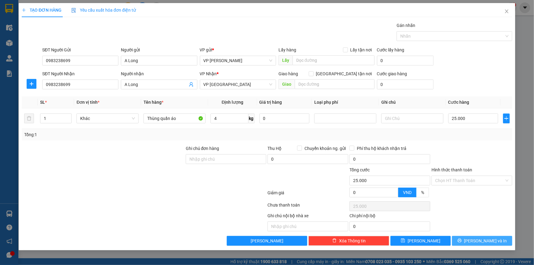
click at [461, 241] on icon "printer" at bounding box center [459, 240] width 4 height 4
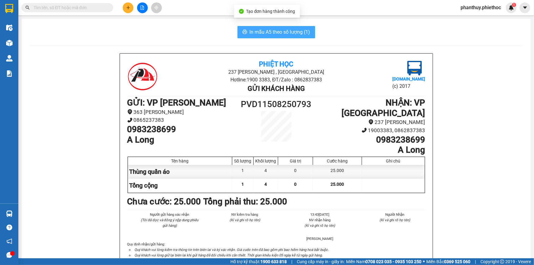
click at [251, 30] on span "In mẫu A5 theo số lượng (1)" at bounding box center [279, 32] width 61 height 8
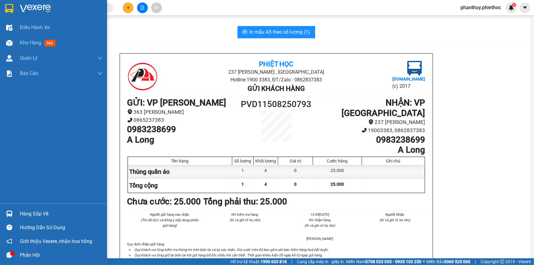
click at [49, 207] on div "Hàng sắp về" at bounding box center [53, 214] width 107 height 14
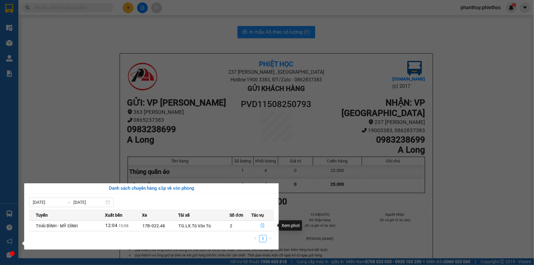
click at [265, 221] on button "button" at bounding box center [262, 226] width 22 height 10
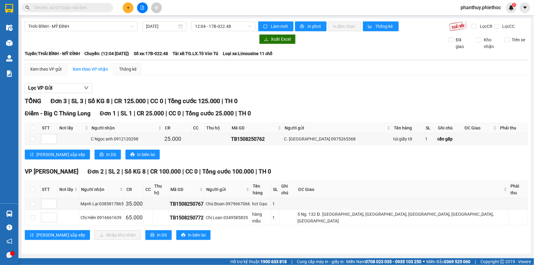
click at [129, 6] on icon "plus" at bounding box center [128, 8] width 4 height 4
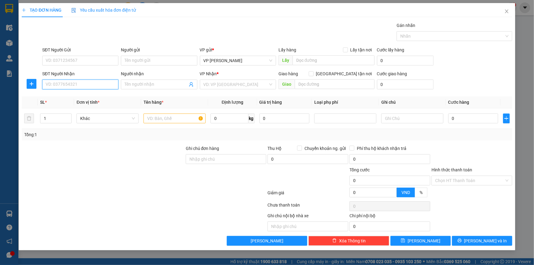
click at [79, 83] on input "SĐT Người Nhận" at bounding box center [80, 84] width 76 height 10
type input "0789182868"
drag, startPoint x: 62, startPoint y: 97, endPoint x: 73, endPoint y: 70, distance: 28.9
click at [62, 97] on div "0789182868 - kh" at bounding box center [80, 96] width 69 height 7
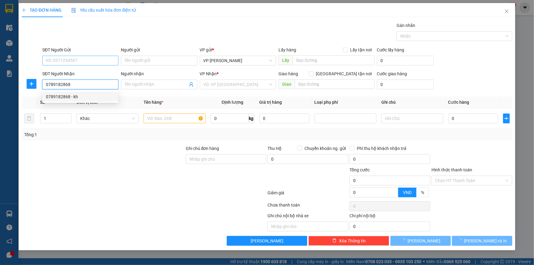
type input "kh"
type input "0789182868"
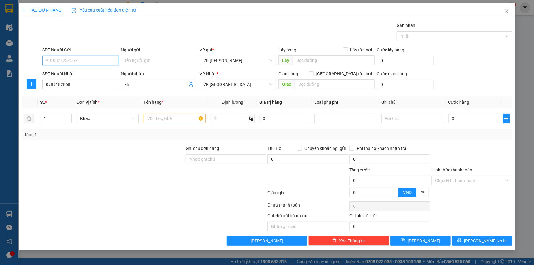
click at [78, 58] on input "SĐT Người Gửi" at bounding box center [80, 61] width 76 height 10
type input "0378651495"
click at [82, 72] on div "0378651495 - A Nam" at bounding box center [80, 72] width 69 height 7
type input "A Nam"
type input "0378651495"
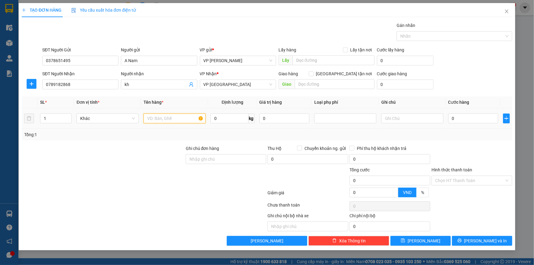
click at [167, 120] on input "text" at bounding box center [174, 118] width 62 height 10
type input "B"
type input "Bọc đen biển số"
type input "1"
type input "02"
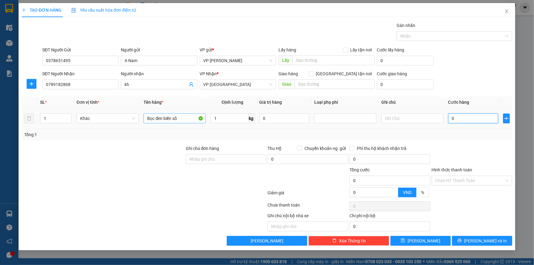
type input "2"
type input "025"
type input "25"
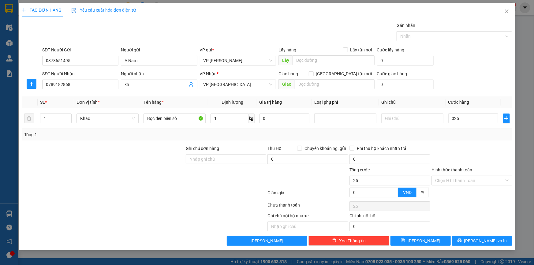
type input "25.000"
click at [442, 53] on div "SĐT Người Gửi 0378651495 Người gửi A Nam VP gửi * VP Phạm Văn Đồng Lấy hàng Lấy…" at bounding box center [277, 56] width 472 height 21
drag, startPoint x: 485, startPoint y: 238, endPoint x: 471, endPoint y: 230, distance: 16.6
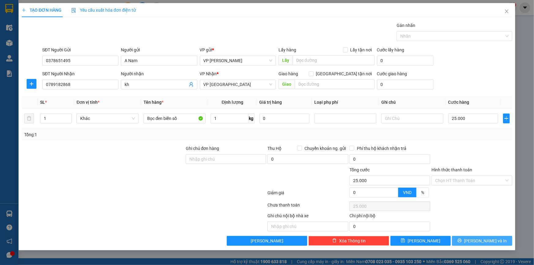
click at [484, 238] on span "Lưu và In" at bounding box center [485, 240] width 43 height 7
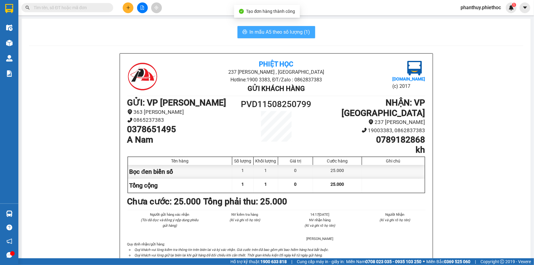
click at [264, 32] on span "In mẫu A5 theo số lượng (1)" at bounding box center [279, 32] width 61 height 8
click at [127, 6] on icon "plus" at bounding box center [128, 8] width 4 height 4
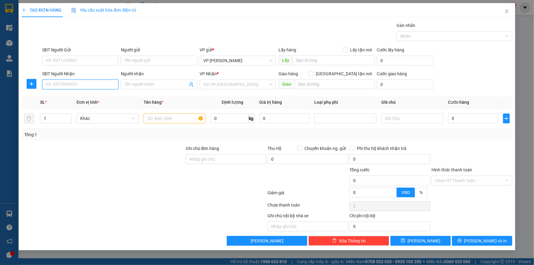
click at [57, 85] on input "SĐT Người Nhận" at bounding box center [80, 84] width 76 height 10
type input "0989759919"
click at [78, 98] on div "0989759919 - A Mạnh" at bounding box center [80, 96] width 69 height 7
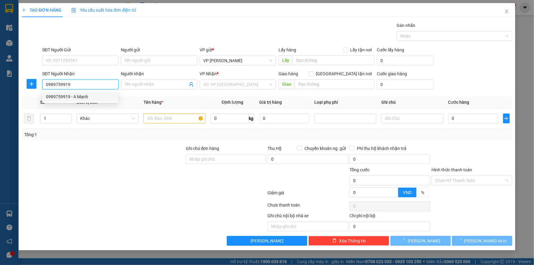
type input "A Mạnh"
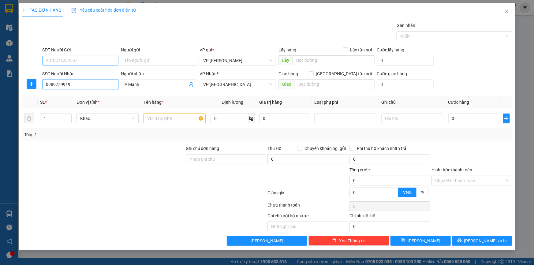
type input "0989759919"
click at [76, 62] on input "SĐT Người Gửi" at bounding box center [80, 61] width 76 height 10
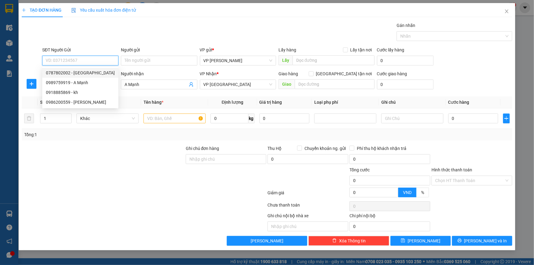
click at [86, 74] on div "0787802002 - Việt Anh" at bounding box center [80, 72] width 69 height 7
type input "0787802002"
type input "Việt Anh"
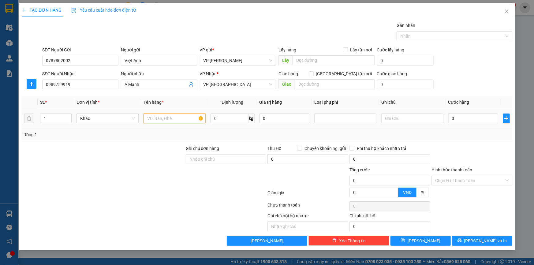
click at [179, 114] on input "text" at bounding box center [174, 118] width 62 height 10
type input "Tập giấy tờ"
type input "2"
click at [464, 116] on input "0" at bounding box center [473, 118] width 50 height 10
type input "02"
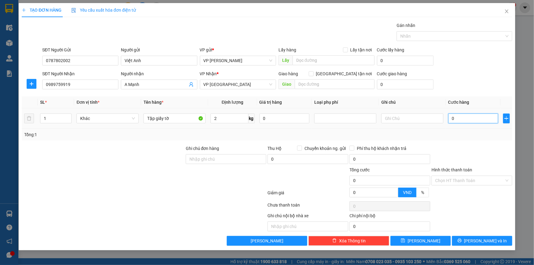
type input "2"
type input "025"
type input "25"
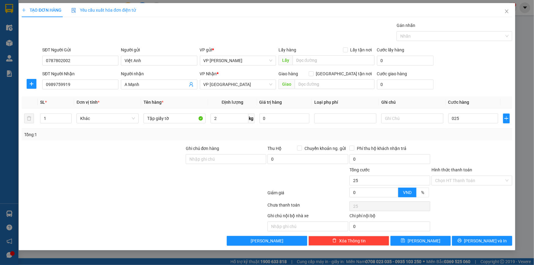
type input "25.000"
click at [452, 53] on div "SĐT Người Gửi 0787802002 Người gửi Việt Anh VP gửi * VP Phạm Văn Đồng Lấy hàng …" at bounding box center [277, 56] width 472 height 21
click at [492, 243] on span "Lưu và In" at bounding box center [485, 240] width 43 height 7
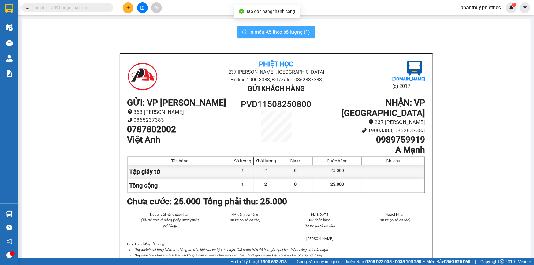
click at [250, 31] on span "In mẫu A5 theo số lượng (1)" at bounding box center [279, 32] width 61 height 8
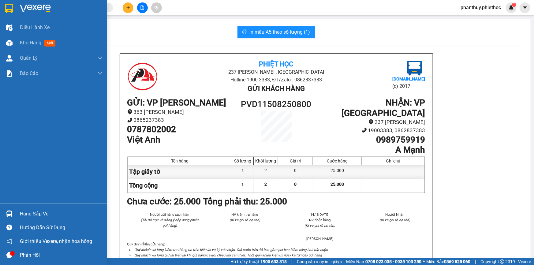
drag, startPoint x: 41, startPoint y: 211, endPoint x: 48, endPoint y: 212, distance: 7.7
click at [41, 212] on div "Hàng sắp về" at bounding box center [61, 213] width 83 height 9
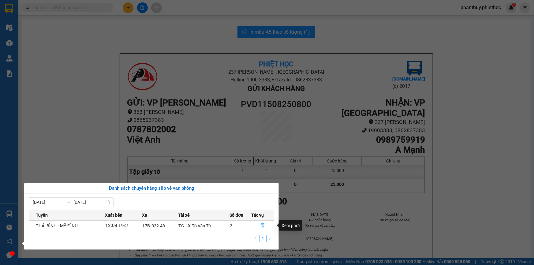
click at [263, 224] on icon "file-done" at bounding box center [262, 225] width 4 height 4
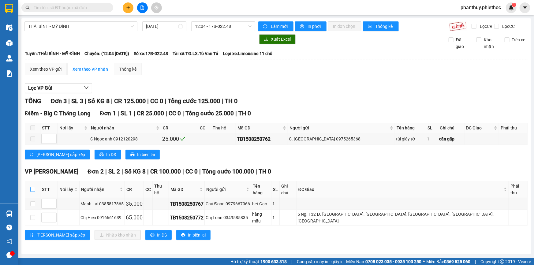
click at [31, 187] on input "checkbox" at bounding box center [32, 189] width 5 height 5
checkbox input "true"
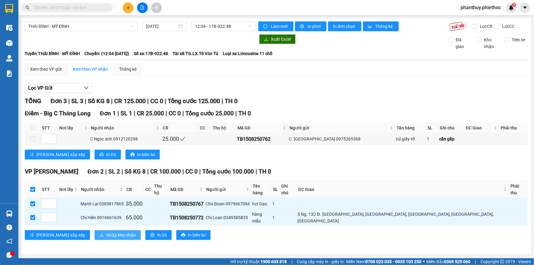
click at [106, 231] on span "Nhập kho nhận" at bounding box center [121, 234] width 30 height 7
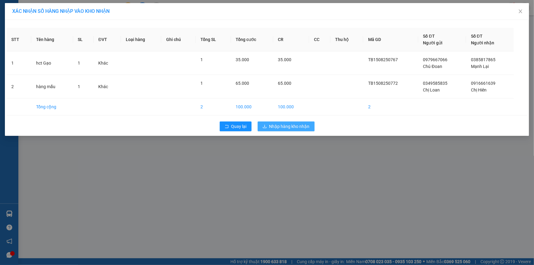
click at [296, 125] on span "Nhập hàng kho nhận" at bounding box center [289, 126] width 40 height 7
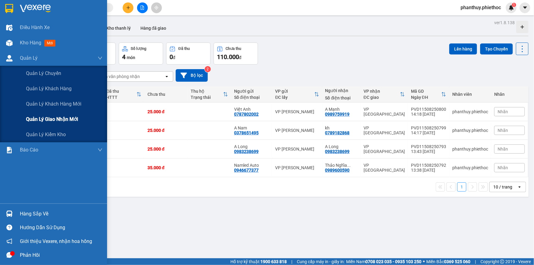
click at [69, 122] on span "Quản lý giao nhận mới" at bounding box center [52, 119] width 52 height 8
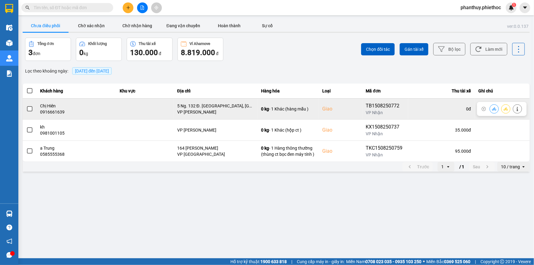
click at [30, 109] on span at bounding box center [30, 109] width 6 height 6
click at [26, 105] on input "checkbox" at bounding box center [26, 105] width 0 height 0
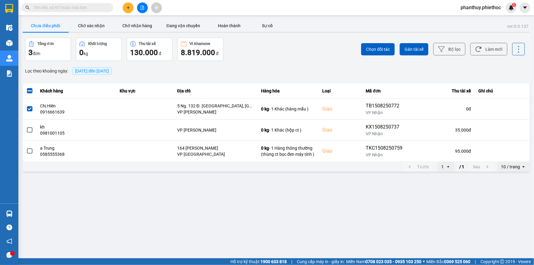
drag, startPoint x: 373, startPoint y: 48, endPoint x: 238, endPoint y: 73, distance: 137.6
click at [373, 48] on span "Chọn đối tác" at bounding box center [378, 49] width 24 height 6
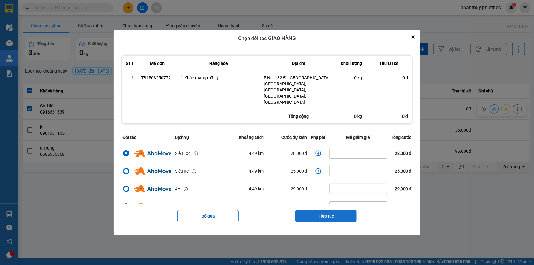
click at [326, 210] on button "Tiếp tục" at bounding box center [325, 216] width 61 height 12
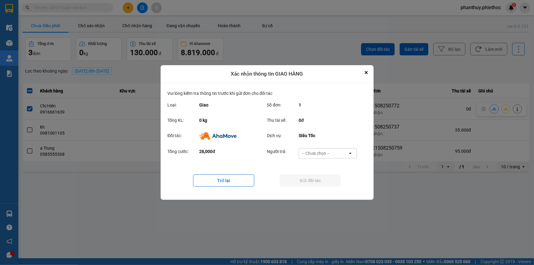
drag, startPoint x: 312, startPoint y: 153, endPoint x: 314, endPoint y: 156, distance: 3.4
click at [312, 153] on div "-- Chưa chọn --" at bounding box center [316, 153] width 28 height 6
click at [313, 191] on span "Ví Ahamove" at bounding box center [315, 188] width 25 height 6
click at [307, 178] on button "Gửi đối tác" at bounding box center [309, 180] width 61 height 12
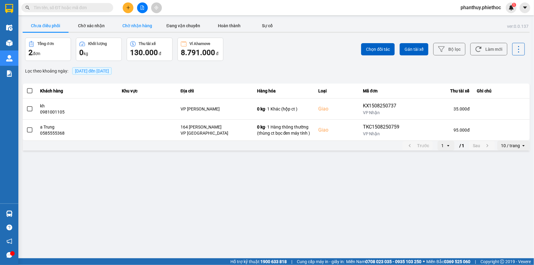
click at [131, 28] on button "Chờ nhận hàng" at bounding box center [137, 26] width 46 height 12
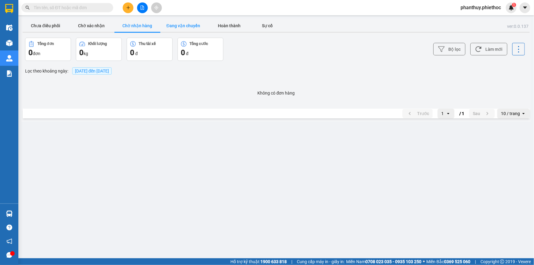
click at [186, 24] on button "Đang vận chuyển" at bounding box center [183, 26] width 46 height 12
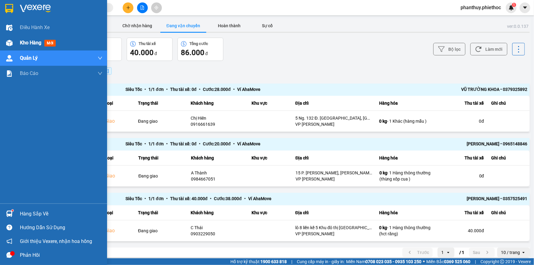
click at [37, 40] on span "Kho hàng" at bounding box center [30, 43] width 21 height 6
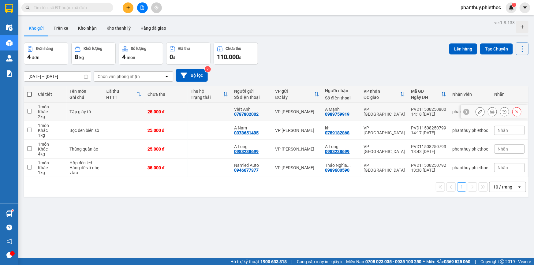
click at [27, 109] on input "checkbox" at bounding box center [29, 111] width 5 height 5
checkbox input "true"
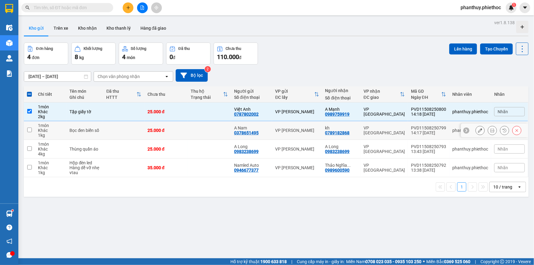
click at [28, 129] on input "checkbox" at bounding box center [29, 129] width 5 height 5
checkbox input "true"
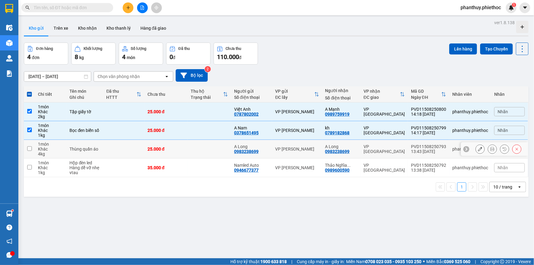
click at [25, 148] on td at bounding box center [29, 149] width 11 height 19
checkbox input "true"
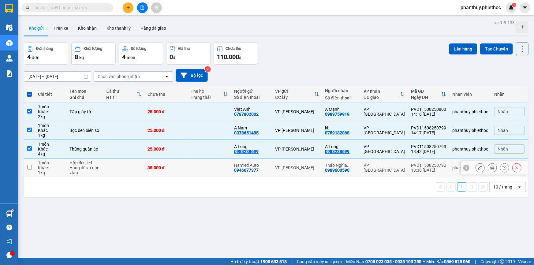
click at [27, 164] on td at bounding box center [29, 167] width 11 height 19
checkbox input "true"
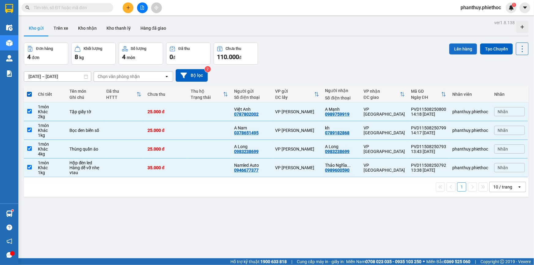
click at [453, 50] on button "Lên hàng" at bounding box center [463, 48] width 28 height 11
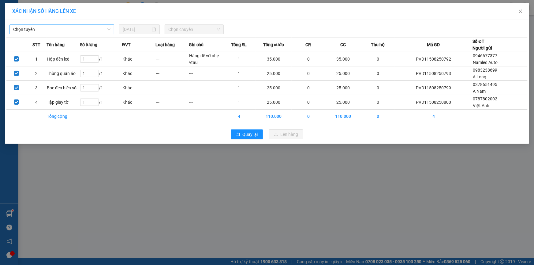
click at [39, 30] on span "Chọn tuyến" at bounding box center [61, 29] width 97 height 9
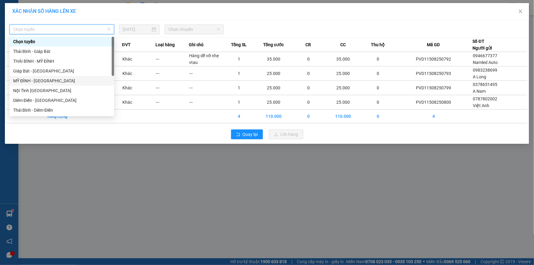
click at [32, 79] on div "MỸ ĐÌNH - THÁI BÌNH" at bounding box center [61, 80] width 97 height 7
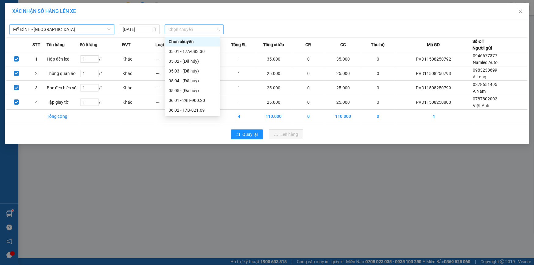
click at [174, 28] on span "Chọn chuyến" at bounding box center [194, 29] width 52 height 9
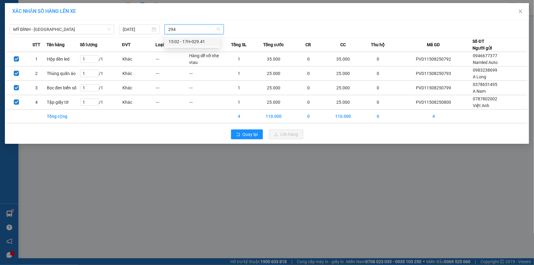
type input "2941"
click at [183, 42] on div "15:02 - 17H-029.41" at bounding box center [192, 41] width 48 height 7
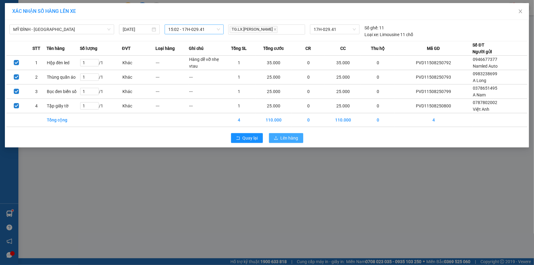
click at [285, 135] on span "Lên hàng" at bounding box center [289, 138] width 18 height 7
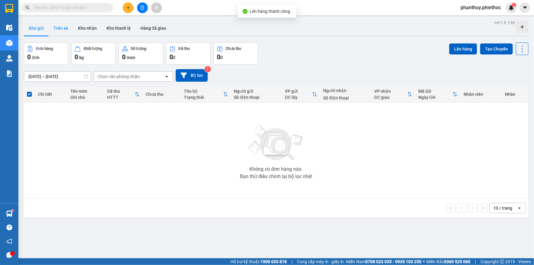
click at [58, 28] on button "Trên xe" at bounding box center [61, 28] width 24 height 15
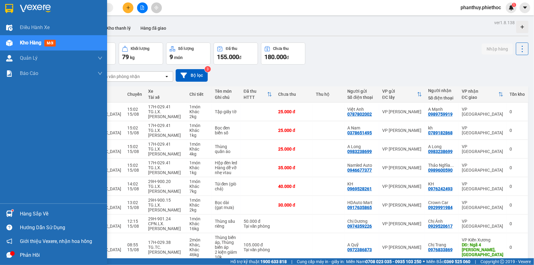
click at [28, 211] on div "Hàng sắp về" at bounding box center [61, 213] width 83 height 9
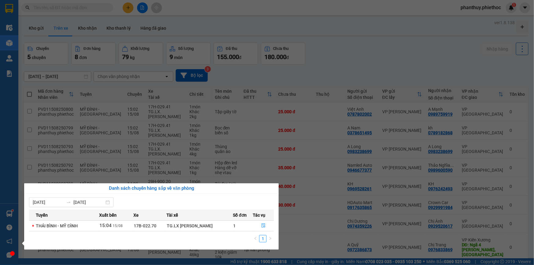
click at [327, 60] on section "Kết quả tìm kiếm ( 0 ) Bộ lọc No Data phanthuy.phiethoc 1 Điều hành xe Kho hàng…" at bounding box center [267, 132] width 534 height 265
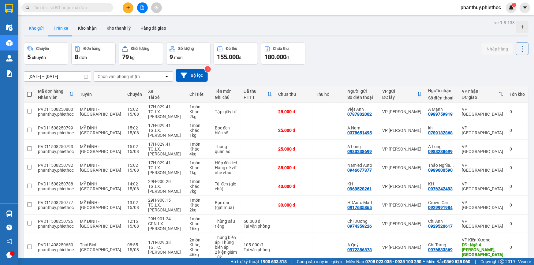
click at [32, 31] on button "Kho gửi" at bounding box center [36, 28] width 25 height 15
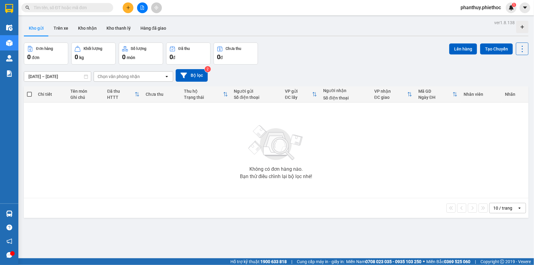
drag, startPoint x: 92, startPoint y: 31, endPoint x: 118, endPoint y: 38, distance: 27.4
click at [92, 31] on button "Kho nhận" at bounding box center [87, 28] width 28 height 15
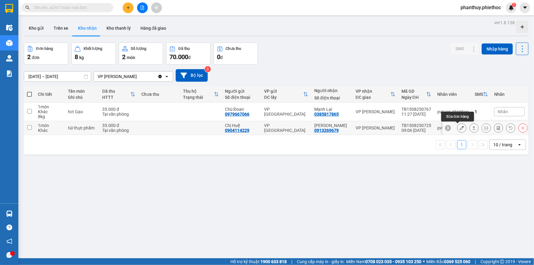
click at [459, 127] on icon at bounding box center [461, 128] width 4 height 4
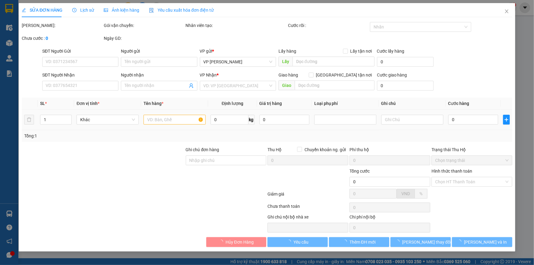
type input "0904114229"
type input "Chị Huệ"
type input "0913269679"
type input "Anh Phúc"
type input "35.000"
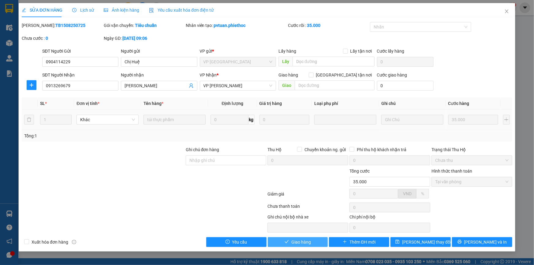
click at [307, 239] on span "Giao hàng" at bounding box center [301, 241] width 20 height 7
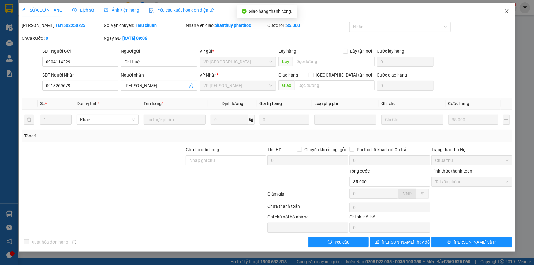
click at [506, 11] on icon "close" at bounding box center [505, 11] width 3 height 4
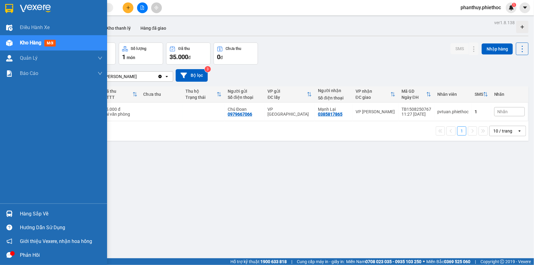
drag, startPoint x: 34, startPoint y: 215, endPoint x: 238, endPoint y: 175, distance: 207.8
click at [35, 215] on div "Hàng sắp về" at bounding box center [61, 213] width 83 height 9
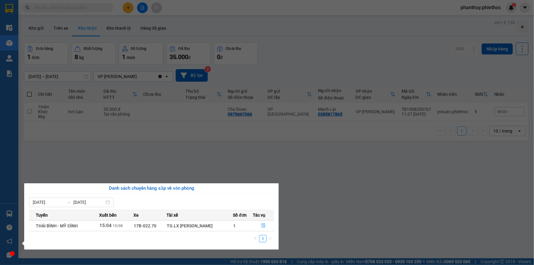
click at [79, 18] on section "Kết quả tìm kiếm ( 0 ) Bộ lọc No Data phanthuy.phiethoc 1 Điều hành xe Kho hàng…" at bounding box center [267, 132] width 534 height 265
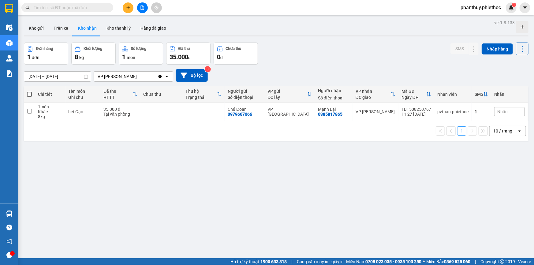
click at [89, 9] on input "text" at bounding box center [70, 7] width 72 height 7
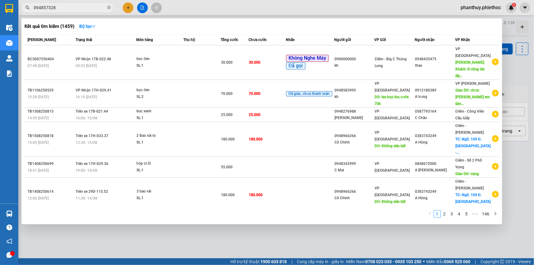
type input "0948573288"
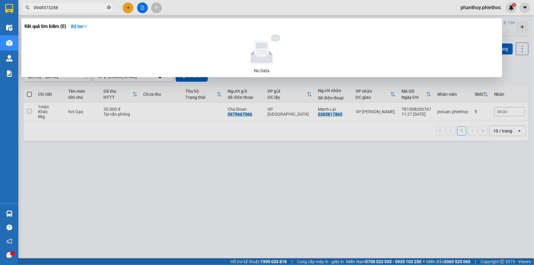
click at [108, 7] on icon "close-circle" at bounding box center [109, 8] width 4 height 4
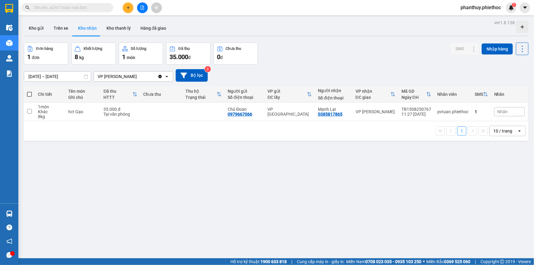
click at [87, 7] on input "text" at bounding box center [70, 7] width 72 height 7
click at [61, 28] on button "Trên xe" at bounding box center [61, 28] width 24 height 15
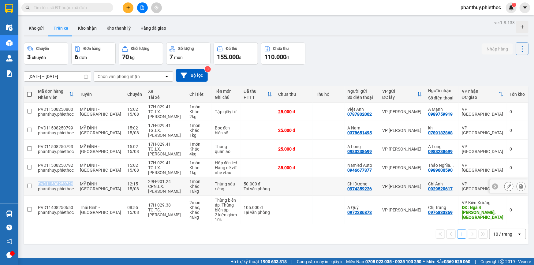
drag, startPoint x: 37, startPoint y: 181, endPoint x: 70, endPoint y: 181, distance: 33.0
click at [70, 181] on td "PVD11508250726 phanthuy.phiethoc" at bounding box center [56, 186] width 42 height 19
checkbox input "true"
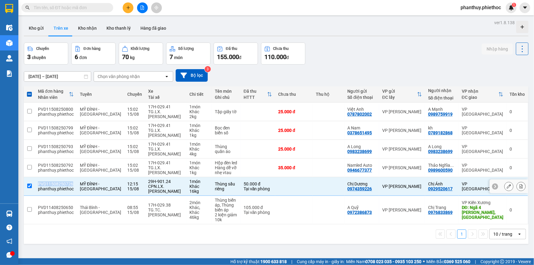
copy div "PVD11508250726"
click at [95, 5] on input "text" at bounding box center [70, 7] width 72 height 7
paste input "PVD11508250726"
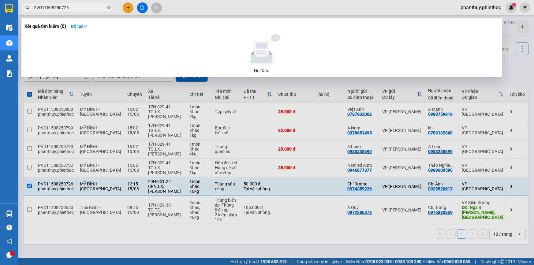
type input "PVD11508250726"
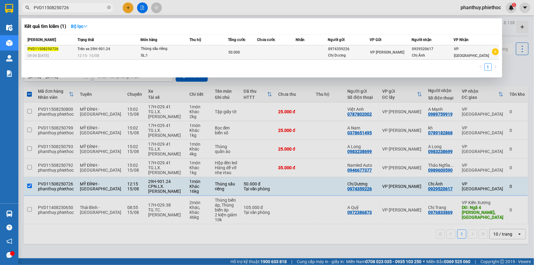
click at [167, 50] on div "Thùng sầu riêng" at bounding box center [164, 49] width 46 height 7
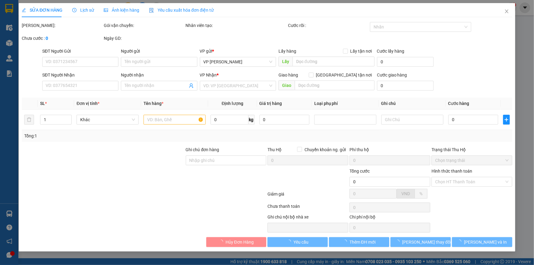
type input "0974359226"
type input "Chị Dương"
type input "0929520617"
type input "Chị Ánh"
type input "50.000"
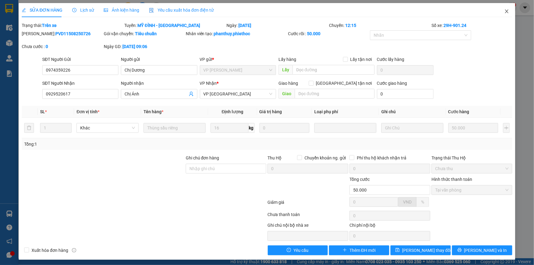
click at [504, 10] on icon "close" at bounding box center [506, 11] width 5 height 5
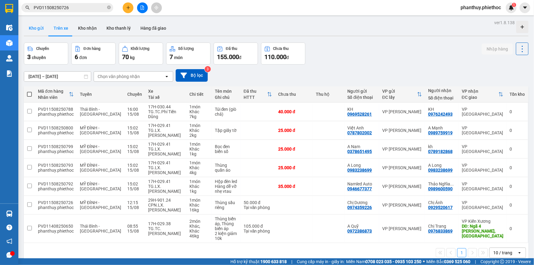
click at [37, 27] on button "Kho gửi" at bounding box center [36, 28] width 25 height 15
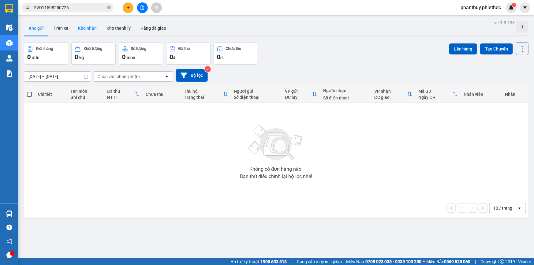
click at [92, 25] on button "Kho nhận" at bounding box center [87, 28] width 28 height 15
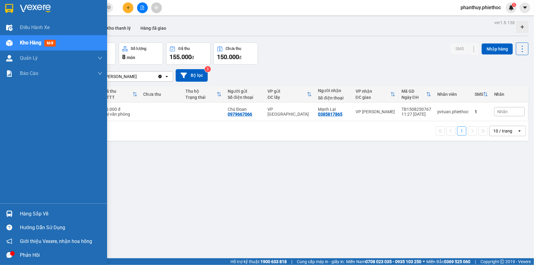
click at [28, 212] on div "Hàng sắp về" at bounding box center [61, 213] width 83 height 9
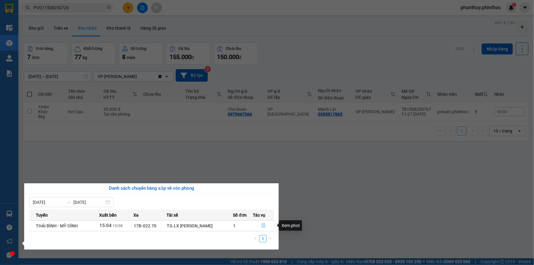
click at [261, 224] on icon "file-done" at bounding box center [263, 225] width 4 height 4
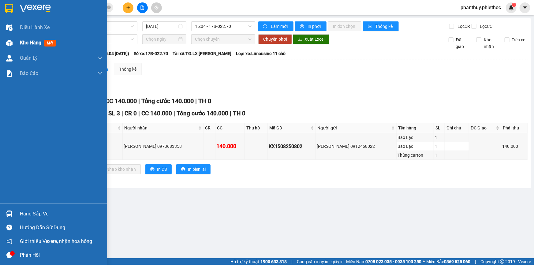
click at [28, 43] on span "Kho hàng" at bounding box center [30, 43] width 21 height 6
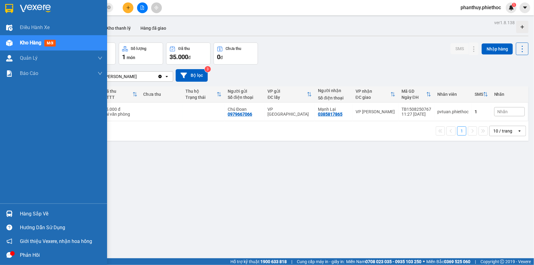
drag, startPoint x: 47, startPoint y: 211, endPoint x: 52, endPoint y: 211, distance: 4.9
click at [47, 211] on div "Hàng sắp về" at bounding box center [61, 213] width 83 height 9
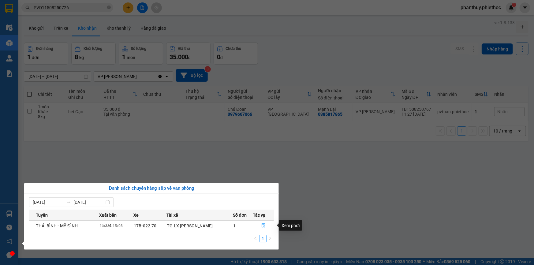
click at [262, 225] on icon "file-done" at bounding box center [263, 225] width 4 height 4
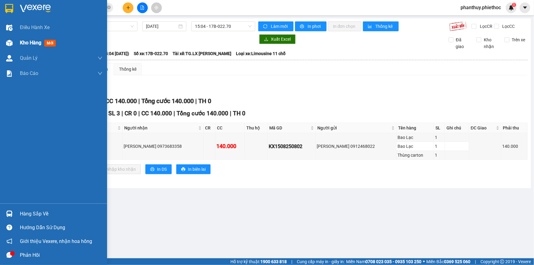
click at [25, 42] on span "Kho hàng" at bounding box center [30, 43] width 21 height 6
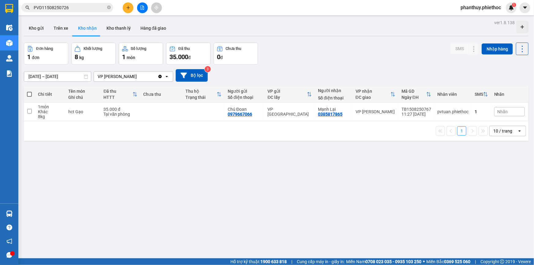
click at [57, 73] on input "[DATE] – [DATE]" at bounding box center [57, 77] width 67 height 10
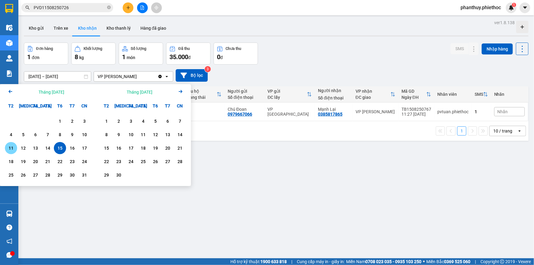
click at [9, 150] on div "11" at bounding box center [11, 147] width 9 height 7
click at [58, 146] on div "15" at bounding box center [60, 147] width 9 height 7
type input "[DATE] – [DATE]"
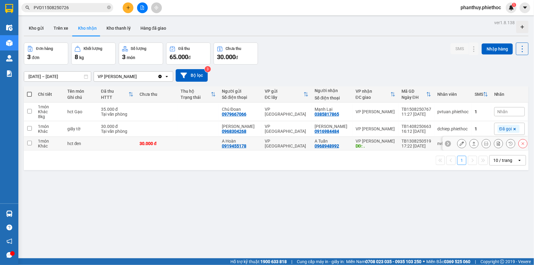
click at [484, 143] on icon at bounding box center [486, 143] width 4 height 4
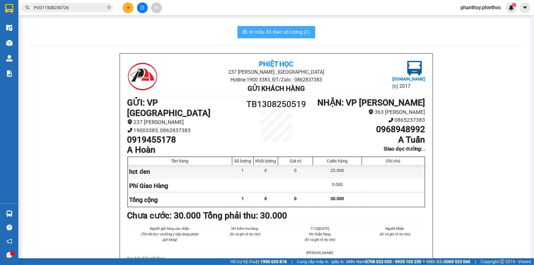
click at [270, 31] on span "In mẫu A5 theo số lượng (1)" at bounding box center [279, 32] width 61 height 8
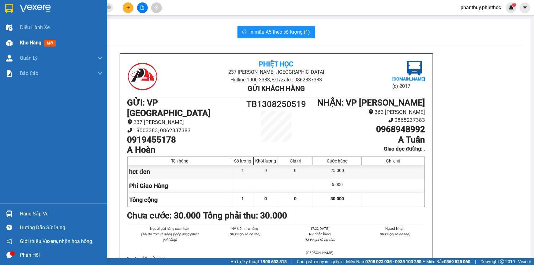
click at [38, 44] on span "Kho hàng" at bounding box center [30, 43] width 21 height 6
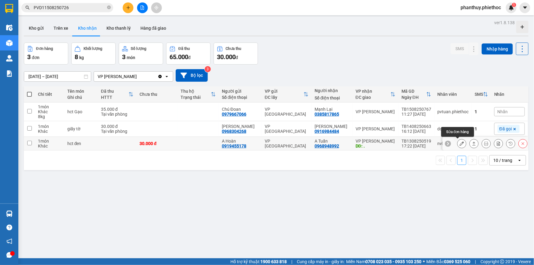
click at [459, 143] on icon at bounding box center [461, 143] width 4 height 4
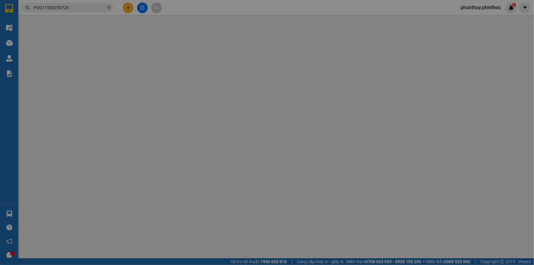
type input "0919455178"
type input "A Hoàn"
type input "0968948992"
type input "A Tuấn"
type input "."
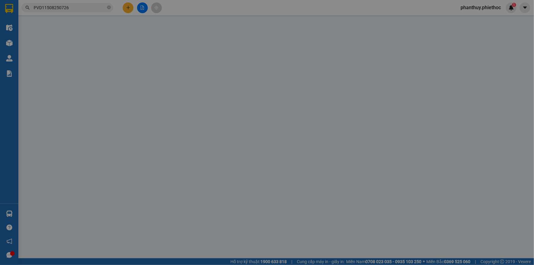
type input "5.000"
type input "30.000"
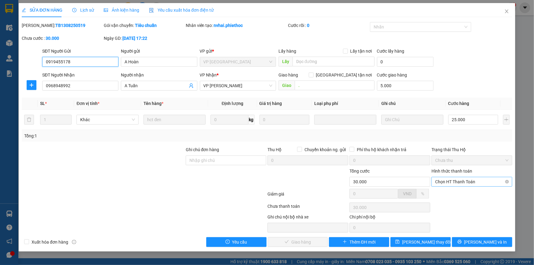
click at [471, 179] on span "Chọn HT Thanh Toán" at bounding box center [471, 181] width 73 height 9
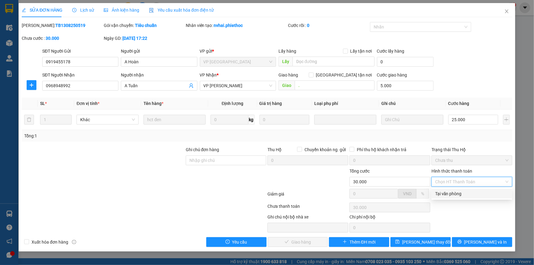
drag, startPoint x: 459, startPoint y: 193, endPoint x: 456, endPoint y: 197, distance: 5.3
click at [458, 193] on div "Tại văn phòng" at bounding box center [471, 193] width 73 height 7
type input "0"
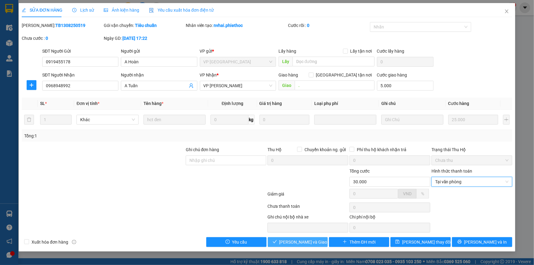
click at [297, 240] on span "Lưu và Giao hàng" at bounding box center [308, 241] width 59 height 7
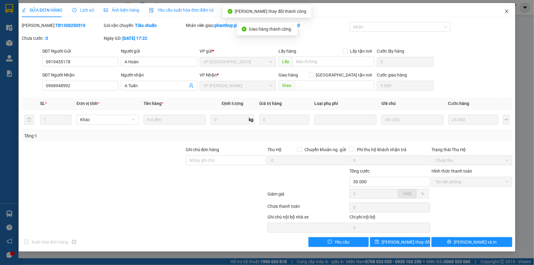
click at [506, 10] on icon "close" at bounding box center [506, 11] width 5 height 5
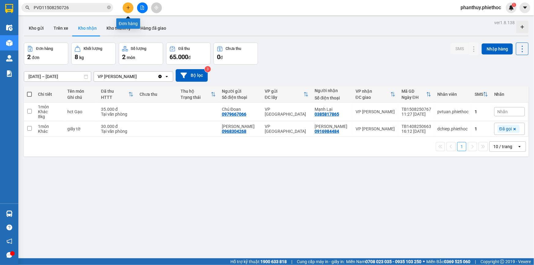
click at [131, 3] on button at bounding box center [128, 7] width 11 height 11
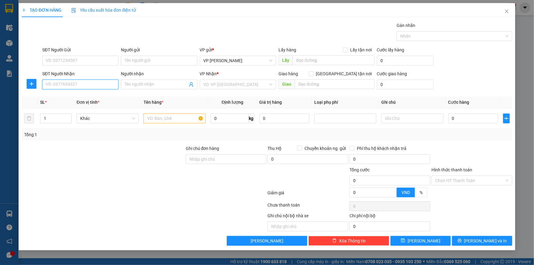
click at [73, 83] on input "SĐT Người Nhận" at bounding box center [80, 84] width 76 height 10
type input "0962949996"
click at [83, 96] on div "0962949996 - A Nguyện" at bounding box center [80, 96] width 69 height 7
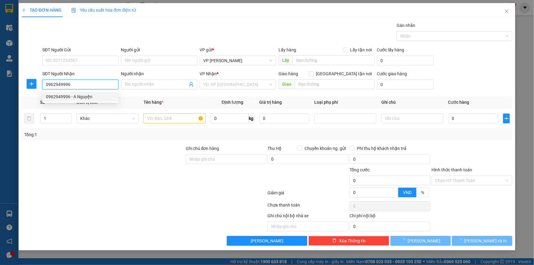
type input "A Nguyện"
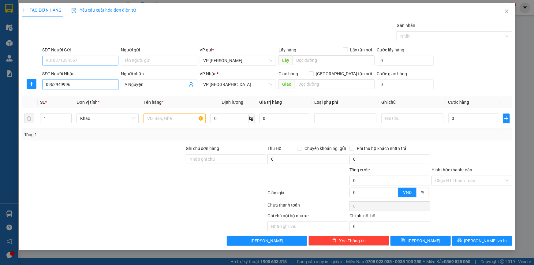
type input "0962949996"
click at [86, 62] on input "SĐT Người Gửi" at bounding box center [80, 61] width 76 height 10
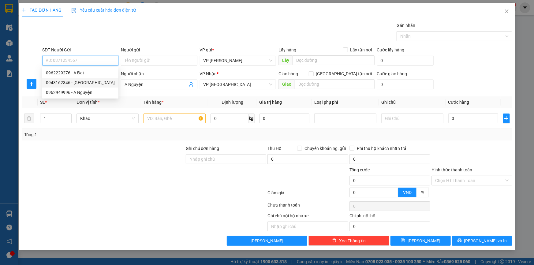
click at [85, 81] on div "0943162346 - Gia Linh" at bounding box center [80, 82] width 69 height 7
type input "0943162346"
type input "[PERSON_NAME]"
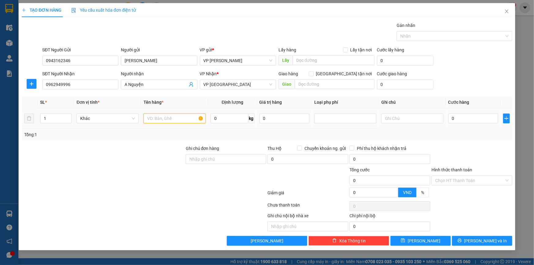
click at [166, 122] on input "text" at bounding box center [174, 118] width 62 height 10
click at [153, 120] on input "text" at bounding box center [174, 118] width 62 height 10
type input "Thùng phụ kiện cửa"
type input "17"
click at [471, 116] on input "0" at bounding box center [473, 118] width 50 height 10
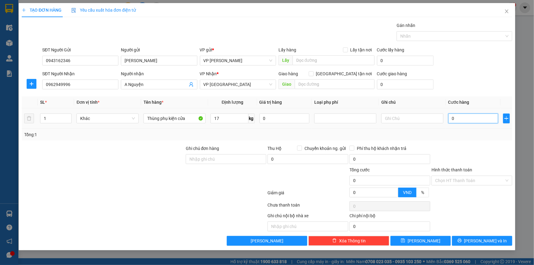
type input "05"
type input "5"
type input "050"
type input "50"
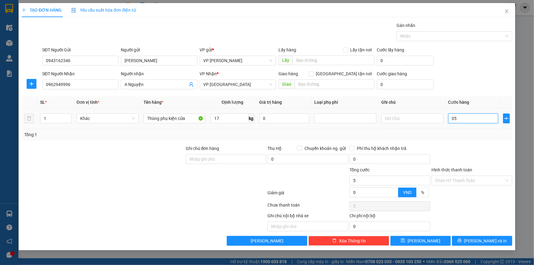
type input "50"
type input "50.000"
click at [480, 62] on div "SĐT Người Gửi 0943162346 Người gửi Gia Linh VP gửi * VP Phạm Văn Đồng Lấy hàng …" at bounding box center [277, 56] width 472 height 21
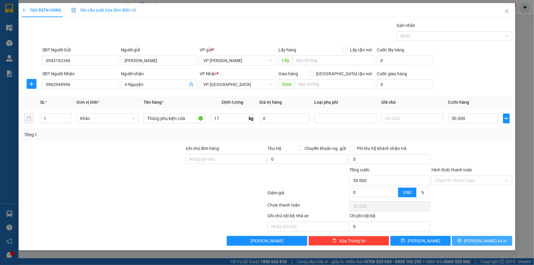
drag, startPoint x: 474, startPoint y: 237, endPoint x: 389, endPoint y: 199, distance: 92.9
click at [474, 238] on button "Lưu và In" at bounding box center [482, 241] width 60 height 10
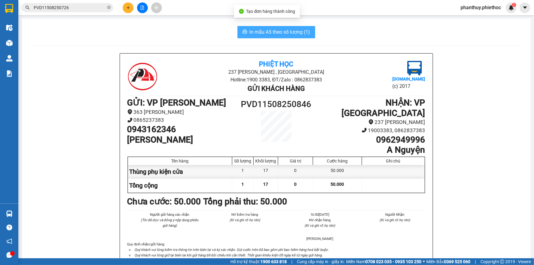
click at [264, 28] on span "In mẫu A5 theo số lượng (1)" at bounding box center [279, 32] width 61 height 8
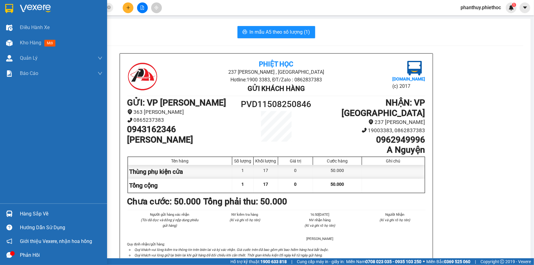
drag, startPoint x: 33, startPoint y: 214, endPoint x: 186, endPoint y: 177, distance: 156.9
click at [35, 215] on div "Hàng sắp về" at bounding box center [61, 213] width 83 height 9
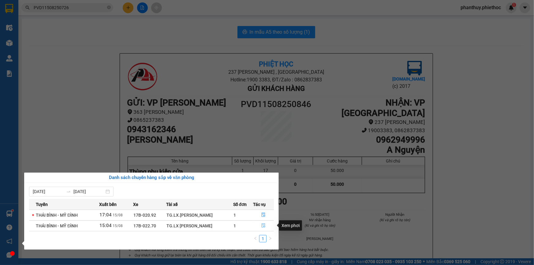
click at [261, 223] on icon "file-done" at bounding box center [263, 225] width 4 height 4
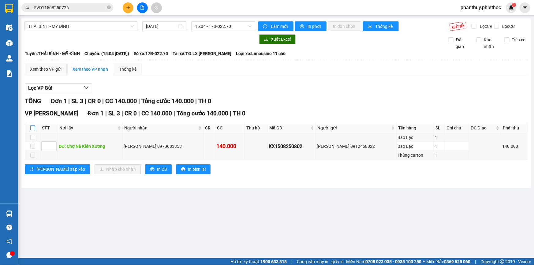
click at [33, 127] on input "checkbox" at bounding box center [32, 127] width 5 height 5
checkbox input "true"
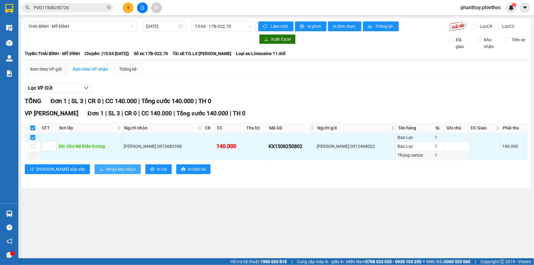
click at [106, 170] on span "Nhập kho nhận" at bounding box center [121, 169] width 30 height 7
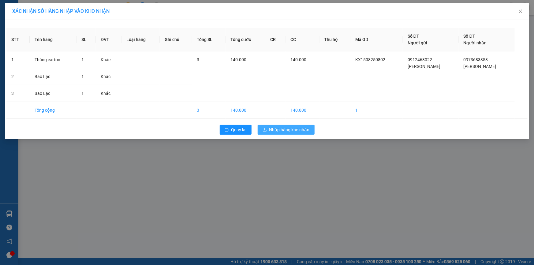
click at [278, 127] on span "Nhập hàng kho nhận" at bounding box center [289, 129] width 40 height 7
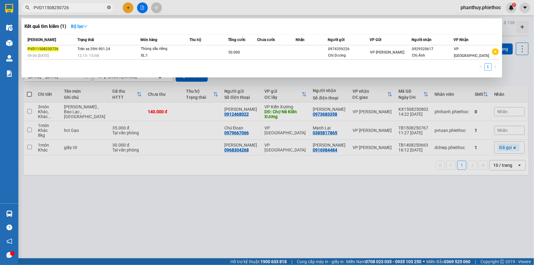
click at [108, 6] on icon "close-circle" at bounding box center [109, 8] width 4 height 4
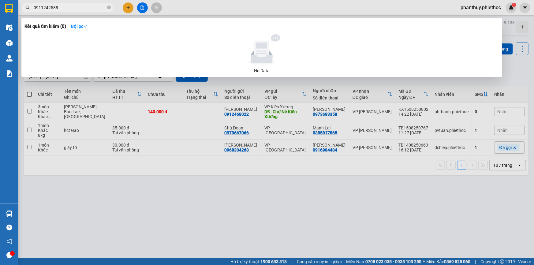
type input "0911242588"
click at [127, 5] on div at bounding box center [267, 132] width 534 height 265
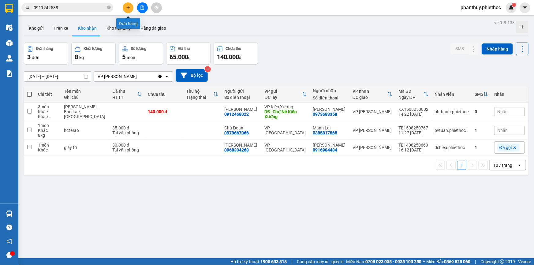
click at [127, 6] on icon "plus" at bounding box center [128, 8] width 4 height 4
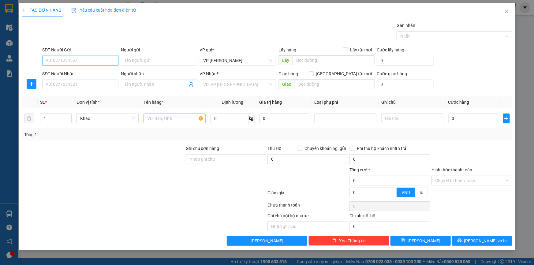
click at [62, 62] on input "SĐT Người Gửi" at bounding box center [80, 61] width 76 height 10
type input "0913063683"
click at [155, 61] on input "Người gửi" at bounding box center [159, 61] width 76 height 10
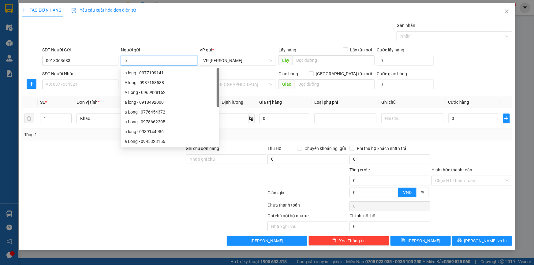
type input "c"
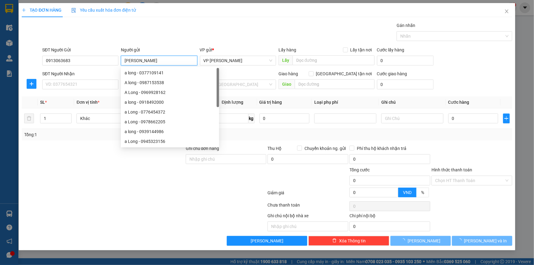
type input "[PERSON_NAME]"
drag, startPoint x: 157, startPoint y: 19, endPoint x: 154, endPoint y: 23, distance: 5.3
click at [157, 19] on div "TẠO ĐƠN HÀNG Yêu cầu xuất hóa đơn điện tử Transit Pickup Surcharge Ids Transit …" at bounding box center [267, 124] width 490 height 242
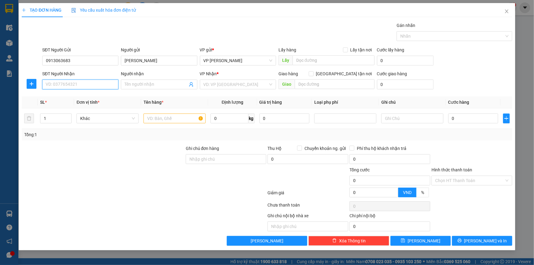
click at [69, 83] on input "SĐT Người Nhận" at bounding box center [80, 84] width 76 height 10
type input "0911242588"
type input "A Hòa"
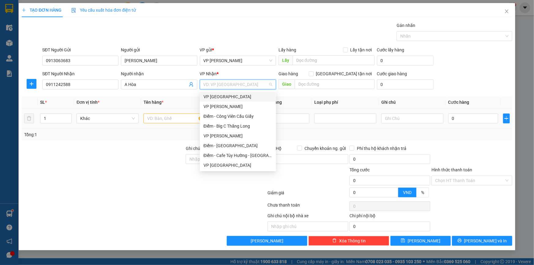
drag, startPoint x: 223, startPoint y: 94, endPoint x: 165, endPoint y: 121, distance: 64.3
click at [223, 94] on div "VP [GEOGRAPHIC_DATA]" at bounding box center [237, 96] width 69 height 7
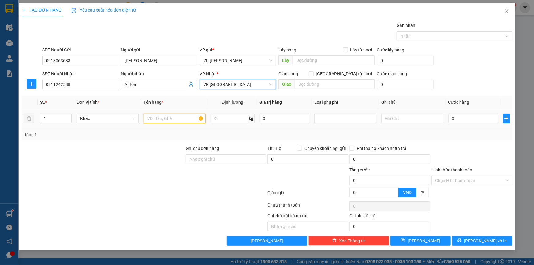
drag, startPoint x: 160, startPoint y: 118, endPoint x: 158, endPoint y: 120, distance: 3.3
click at [160, 119] on input "text" at bounding box center [174, 118] width 62 height 10
type input "Túi hoa quả"
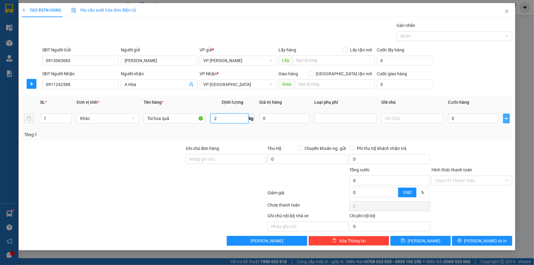
type input "2"
drag, startPoint x: 508, startPoint y: 120, endPoint x: 493, endPoint y: 121, distance: 14.1
click at [508, 120] on icon "plus" at bounding box center [506, 118] width 5 height 5
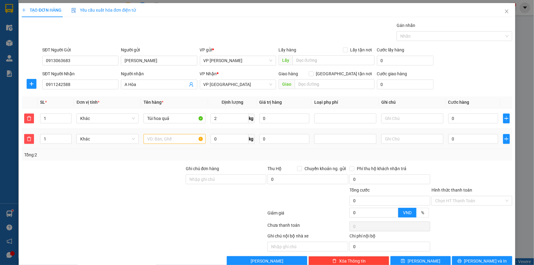
click at [170, 145] on td at bounding box center [174, 139] width 67 height 20
click at [172, 141] on input "text" at bounding box center [174, 139] width 62 height 10
type input "Thùng hoa quả"
type input "12"
click at [414, 142] on input "text" at bounding box center [412, 139] width 62 height 10
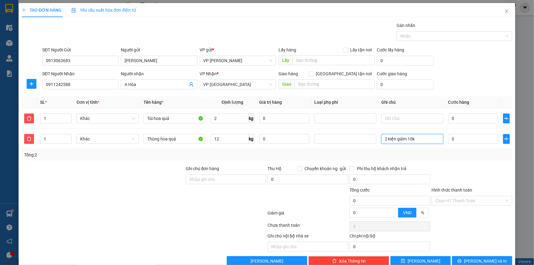
type input "2 kiện giảm 10k"
click at [461, 57] on div "SĐT Người Gửi 0913063683 Người gửi C Hương VP gửi * VP Phạm Văn Đồng Lấy hàng L…" at bounding box center [277, 56] width 472 height 21
click at [463, 119] on input "0" at bounding box center [473, 118] width 50 height 10
type input "02"
type input "2"
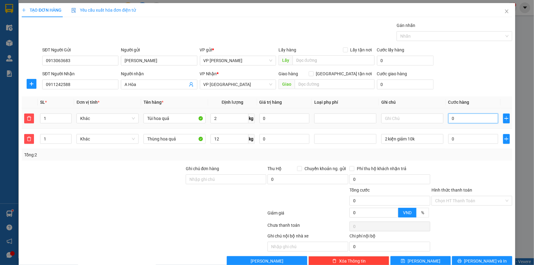
type input "2"
type input "025"
type input "25"
type input "25.000"
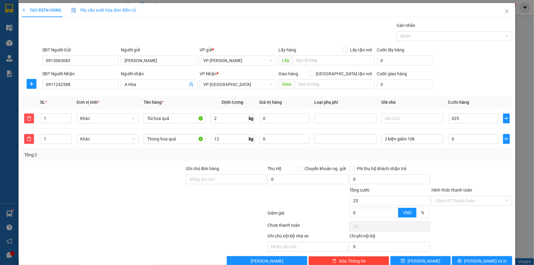
type input "25.000"
drag, startPoint x: 479, startPoint y: 66, endPoint x: 382, endPoint y: 131, distance: 116.4
click at [478, 66] on div "SĐT Người Gửi 0913063683 Người gửi C Hương VP gửi * VP Phạm Văn Đồng Lấy hàng L…" at bounding box center [277, 56] width 472 height 21
click at [464, 140] on input "0" at bounding box center [473, 139] width 50 height 10
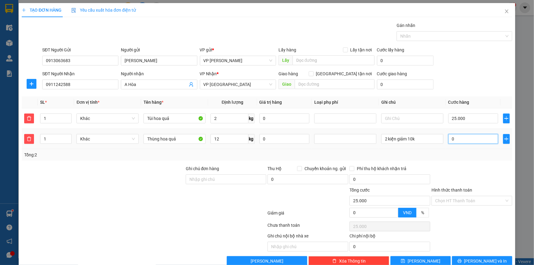
type input "0"
type input "25.003"
type input "03"
type input "25.030"
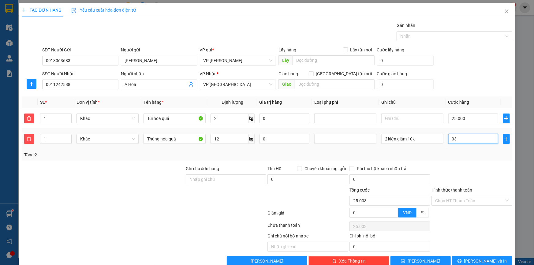
type input "25.030"
type input "030"
type input "55.000"
type input "30.000"
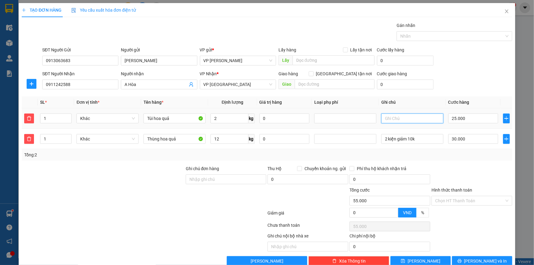
click at [408, 117] on input "text" at bounding box center [412, 118] width 62 height 10
type input "Hàng về gọi khách ra lấy"
click at [470, 56] on div "SĐT Người Gửi 0913063683 Người gửi C Hương VP gửi * VP Phạm Văn Đồng Lấy hàng L…" at bounding box center [277, 56] width 472 height 21
drag, startPoint x: 492, startPoint y: 260, endPoint x: 375, endPoint y: 170, distance: 147.5
click at [492, 260] on button "Lưu và In" at bounding box center [482, 261] width 60 height 10
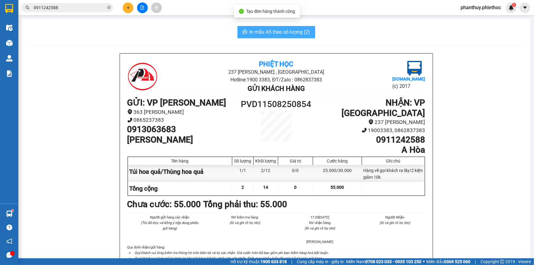
click at [273, 33] on span "In mẫu A5 theo số lượng (2)" at bounding box center [279, 32] width 61 height 8
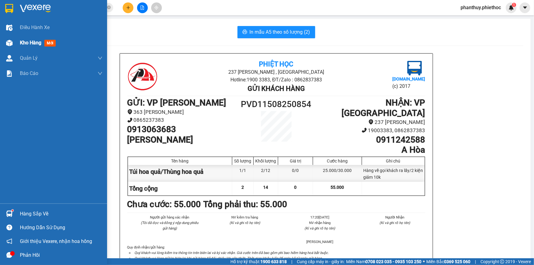
click at [20, 41] on span "Kho hàng" at bounding box center [30, 43] width 21 height 6
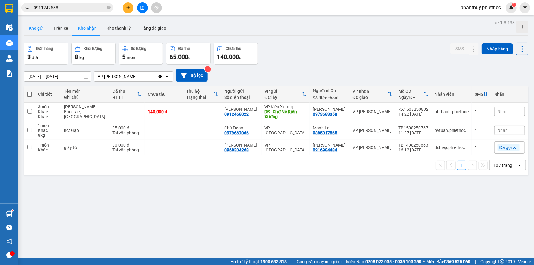
click at [36, 24] on button "Kho gửi" at bounding box center [36, 28] width 25 height 15
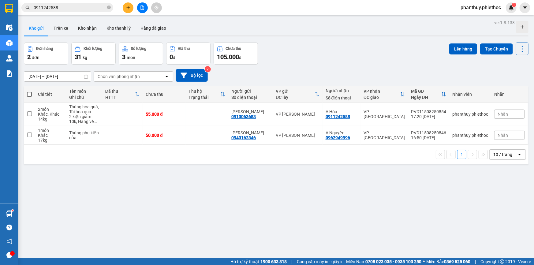
click at [28, 91] on label at bounding box center [29, 94] width 5 height 6
click at [29, 91] on input "checkbox" at bounding box center [29, 91] width 0 height 0
checkbox input "true"
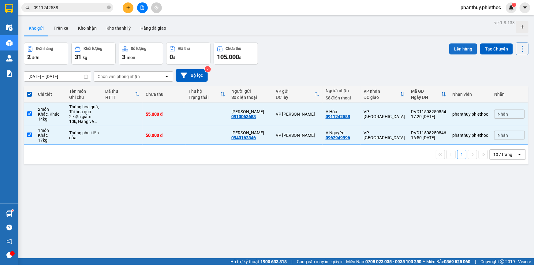
click at [452, 46] on button "Lên hàng" at bounding box center [463, 48] width 28 height 11
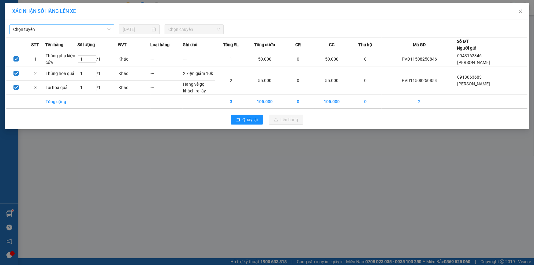
click at [52, 25] on span "Chọn tuyến" at bounding box center [61, 29] width 97 height 9
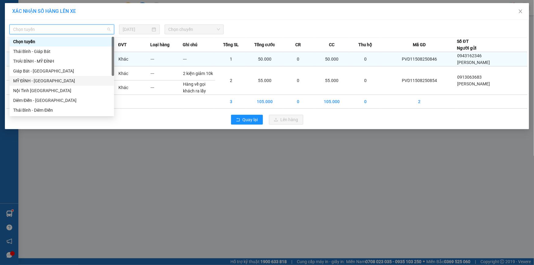
drag, startPoint x: 30, startPoint y: 83, endPoint x: 146, endPoint y: 54, distance: 120.3
click at [31, 82] on div "MỸ ĐÌNH - THÁI BÌNH" at bounding box center [61, 80] width 97 height 7
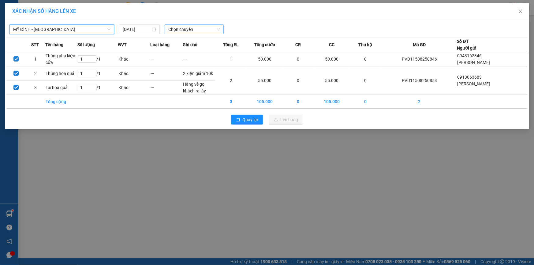
click at [175, 25] on span "Chọn chuyến" at bounding box center [194, 29] width 52 height 9
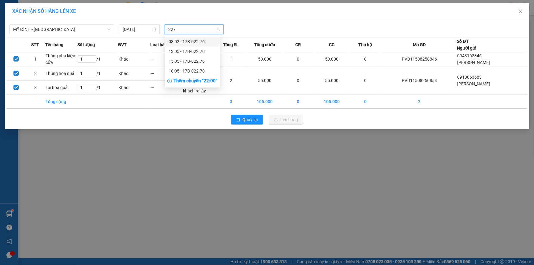
type input "2270"
click at [189, 51] on div "18:05 - 17B-022.70" at bounding box center [192, 51] width 48 height 7
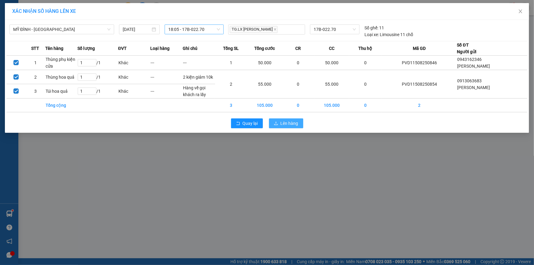
click at [290, 121] on span "Lên hàng" at bounding box center [289, 123] width 18 height 7
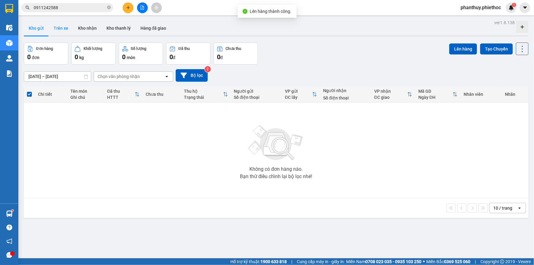
click at [51, 27] on button "Trên xe" at bounding box center [61, 28] width 24 height 15
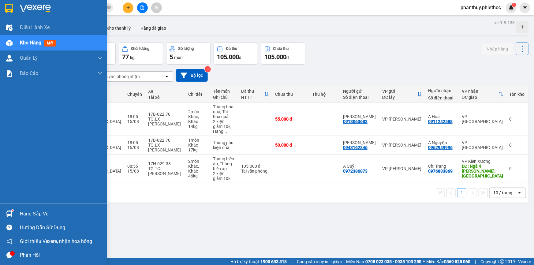
click at [36, 211] on div "Hàng sắp về" at bounding box center [61, 213] width 83 height 9
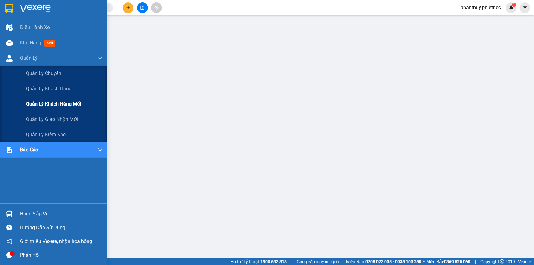
scroll to position [28, 0]
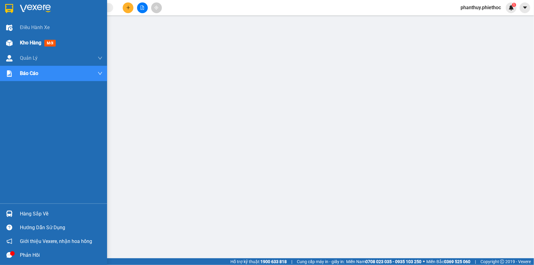
click at [30, 44] on span "Kho hàng" at bounding box center [30, 43] width 21 height 6
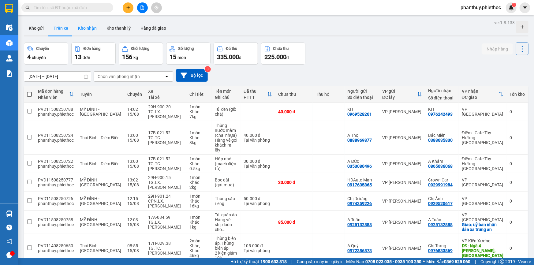
click at [85, 29] on button "Kho nhận" at bounding box center [87, 28] width 28 height 15
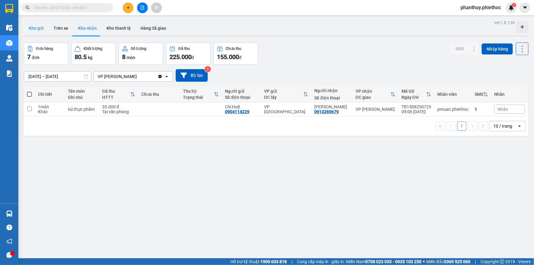
click at [42, 31] on button "Kho gửi" at bounding box center [36, 28] width 25 height 15
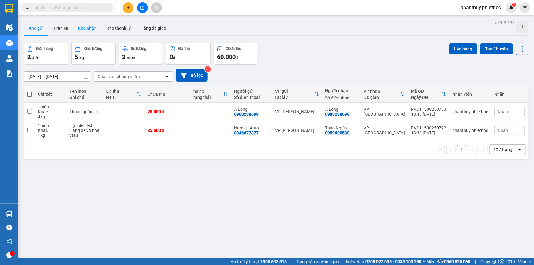
click at [89, 28] on button "Kho nhận" at bounding box center [87, 28] width 28 height 15
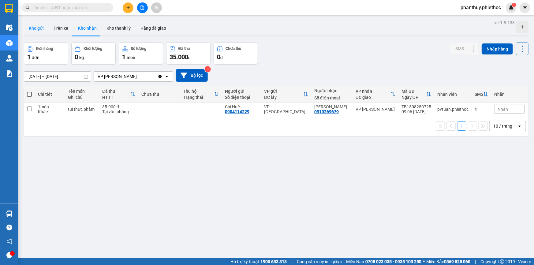
click at [30, 26] on button "Kho gửi" at bounding box center [36, 28] width 25 height 15
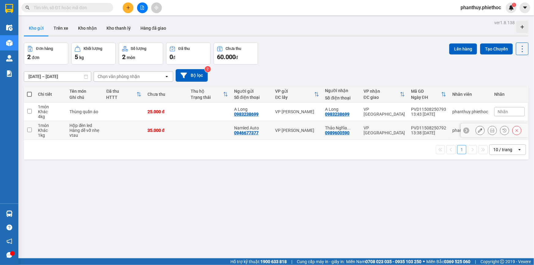
click at [490, 130] on icon at bounding box center [492, 130] width 4 height 4
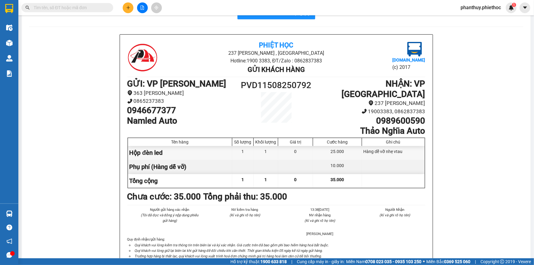
scroll to position [28, 0]
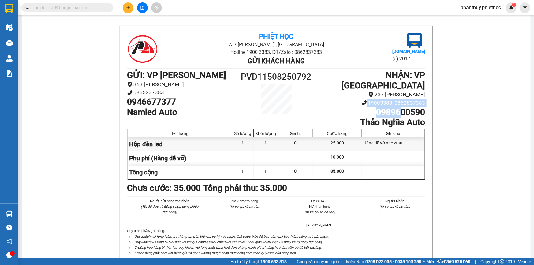
drag, startPoint x: 366, startPoint y: 94, endPoint x: 397, endPoint y: 100, distance: 31.3
click at [397, 100] on ul "NHẬN : VP Thái Bình 237 [PERSON_NAME] 19003383, 0862837383 0989600590 Thảo Nghĩ…" at bounding box center [369, 98] width 112 height 57
drag, startPoint x: 123, startPoint y: 98, endPoint x: 180, endPoint y: 103, distance: 57.4
click at [180, 103] on div "Phiệt Học 237 [PERSON_NAME] , [GEOGRAPHIC_DATA] Hotline: 1900 3383, ĐT/Zalo : 0…" at bounding box center [276, 146] width 312 height 240
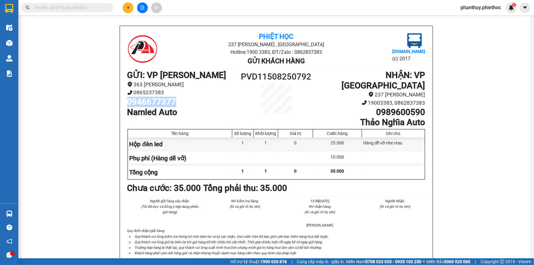
copy h1 "0946677377"
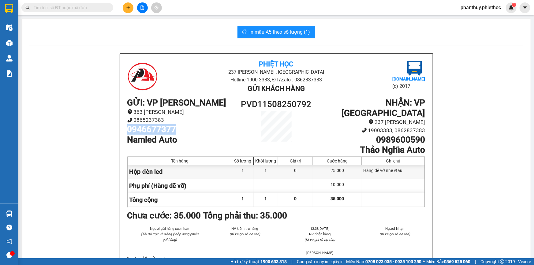
scroll to position [28, 0]
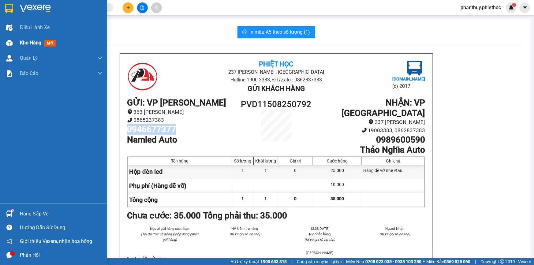
scroll to position [28, 0]
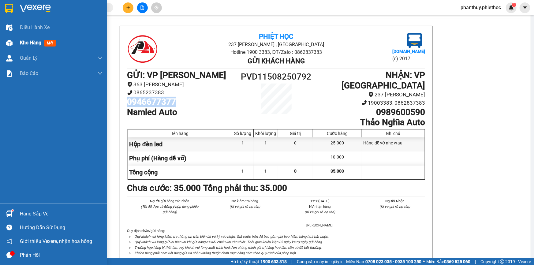
click at [42, 46] on div "Kho hàng mới" at bounding box center [39, 43] width 38 height 8
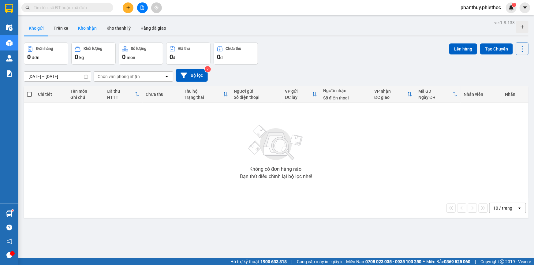
click at [83, 26] on button "Kho nhận" at bounding box center [87, 28] width 28 height 15
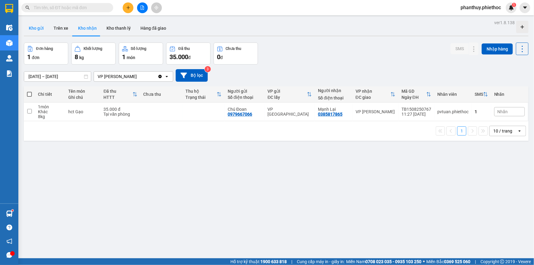
click at [33, 28] on button "Kho gửi" at bounding box center [36, 28] width 25 height 15
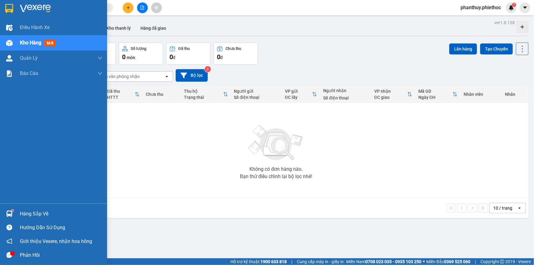
click at [31, 217] on div "Hàng sắp về" at bounding box center [61, 213] width 83 height 9
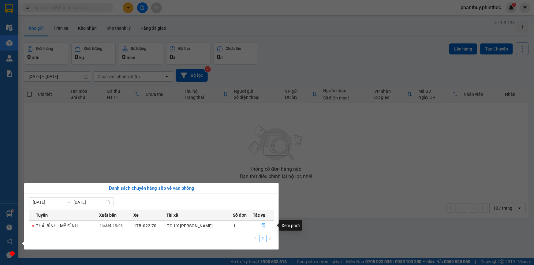
click at [261, 223] on icon "file-done" at bounding box center [263, 225] width 4 height 4
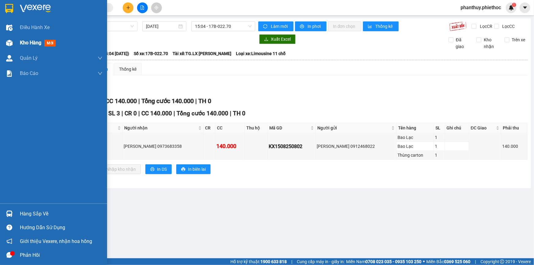
click at [32, 44] on span "Kho hàng" at bounding box center [30, 43] width 21 height 6
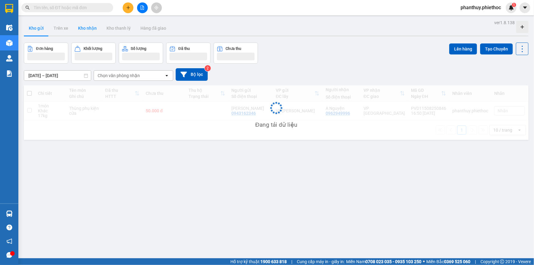
click at [89, 27] on button "Kho nhận" at bounding box center [87, 28] width 28 height 15
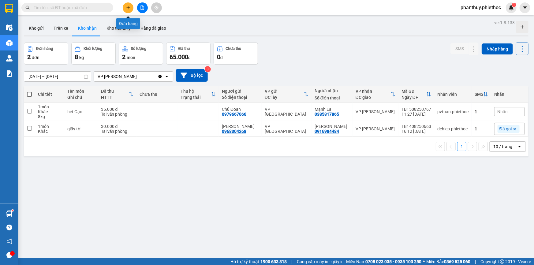
click at [133, 10] on div at bounding box center [142, 7] width 46 height 11
click at [130, 8] on button at bounding box center [128, 7] width 11 height 11
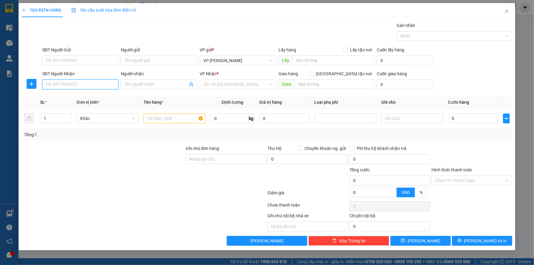
click at [75, 86] on input "SĐT Người Nhận" at bounding box center [80, 84] width 76 height 10
type input "0979519874"
click at [80, 95] on div "0979519874 - A Tấn" at bounding box center [80, 96] width 69 height 7
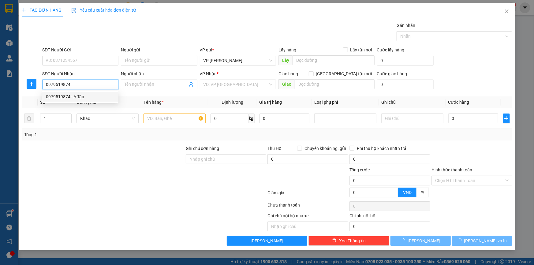
type input "A Tấn"
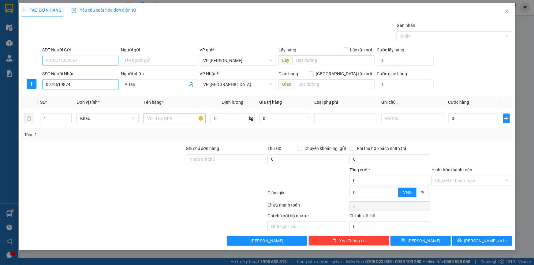
type input "0979519874"
click at [73, 63] on input "SĐT Người Gửi" at bounding box center [80, 61] width 76 height 10
click at [100, 70] on div "0979967896 - Cty CP Bắc Dược" at bounding box center [80, 72] width 69 height 7
type input "0979967896"
type input "Cty CP Bắc Dược"
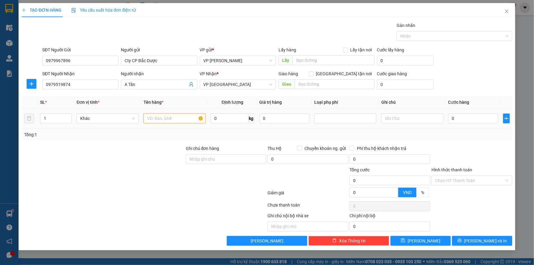
click at [157, 118] on input "text" at bounding box center [174, 118] width 62 height 10
type input "Thùng (TP chức năng)"
type input "9"
click at [463, 116] on input "0" at bounding box center [473, 118] width 50 height 10
type input "03"
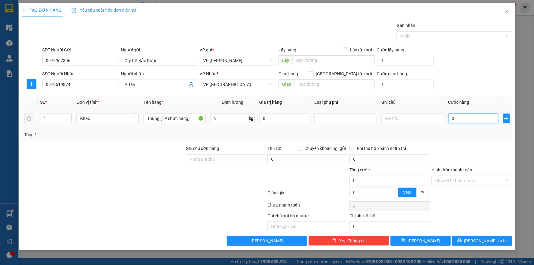
type input "3"
type input "035"
type input "35"
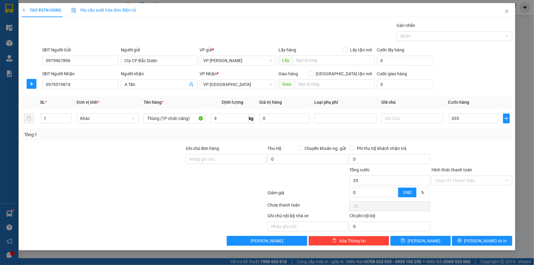
type input "35.000"
click at [491, 61] on div "SĐT Người Gửi 0979967896 Người gửi Cty CP Bắc Dược VP gửi * VP Phạm Văn Đồng Lấ…" at bounding box center [277, 56] width 472 height 21
click at [466, 181] on input "Hình thức thanh toán" at bounding box center [469, 180] width 69 height 9
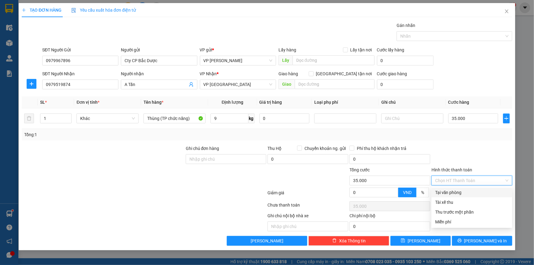
click at [453, 187] on div "Transit Pickup Surcharge Ids Transit Deliver Surcharge Ids Transit Deliver Surc…" at bounding box center [267, 133] width 490 height 223
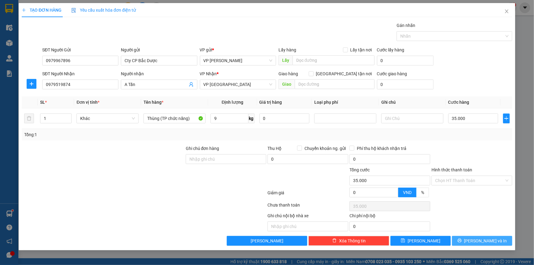
click at [482, 238] on span "Lưu và In" at bounding box center [485, 240] width 43 height 7
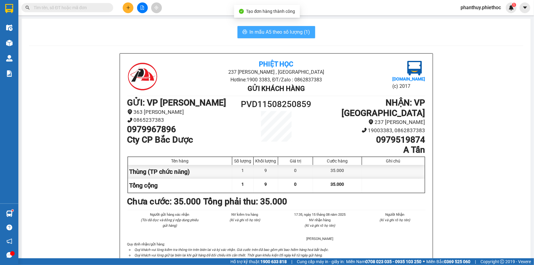
click at [272, 28] on span "In mẫu A5 theo số lượng (1)" at bounding box center [279, 32] width 61 height 8
